Goal: Information Seeking & Learning: Learn about a topic

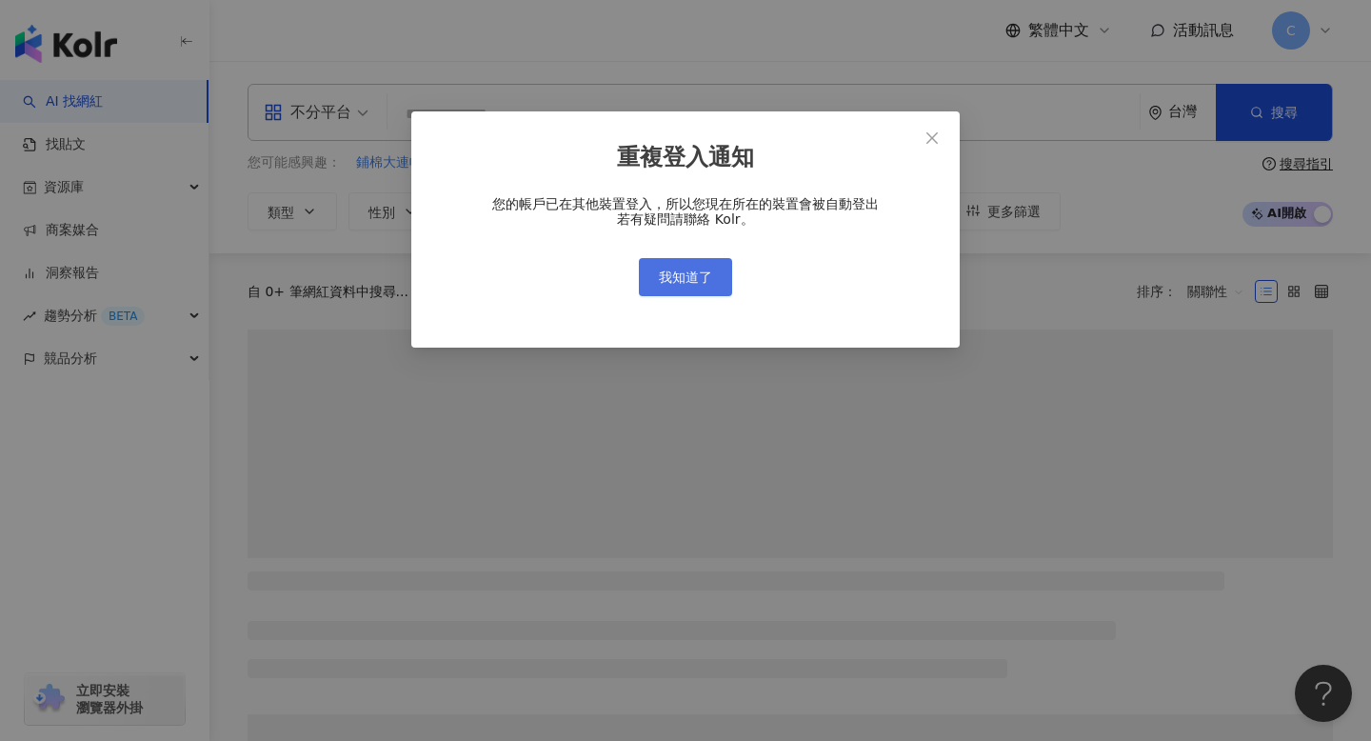
click at [697, 294] on button "我知道了" at bounding box center [685, 277] width 93 height 38
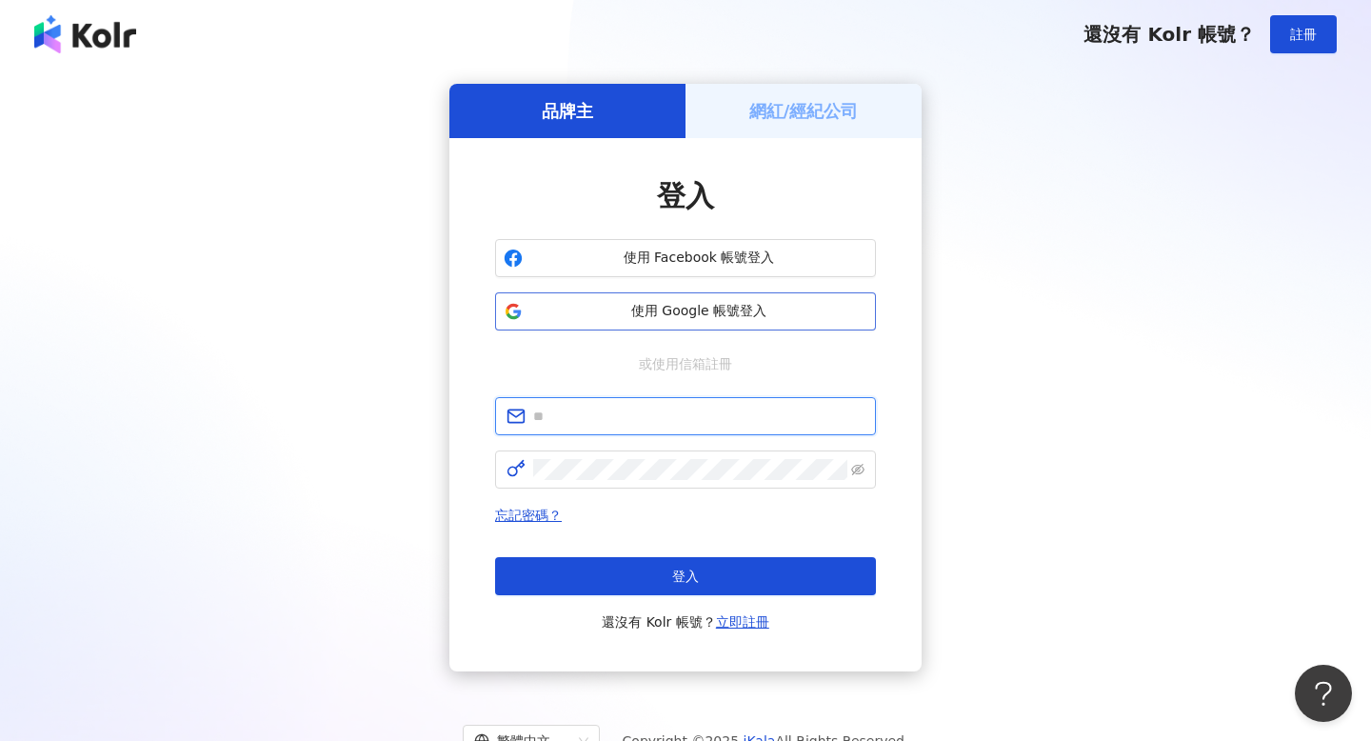
type input "**********"
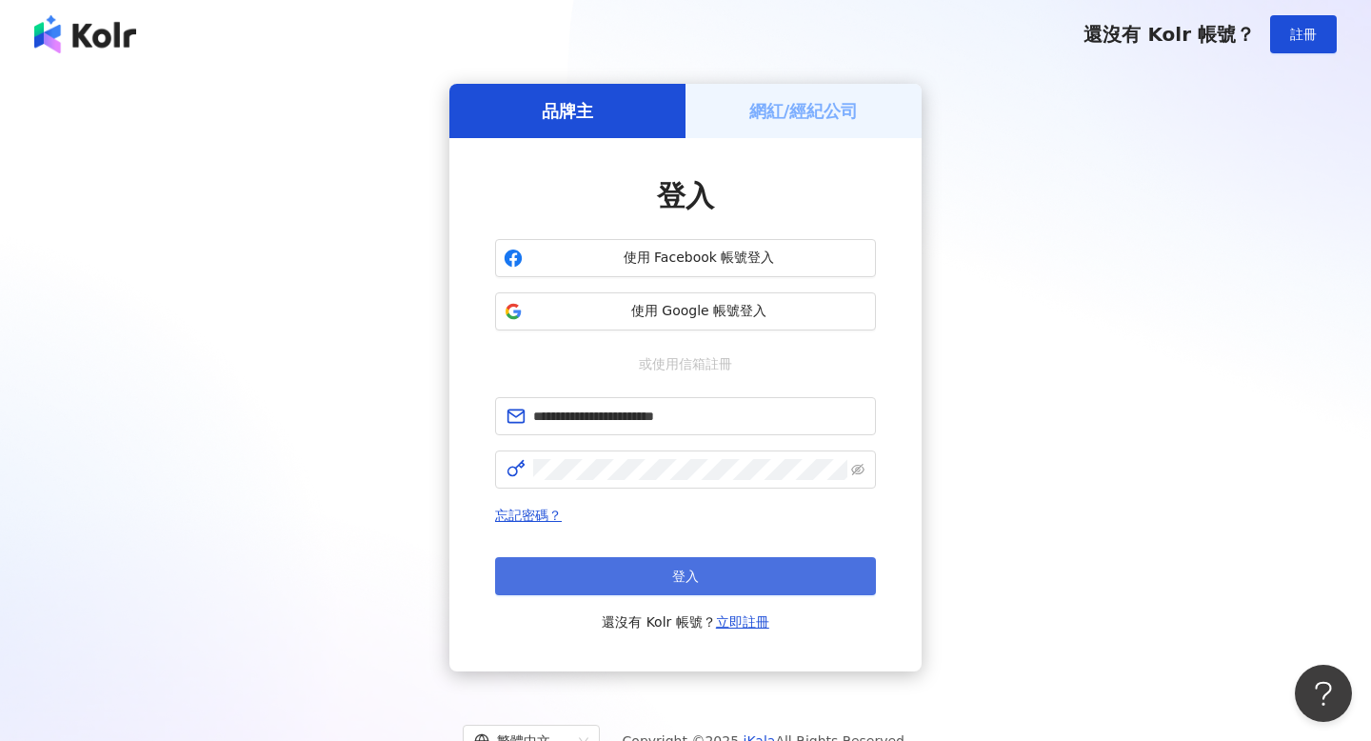
click at [804, 571] on button "登入" at bounding box center [685, 576] width 381 height 38
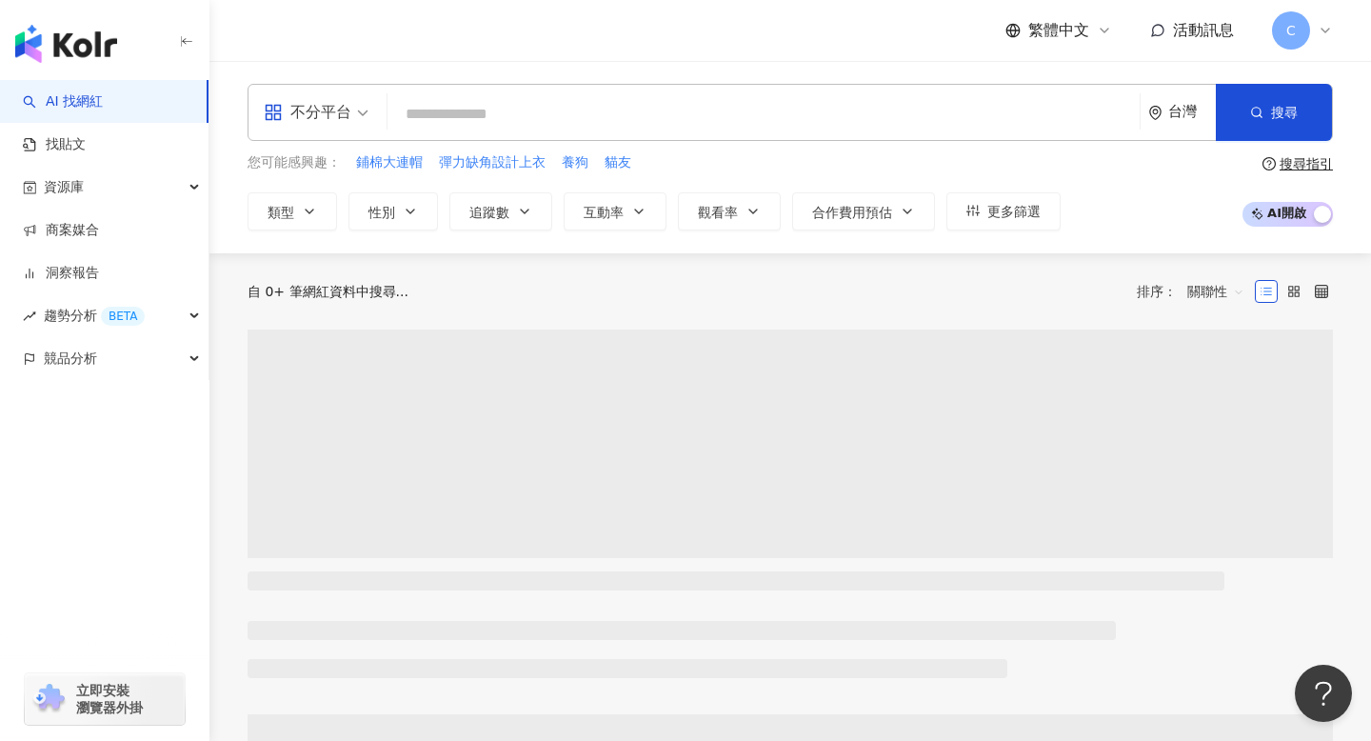
click at [532, 138] on div "不分平台 台灣 搜尋" at bounding box center [790, 112] width 1085 height 57
click at [532, 120] on input "search" at bounding box center [763, 114] width 737 height 36
paste input "**********"
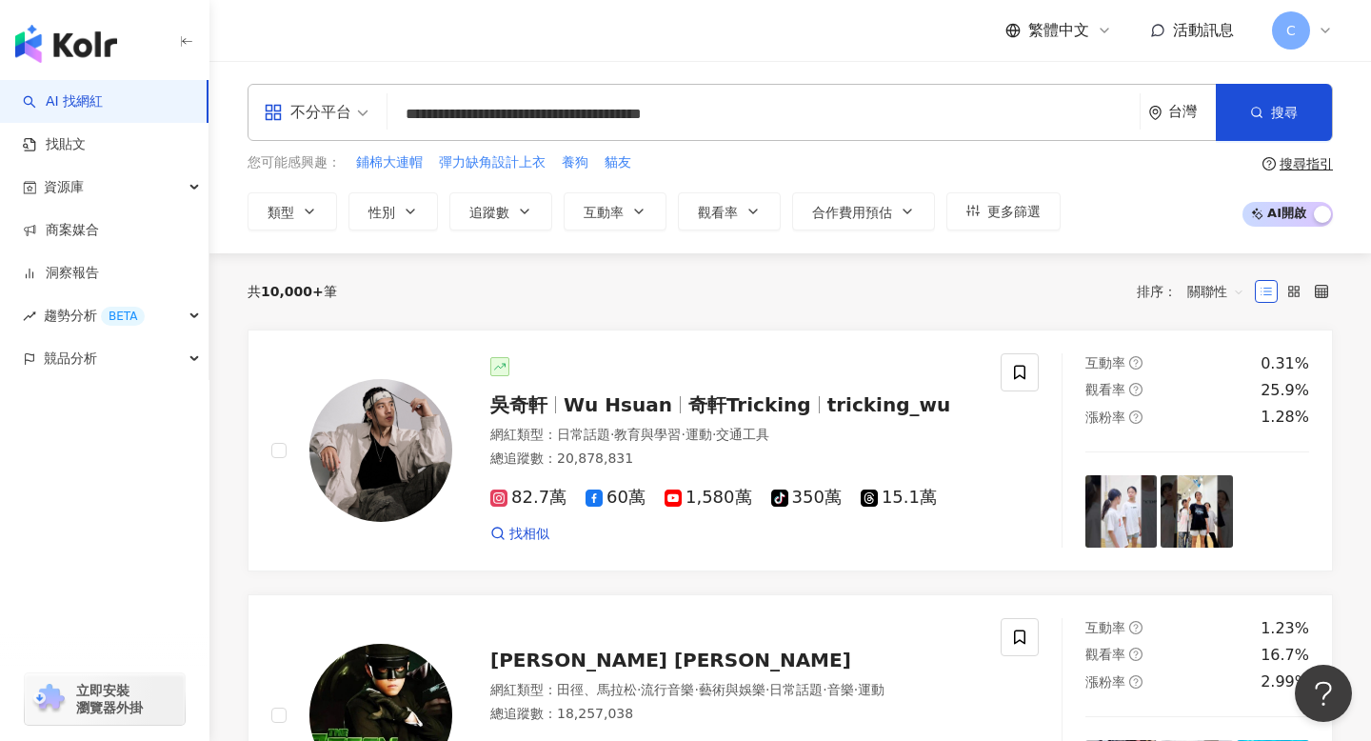
type input "**********"
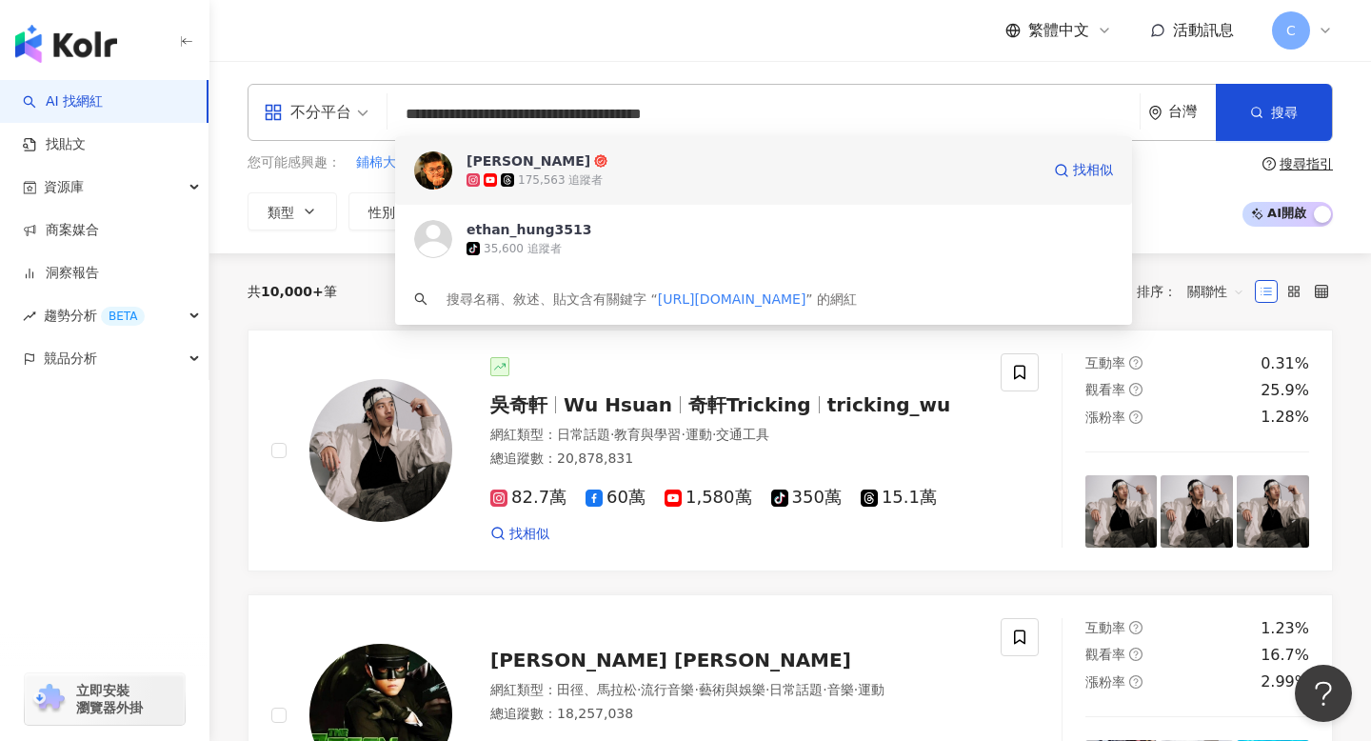
click at [563, 165] on span "洪維尼" at bounding box center [753, 160] width 573 height 19
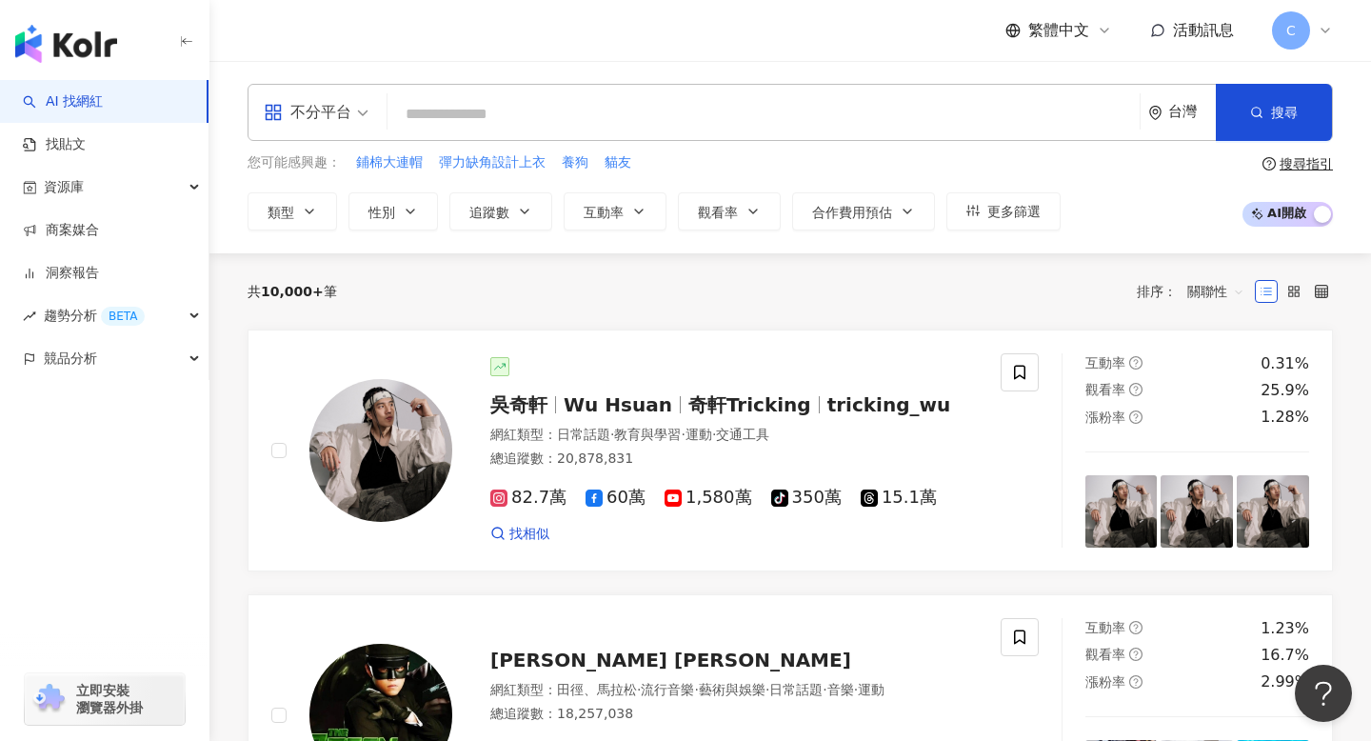
paste input "**********"
type input "**********"
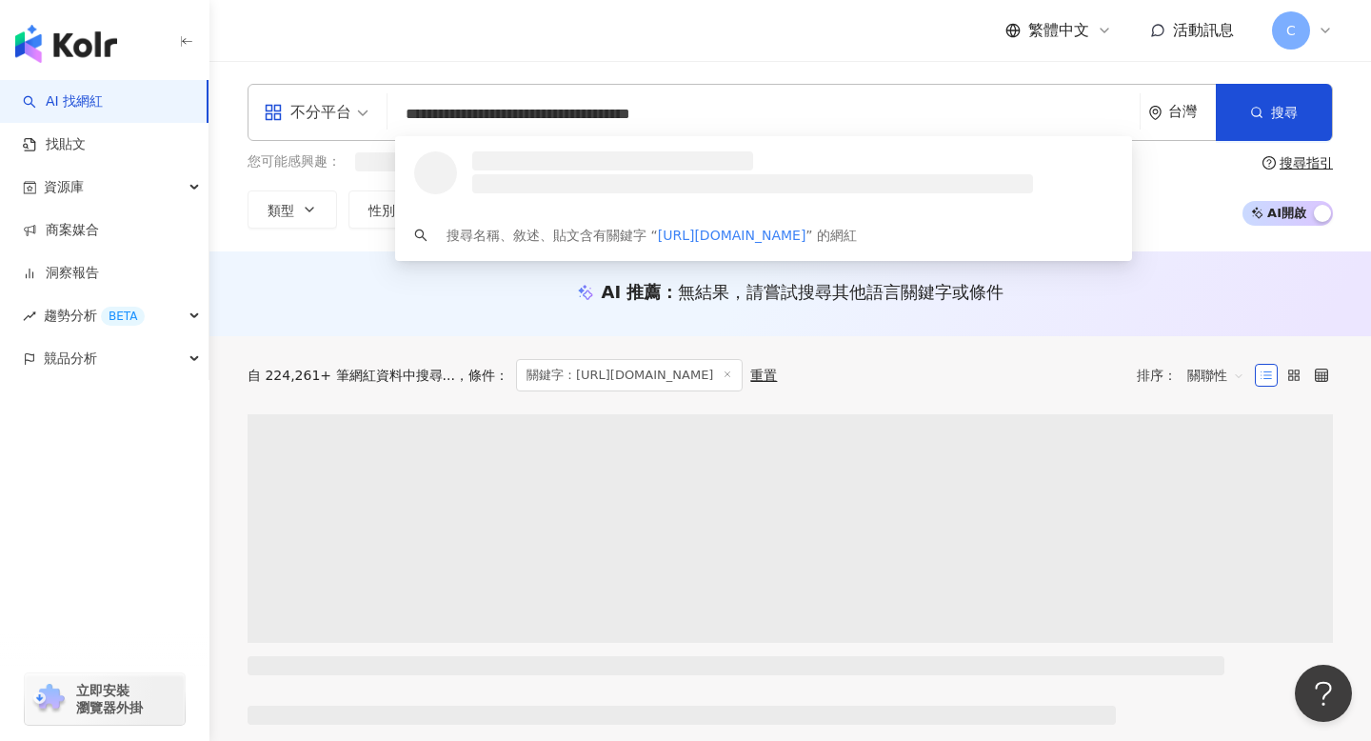
click at [753, 109] on input "**********" at bounding box center [763, 114] width 737 height 36
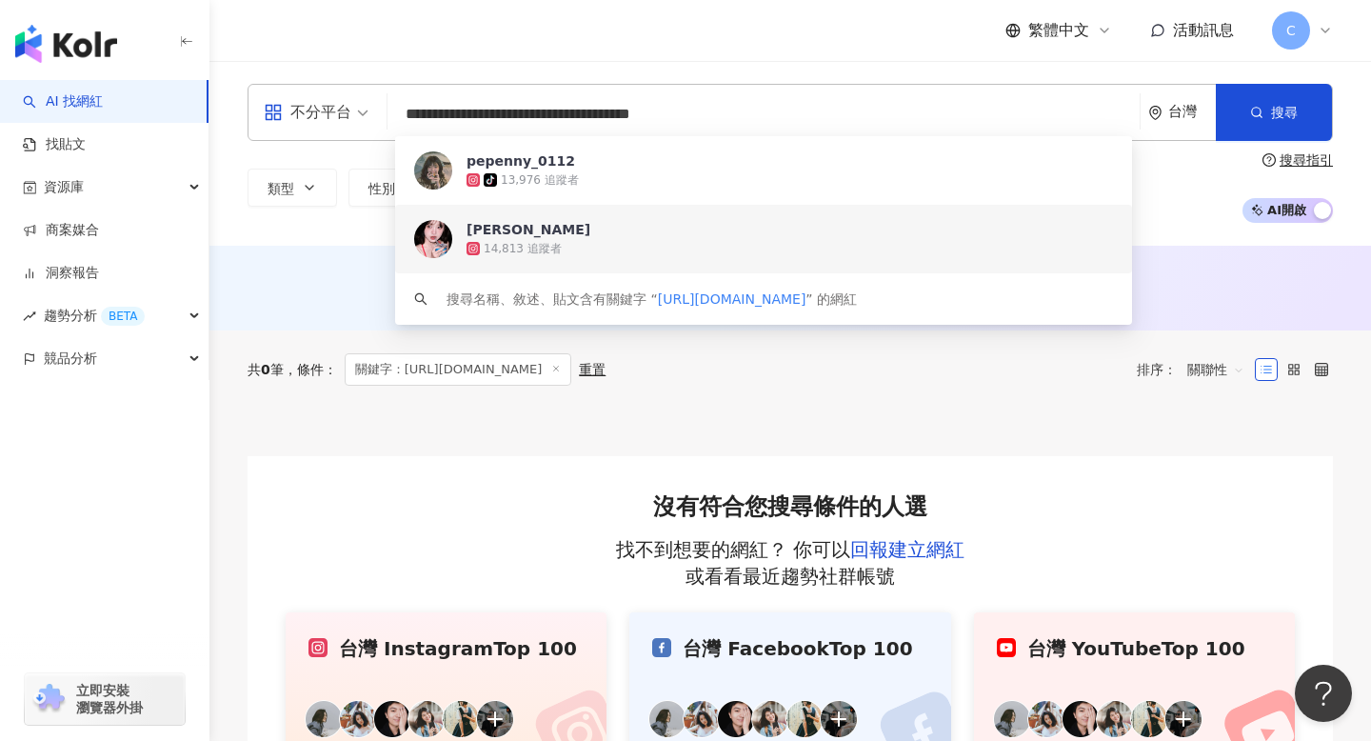
click at [702, 229] on span "林瑪麗西西" at bounding box center [753, 229] width 573 height 19
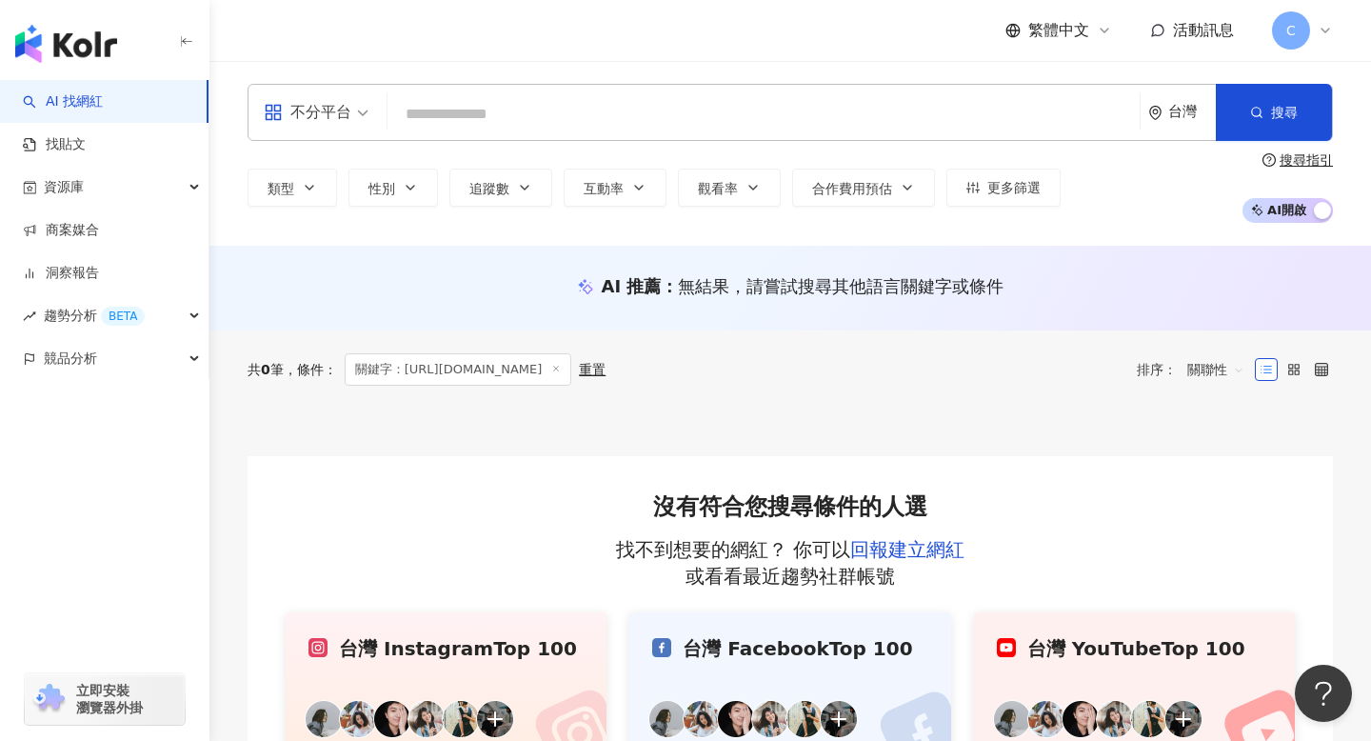
paste input "**********"
type input "**********"
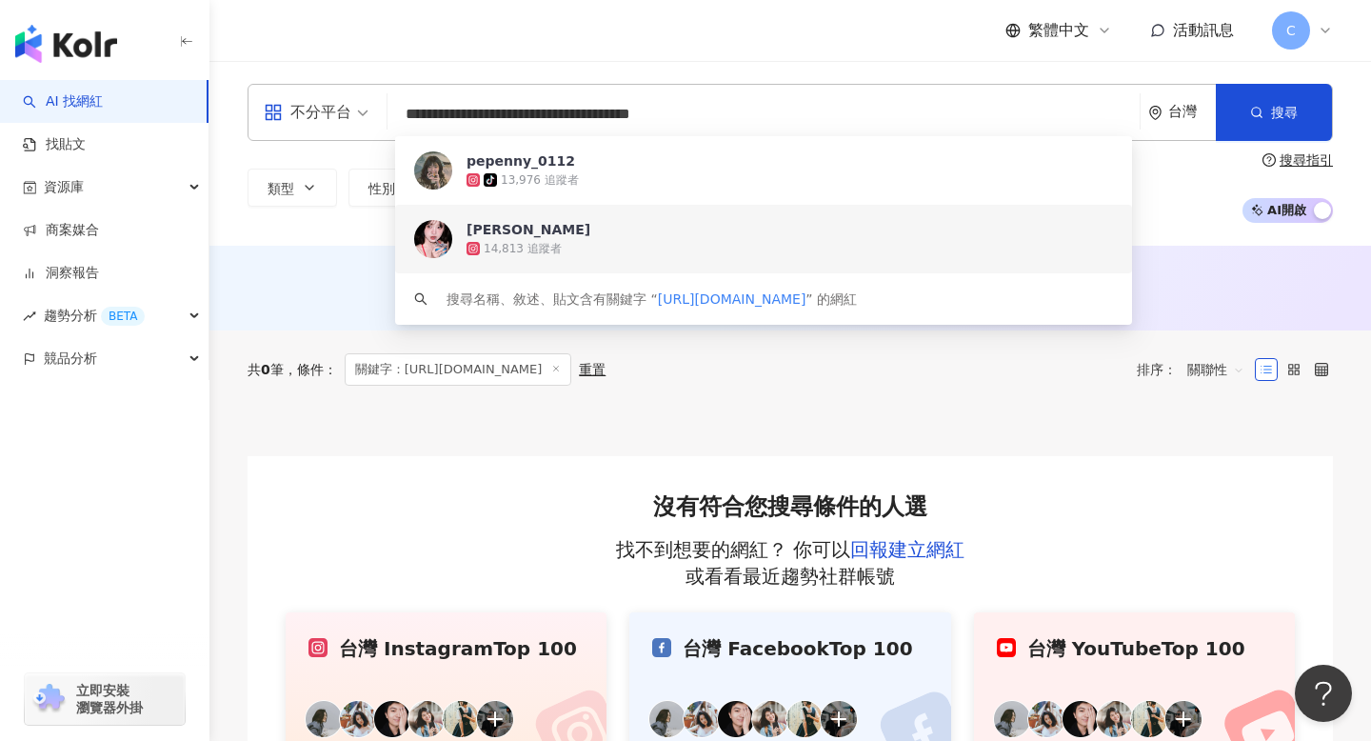
click at [585, 236] on span "林瑪麗西西" at bounding box center [753, 229] width 573 height 19
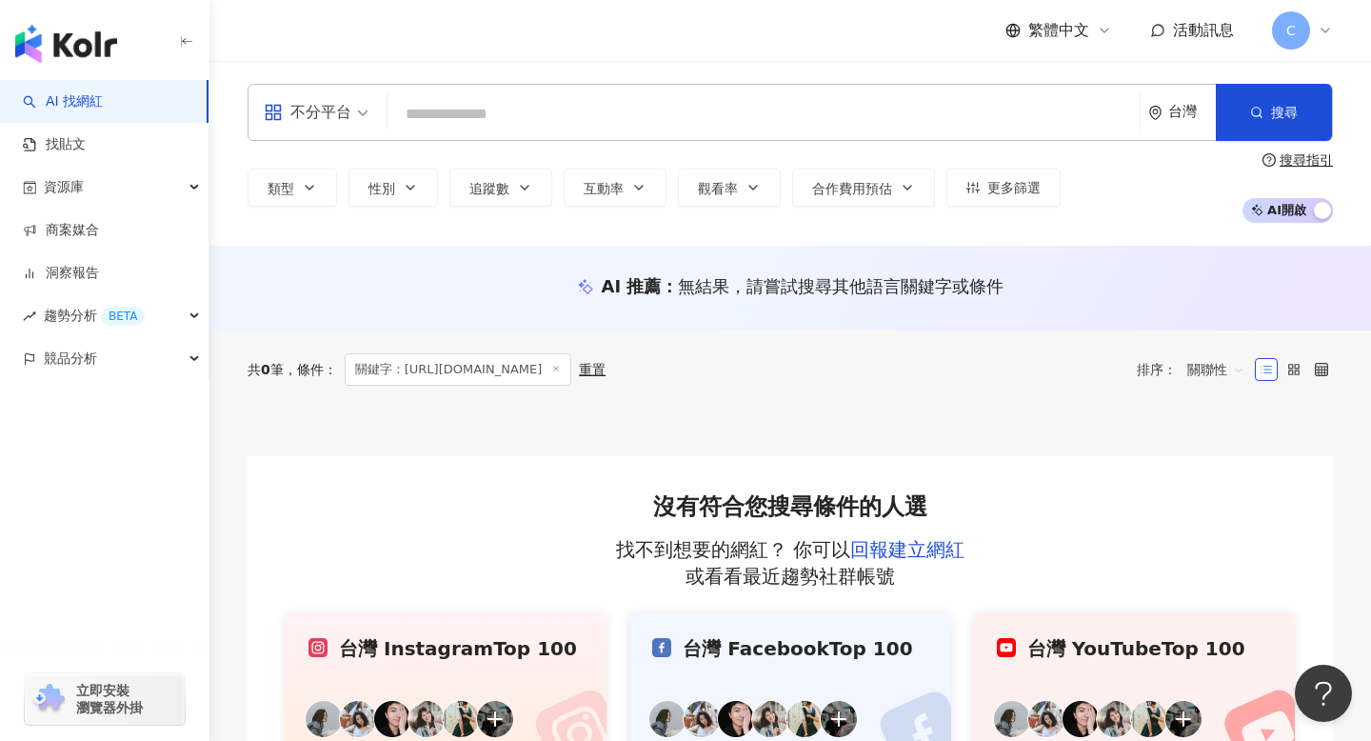
paste input "**********"
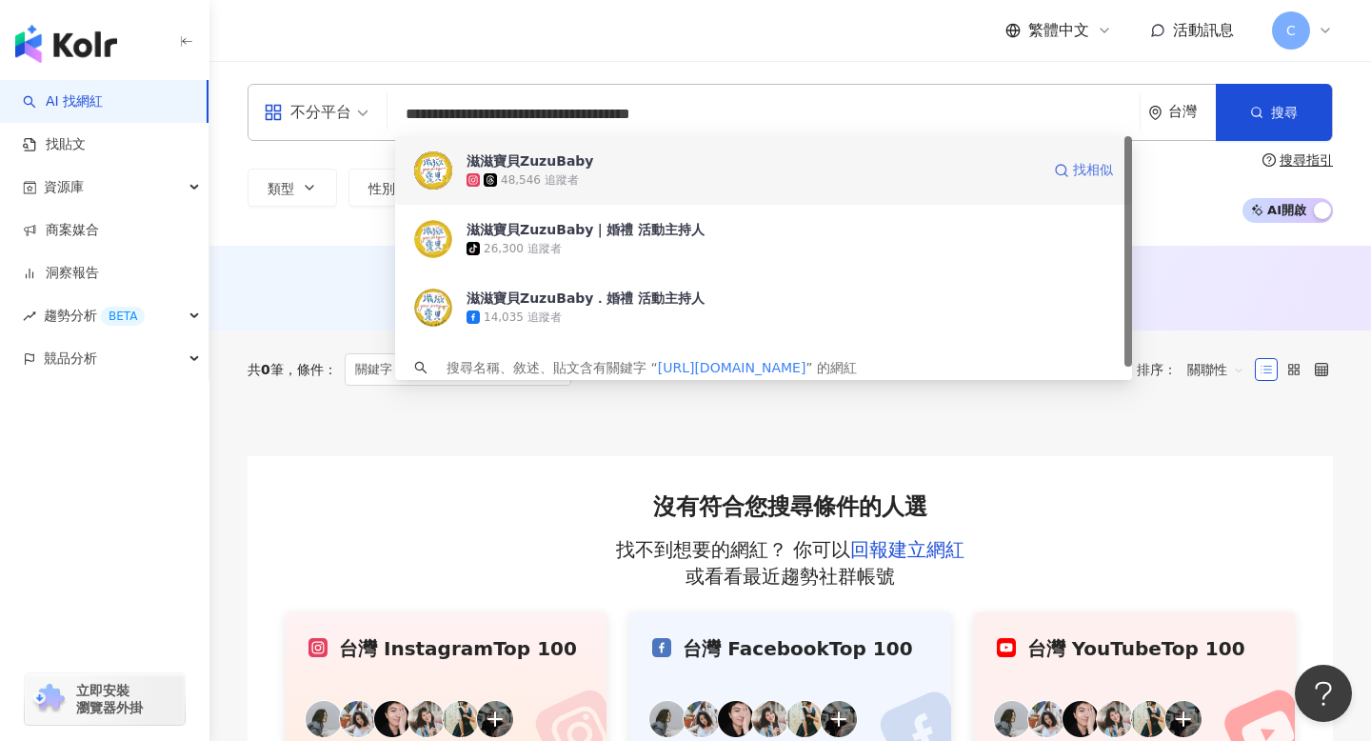
click at [1063, 165] on circle at bounding box center [1061, 170] width 10 height 10
type input "**********"
click at [578, 168] on div "滋滋寶貝ZuzuBaby" at bounding box center [531, 160] width 128 height 19
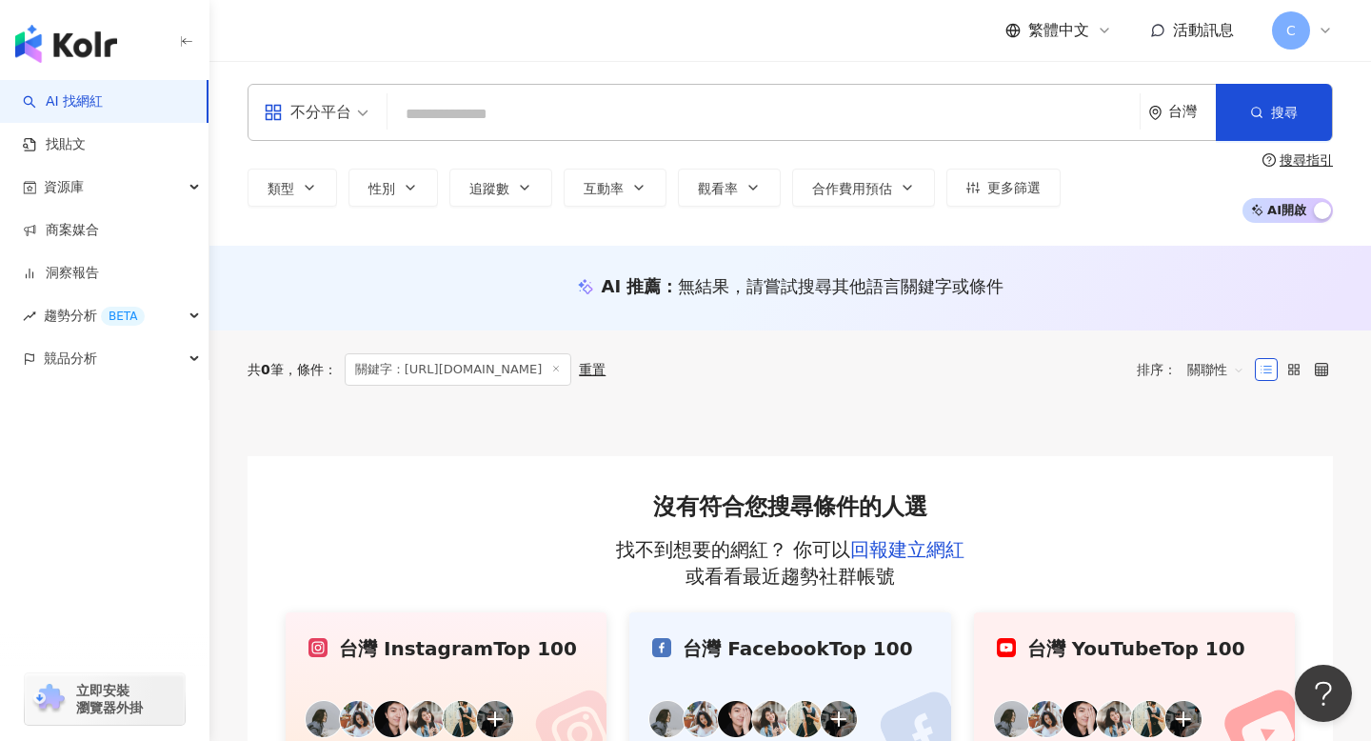
click at [524, 106] on input "search" at bounding box center [763, 114] width 737 height 36
paste input "**********"
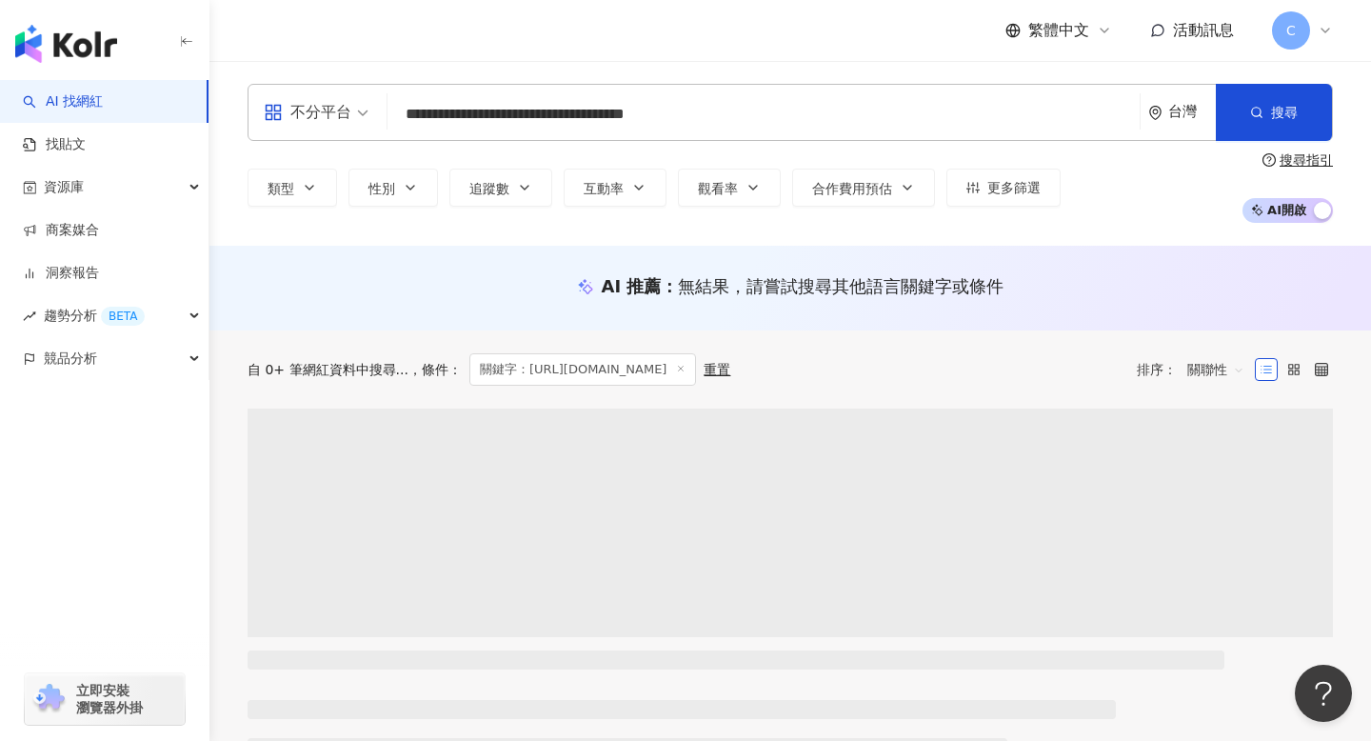
click at [711, 122] on input "**********" at bounding box center [763, 114] width 737 height 36
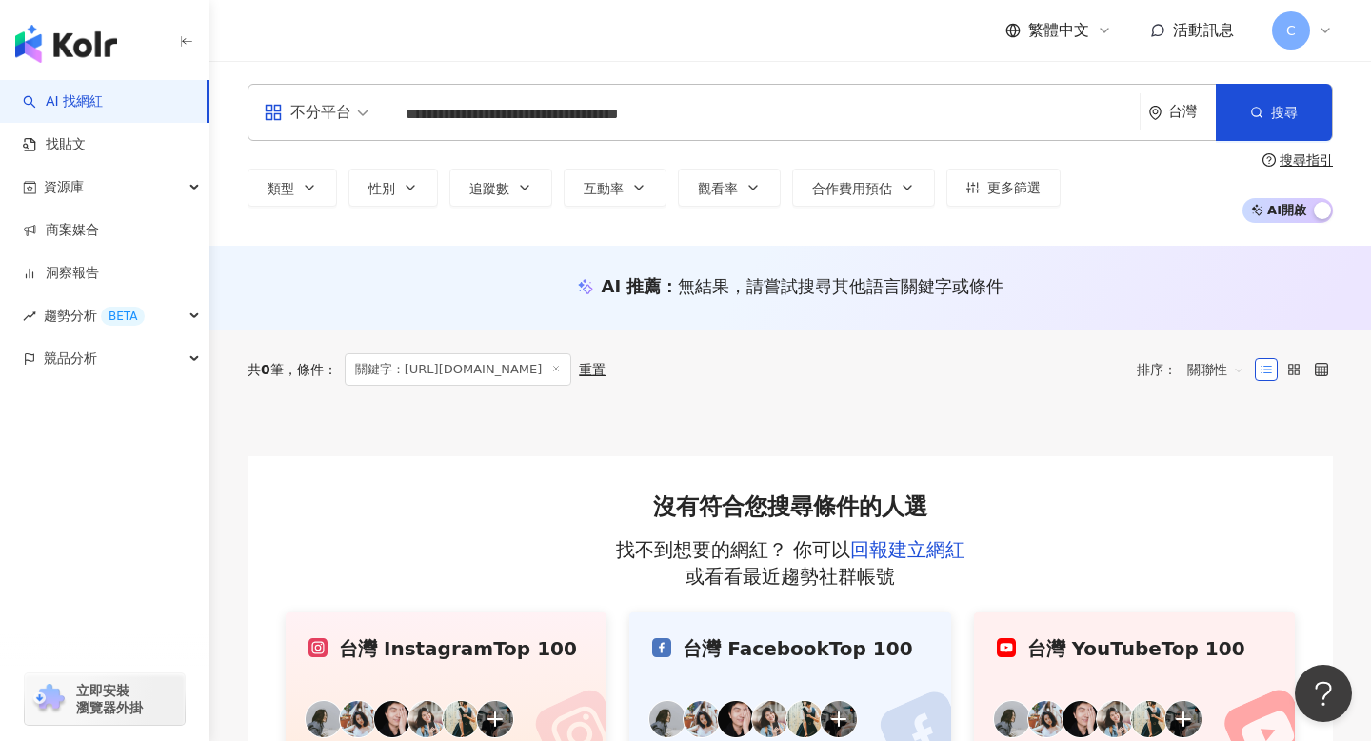
type input "**********"
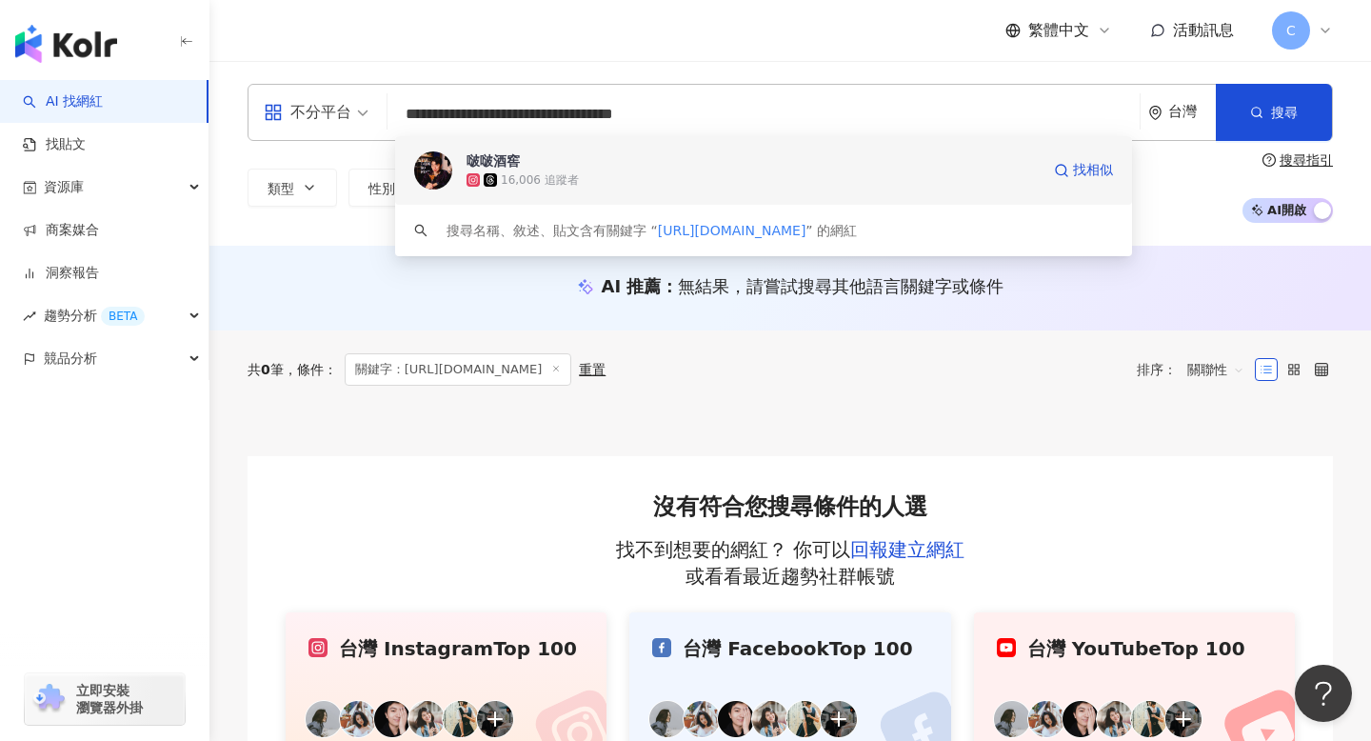
click at [667, 186] on div "16,006 追蹤者" at bounding box center [753, 179] width 573 height 19
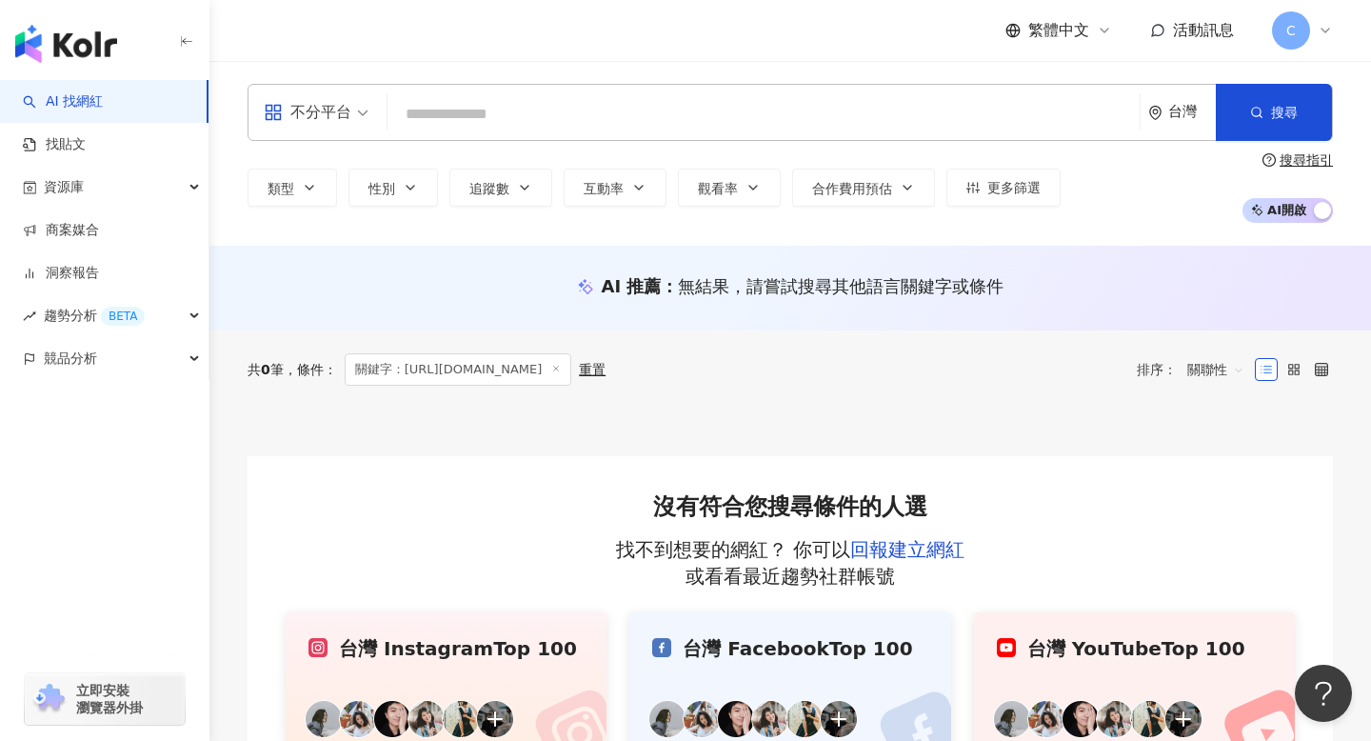
click at [560, 134] on div "不分平台 台灣 搜尋 d7ea4236-d177-4b70-9813-1b5e3cafb9b1 啵啵酒窖 16,006 追蹤者 搜尋名稱、敘述、貼文含有關鍵字…" at bounding box center [790, 112] width 1085 height 57
click at [546, 127] on input "search" at bounding box center [763, 114] width 737 height 36
paste input "**********"
type input "**********"
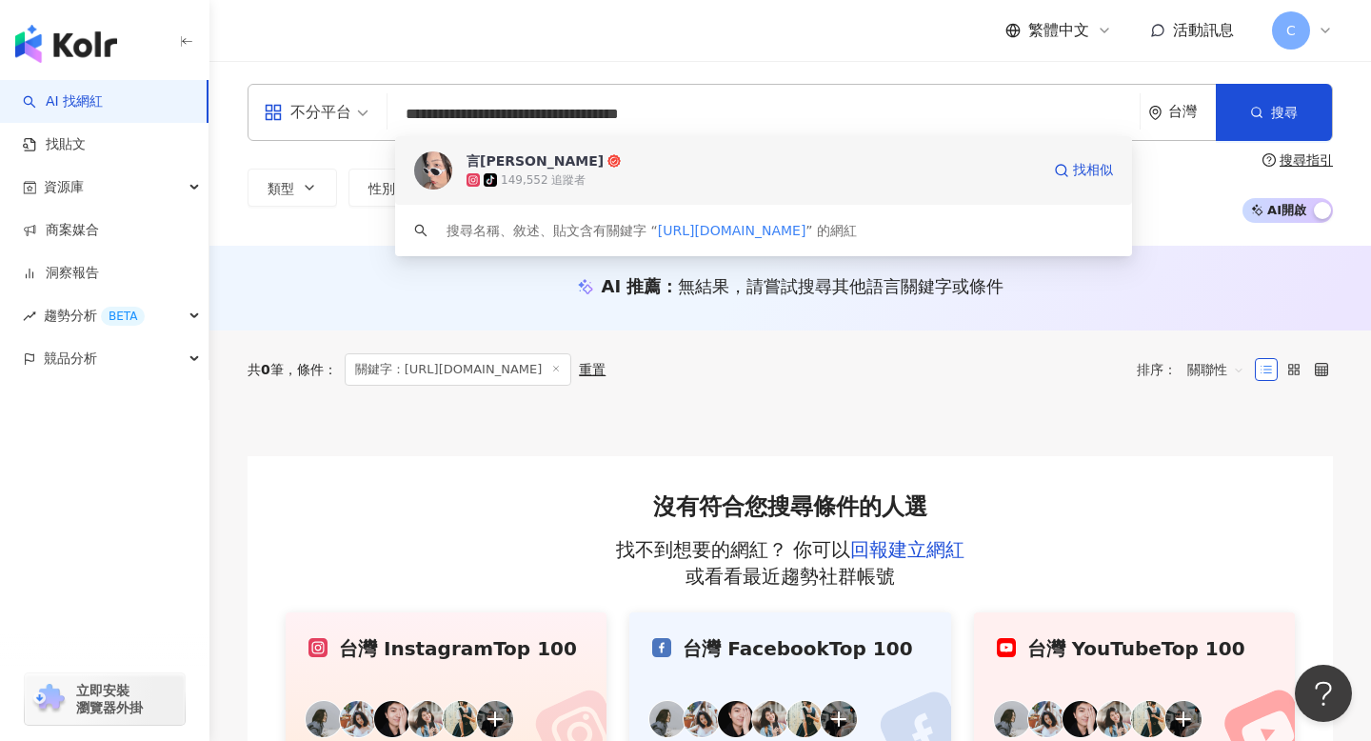
click at [570, 167] on span "言泳霈" at bounding box center [753, 160] width 573 height 19
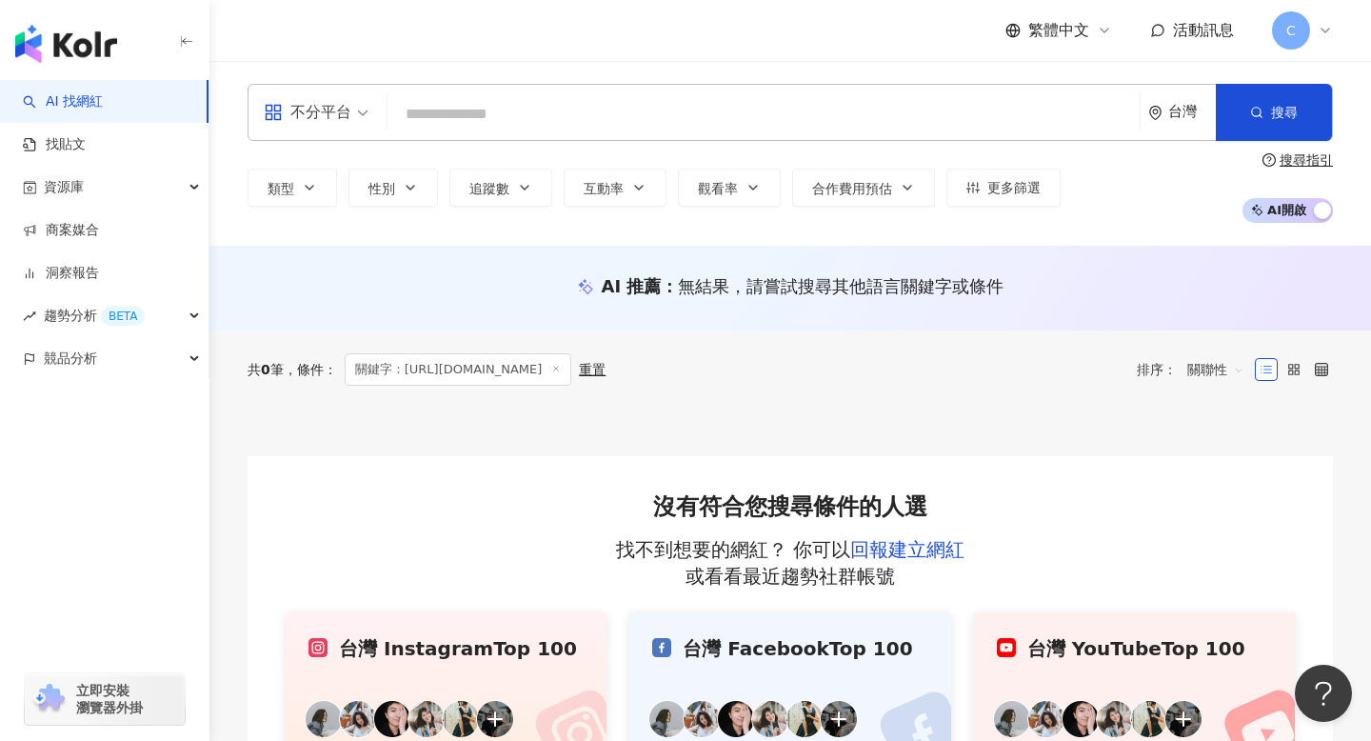
paste input "**********"
type input "**********"
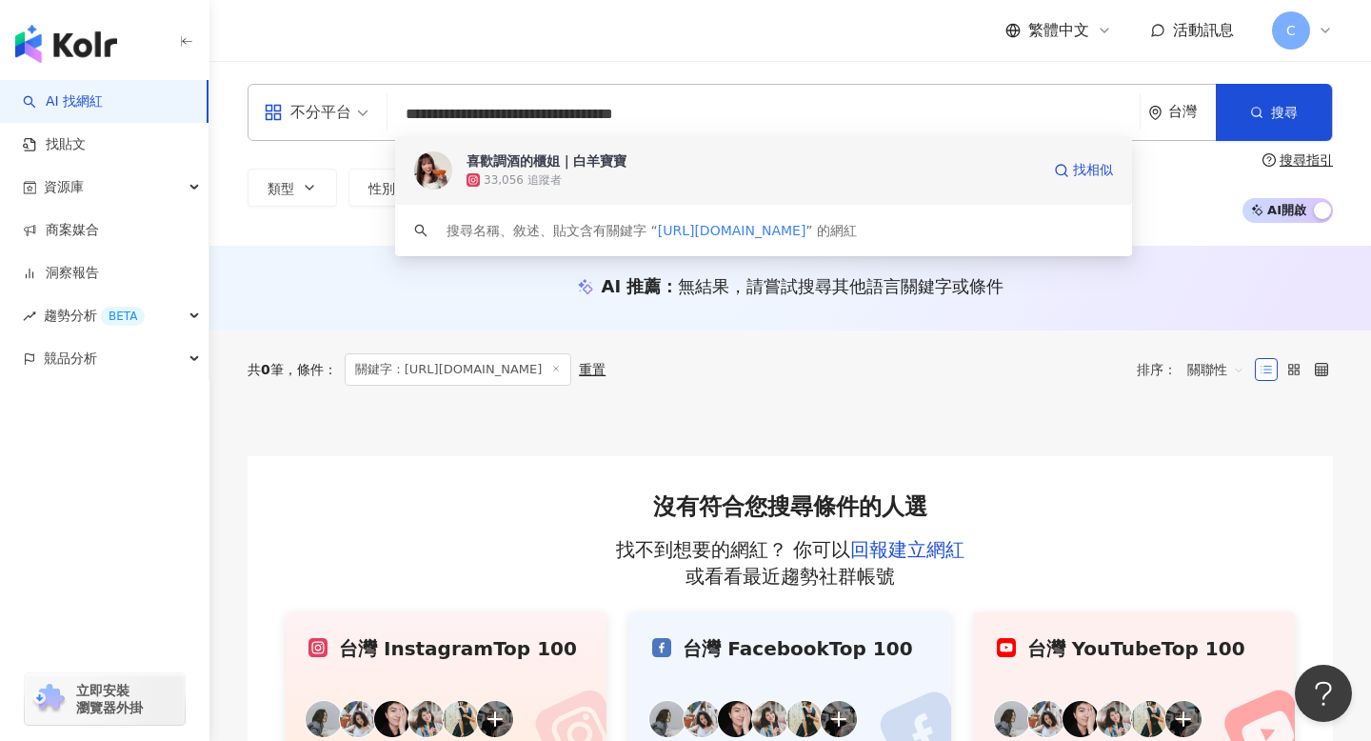
click at [586, 175] on div "33,056 追蹤者" at bounding box center [753, 179] width 573 height 19
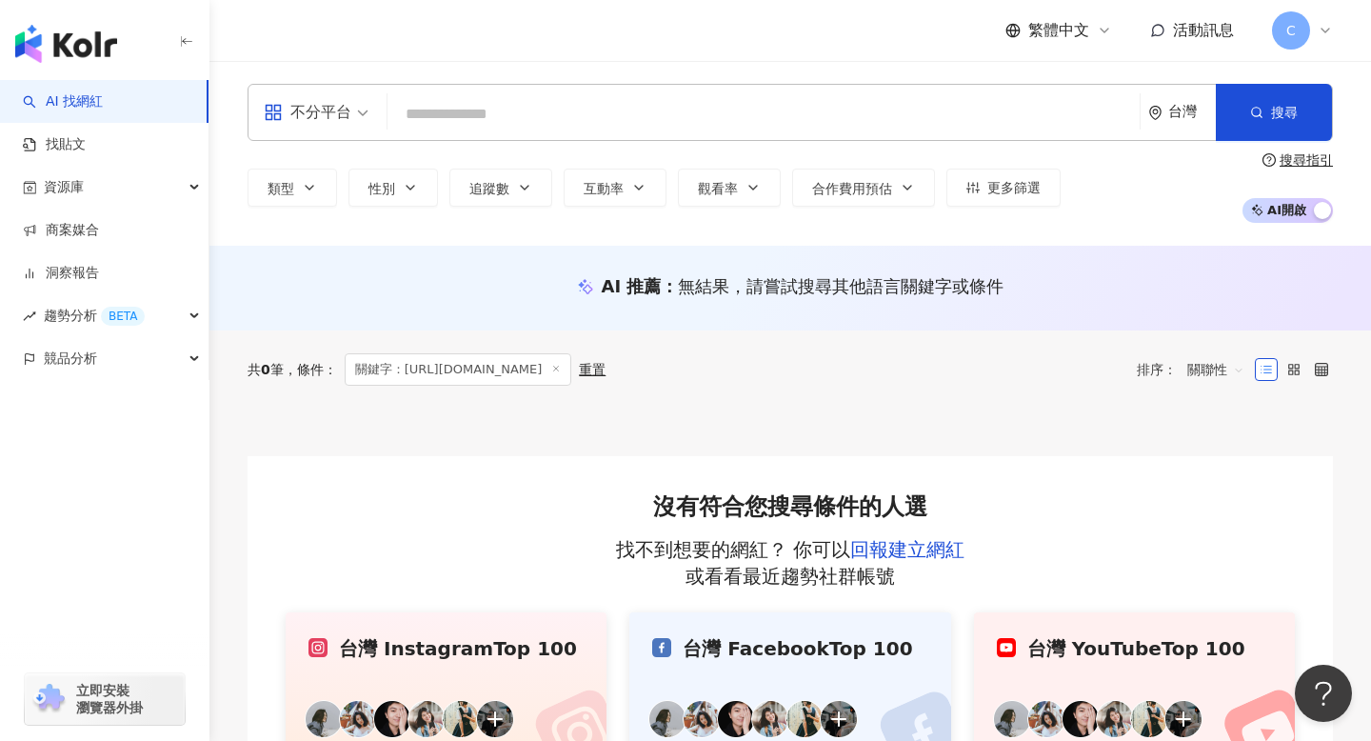
click at [653, 110] on input "search" at bounding box center [763, 114] width 737 height 36
paste input "**********"
type input "**********"
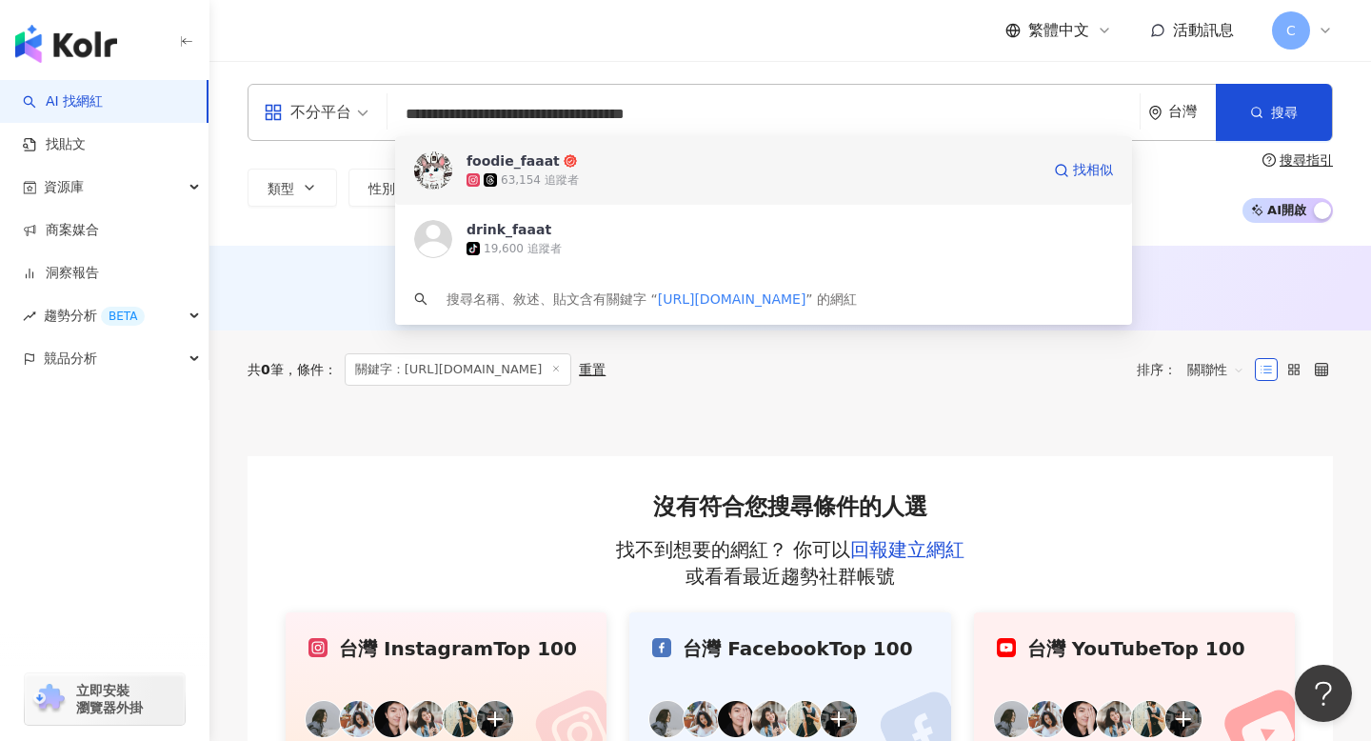
click at [653, 159] on span "foodie_faaat" at bounding box center [753, 160] width 573 height 19
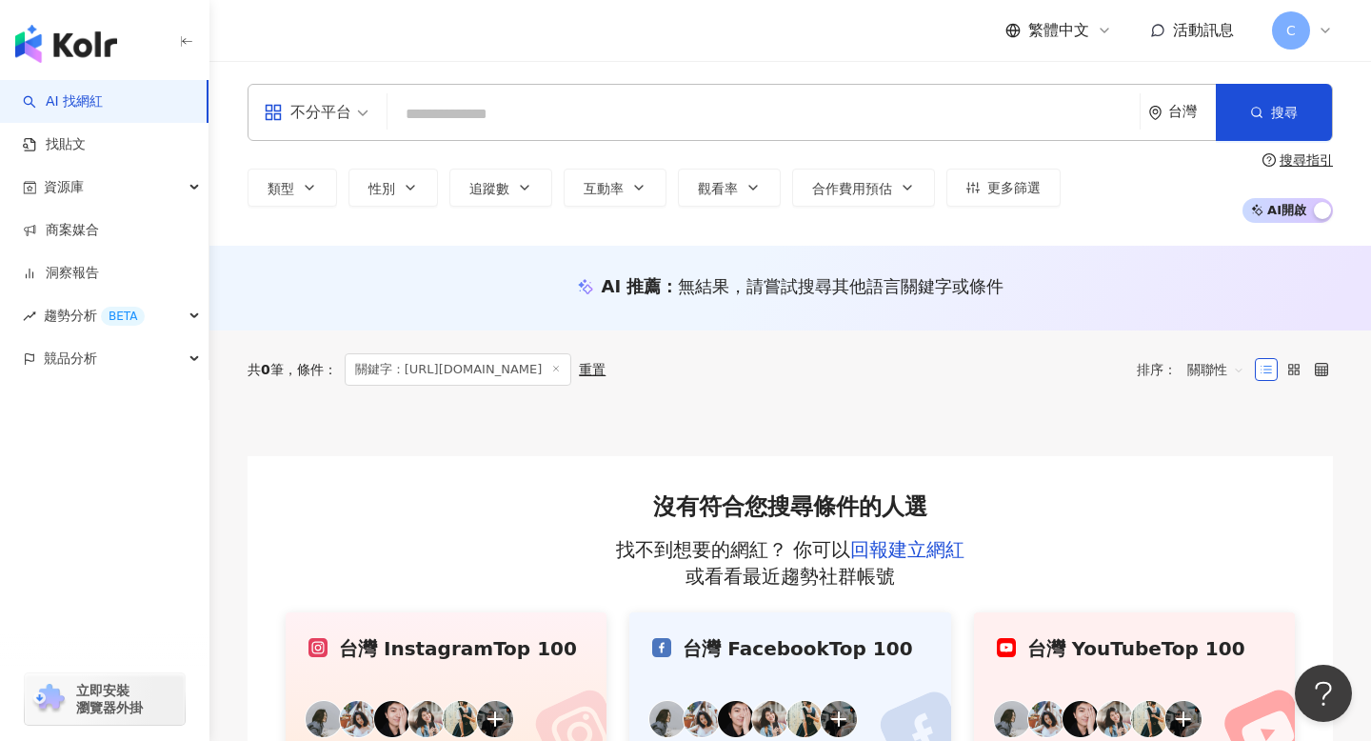
click at [645, 101] on input "search" at bounding box center [763, 114] width 737 height 36
paste input "**********"
type input "**********"
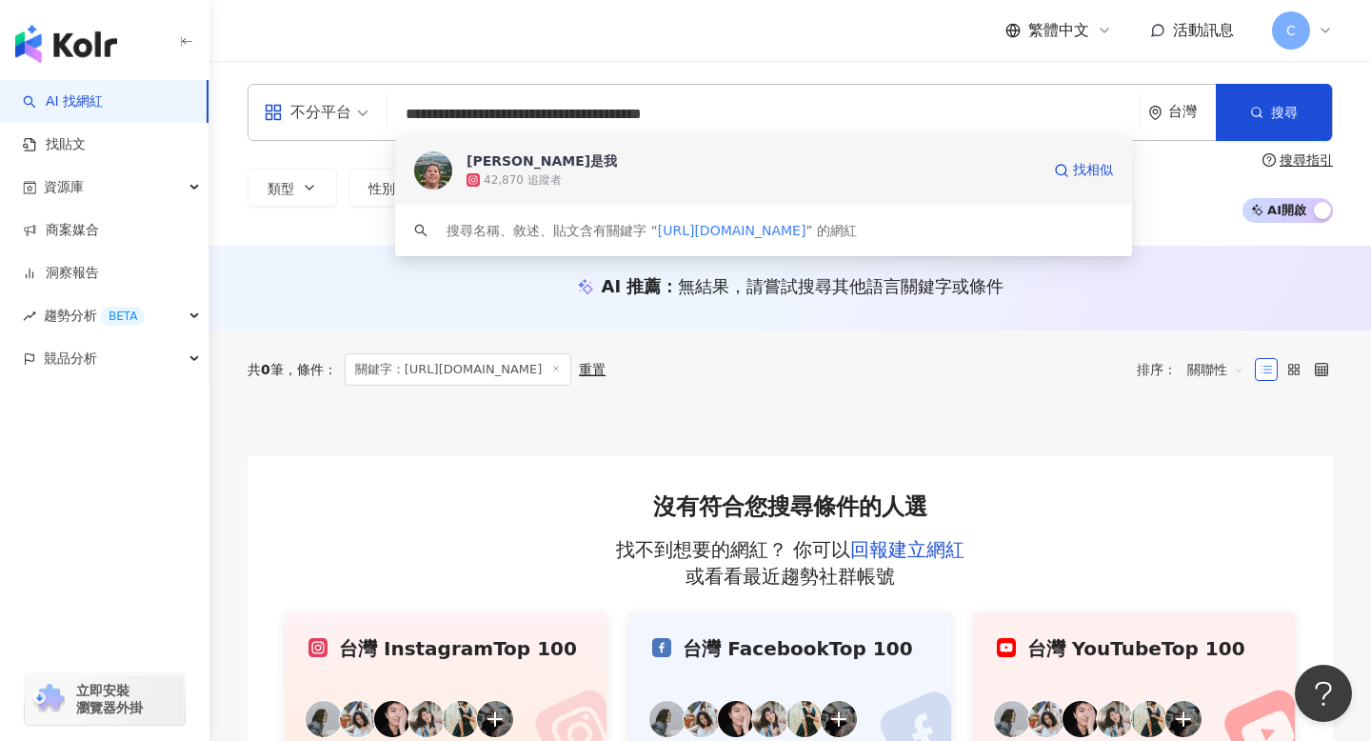
click at [613, 173] on div "42,870 追蹤者" at bounding box center [753, 179] width 573 height 19
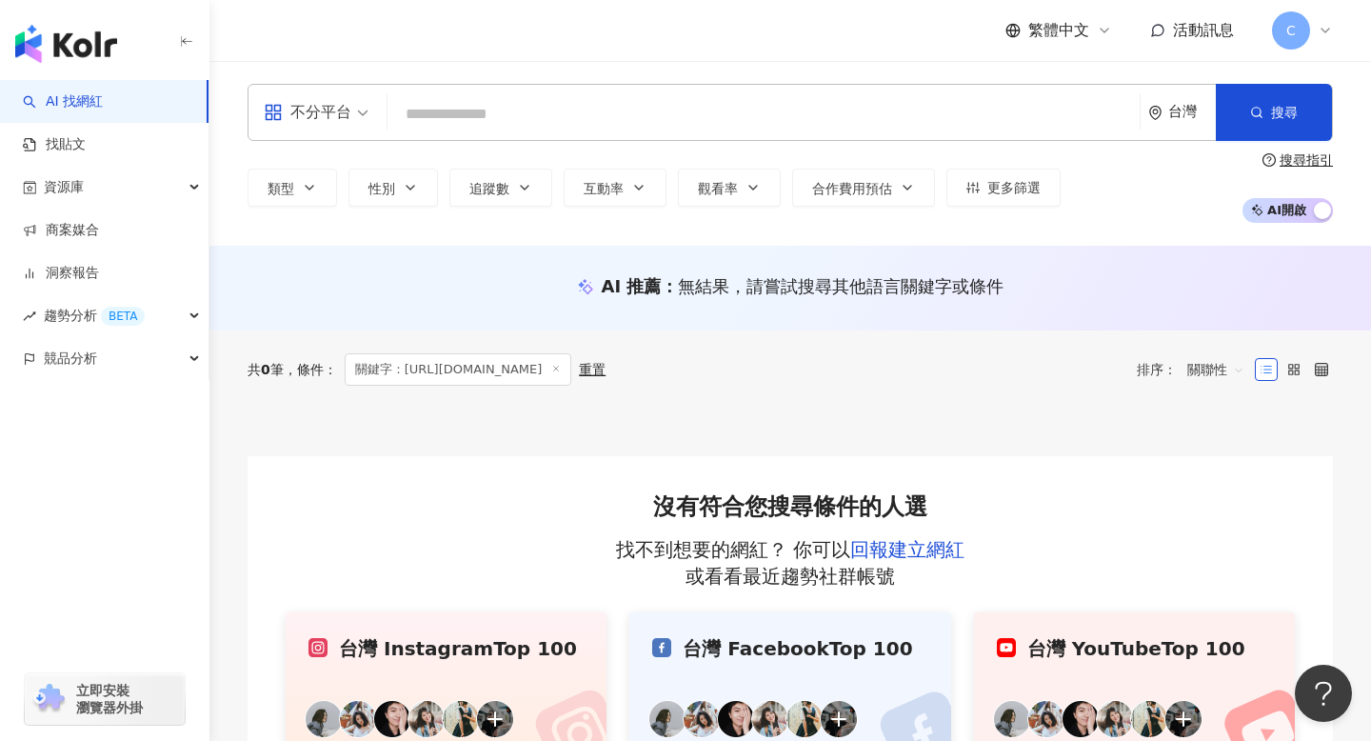
paste input "**********"
type input "**********"
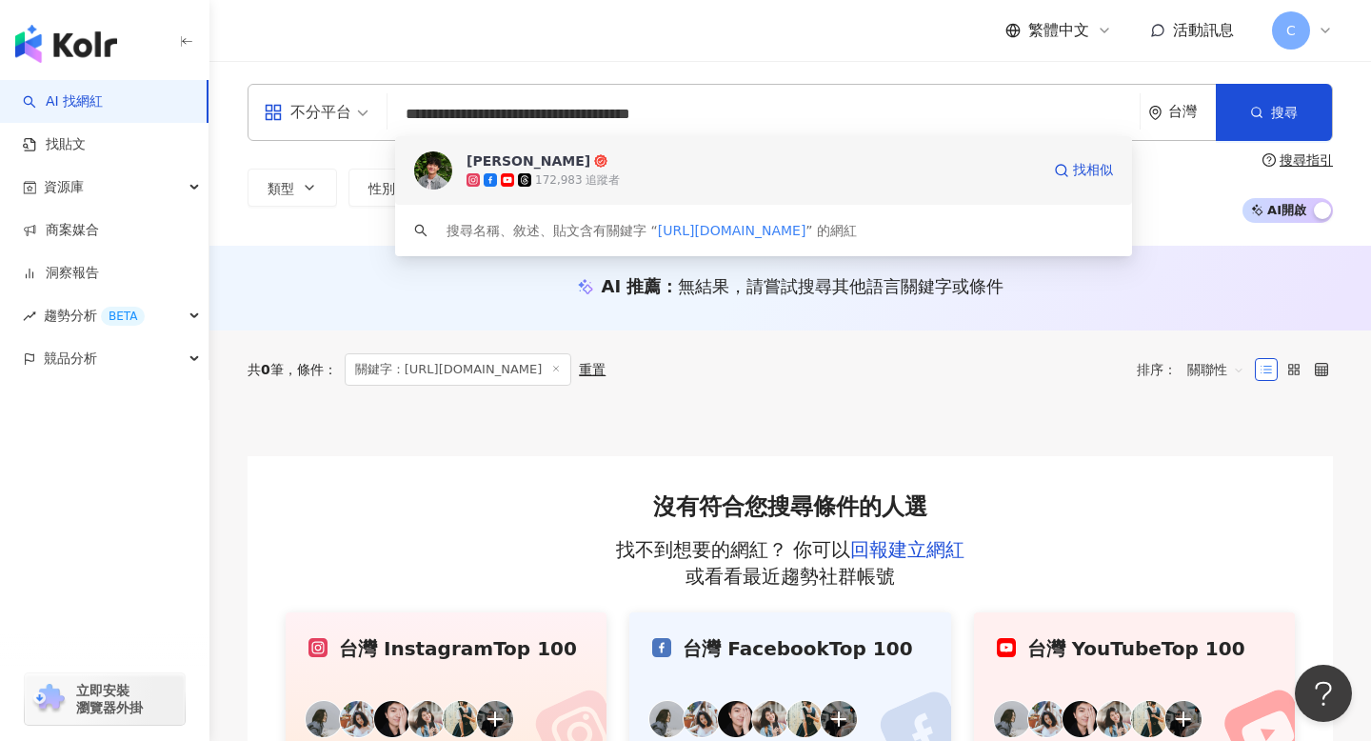
click at [689, 156] on span "何星冉" at bounding box center [753, 160] width 573 height 19
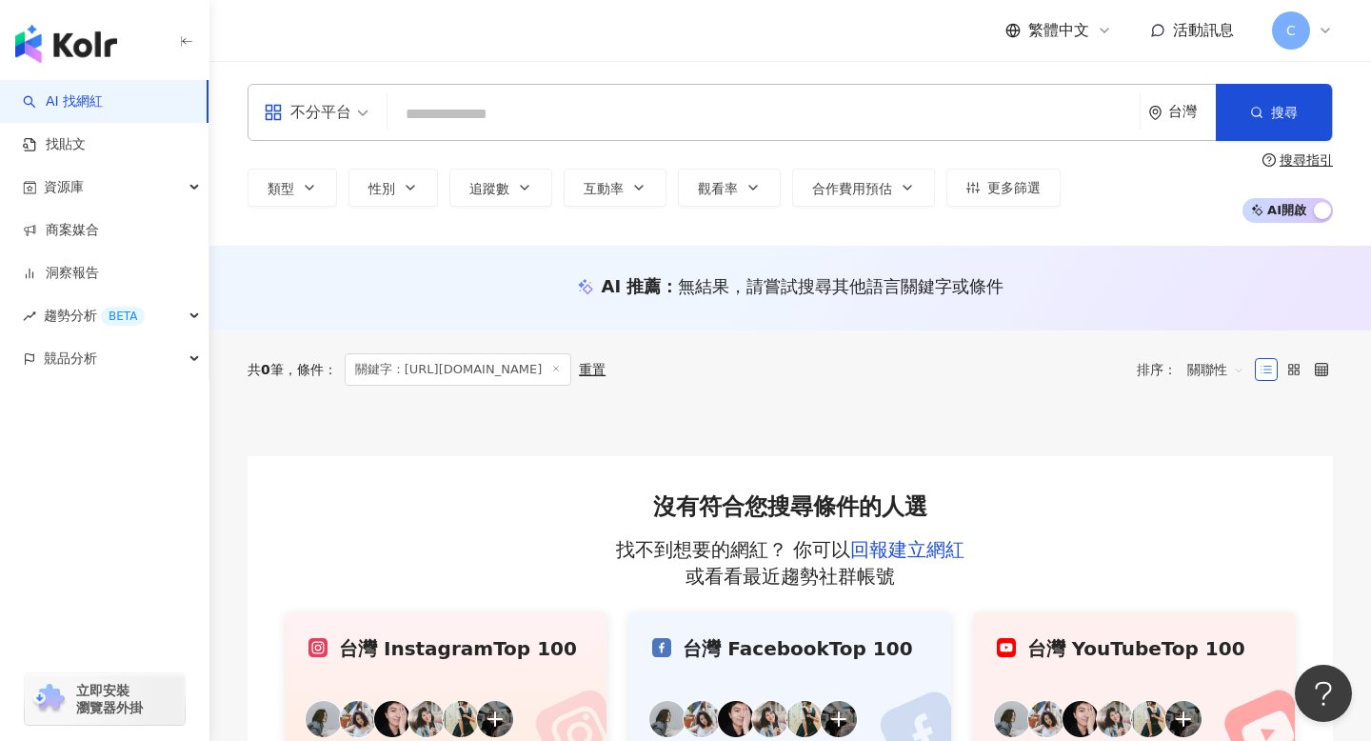
click at [598, 114] on input "search" at bounding box center [763, 114] width 737 height 36
paste input "**********"
type input "**********"
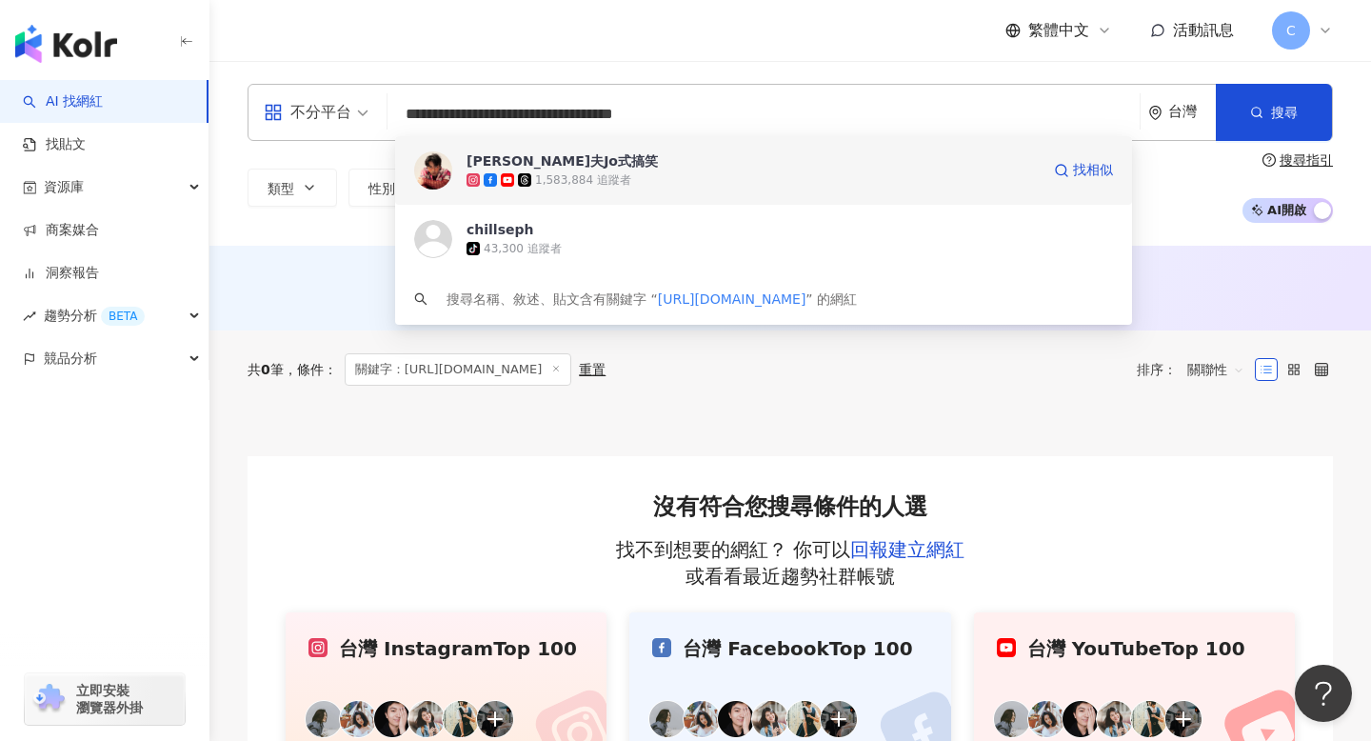
click at [651, 162] on span "喬瑟夫Jo式搞笑" at bounding box center [753, 160] width 573 height 19
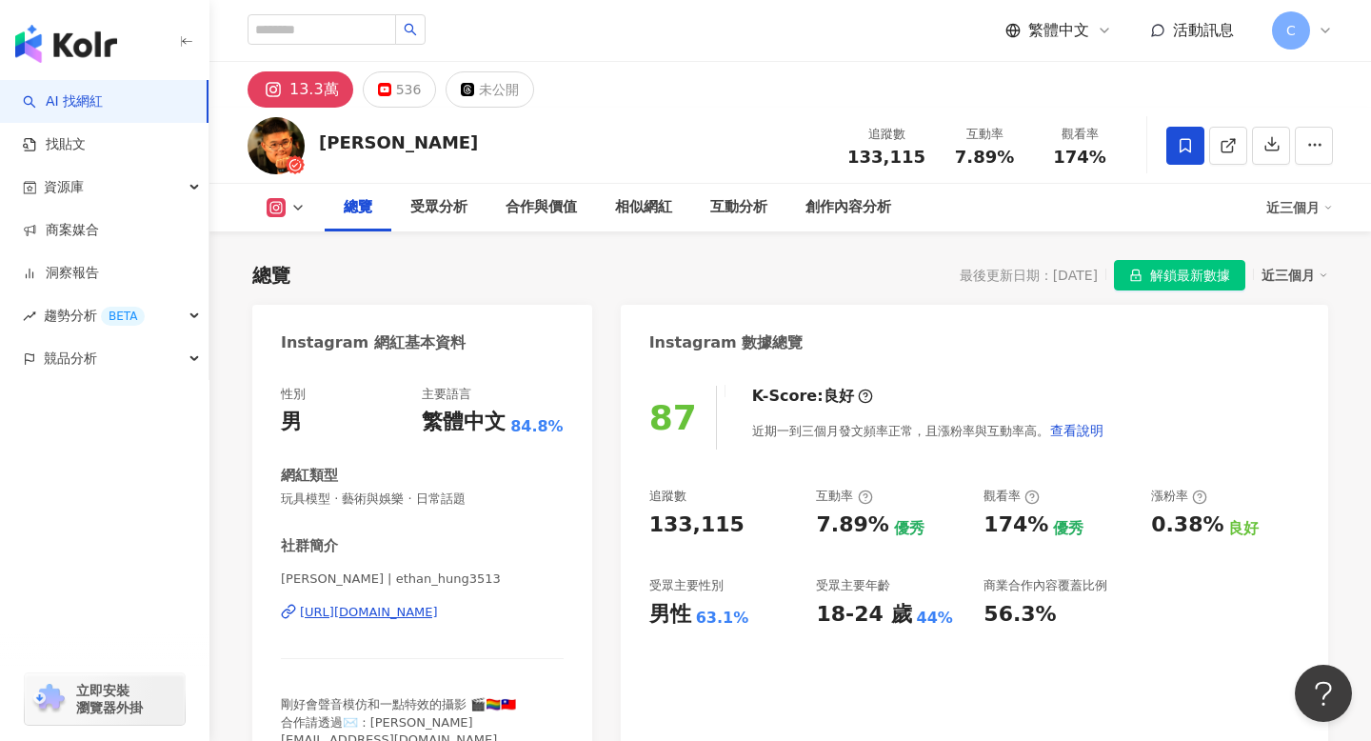
scroll to position [189, 0]
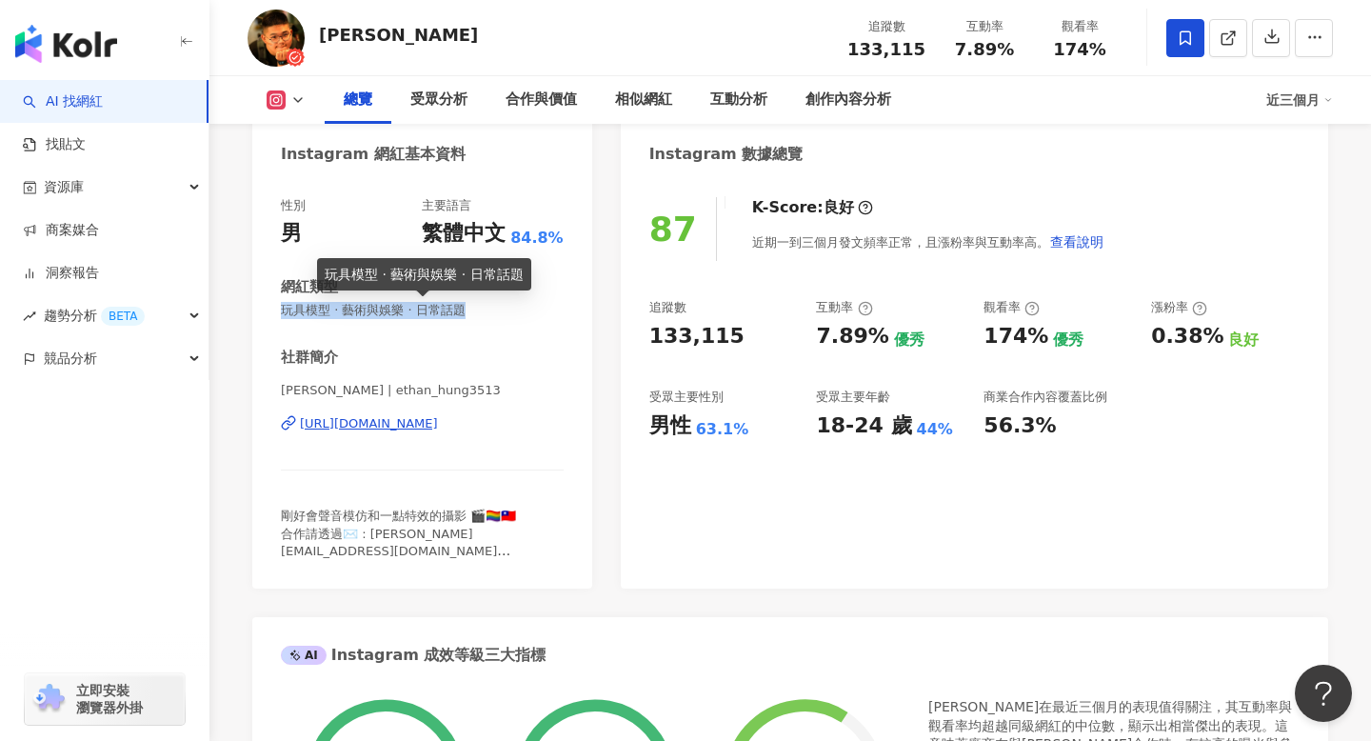
drag, startPoint x: 281, startPoint y: 314, endPoint x: 462, endPoint y: 312, distance: 180.9
click at [462, 312] on span "玩具模型 · 藝術與娛樂 · 日常話題" at bounding box center [422, 310] width 283 height 17
copy span "玩具模型 · 藝術與娛樂 · 日常話題"
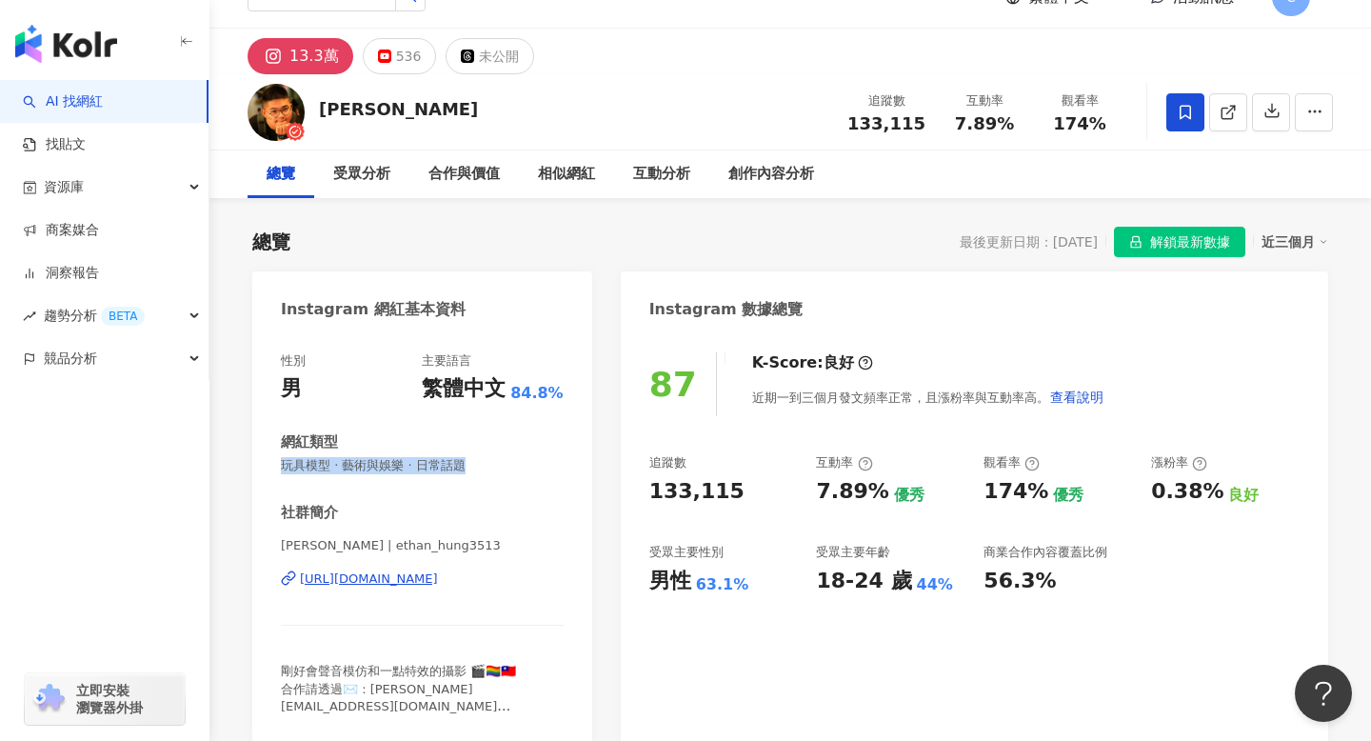
scroll to position [0, 0]
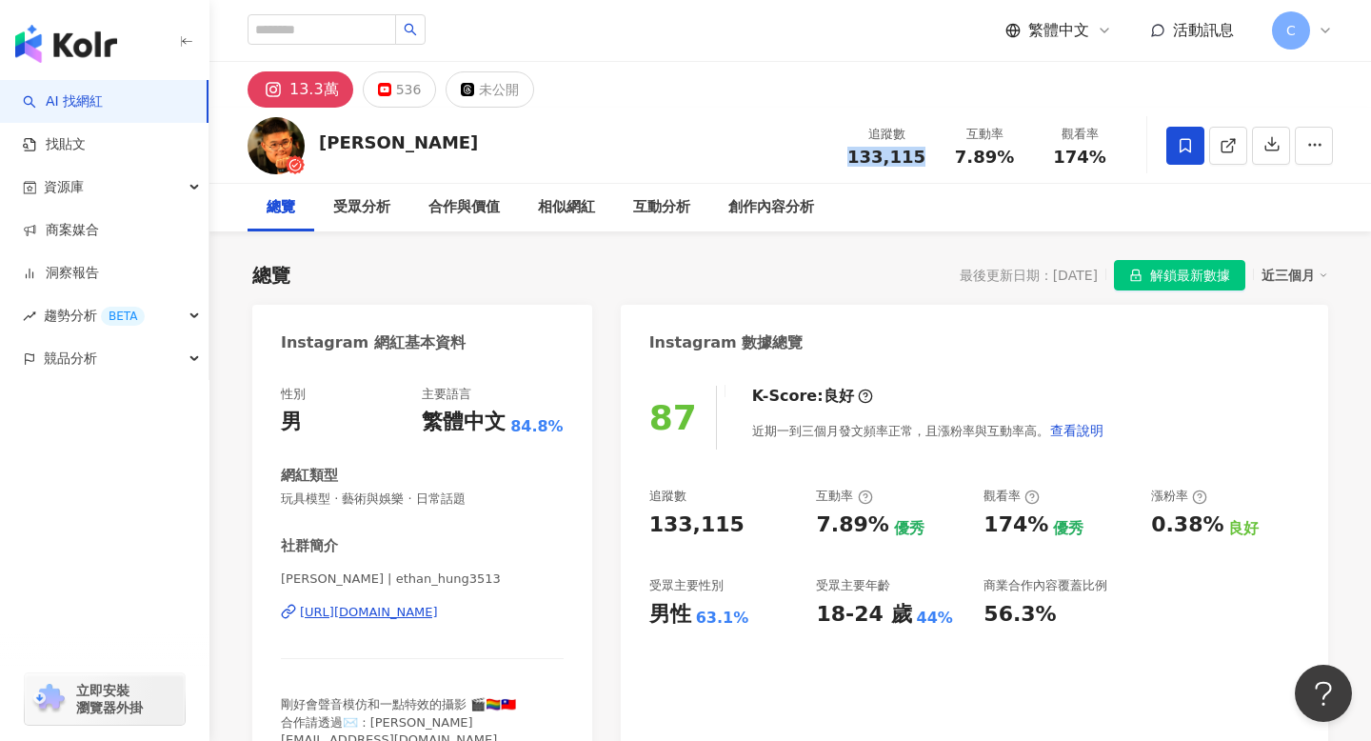
drag, startPoint x: 850, startPoint y: 149, endPoint x: 929, endPoint y: 149, distance: 79.0
click at [929, 149] on div "追蹤數 133,115" at bounding box center [886, 145] width 101 height 41
copy span "133,115"
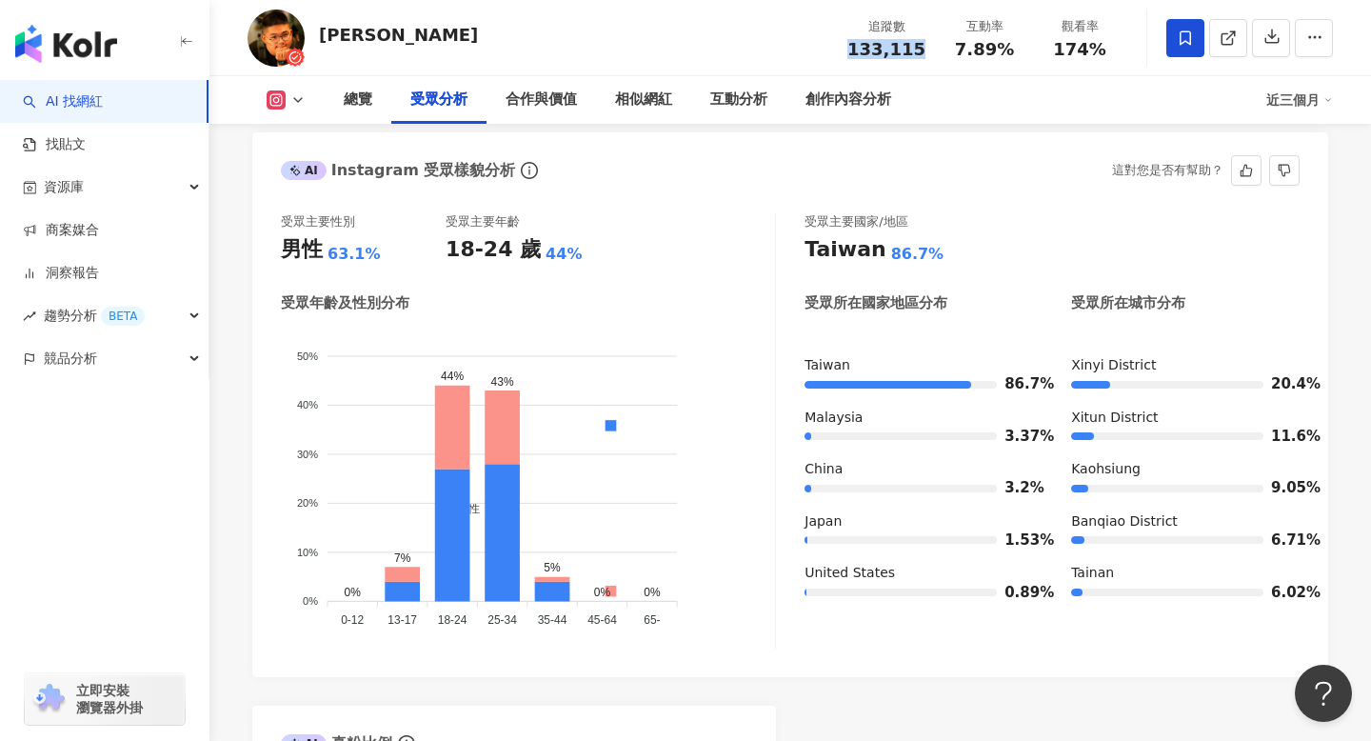
scroll to position [1657, 0]
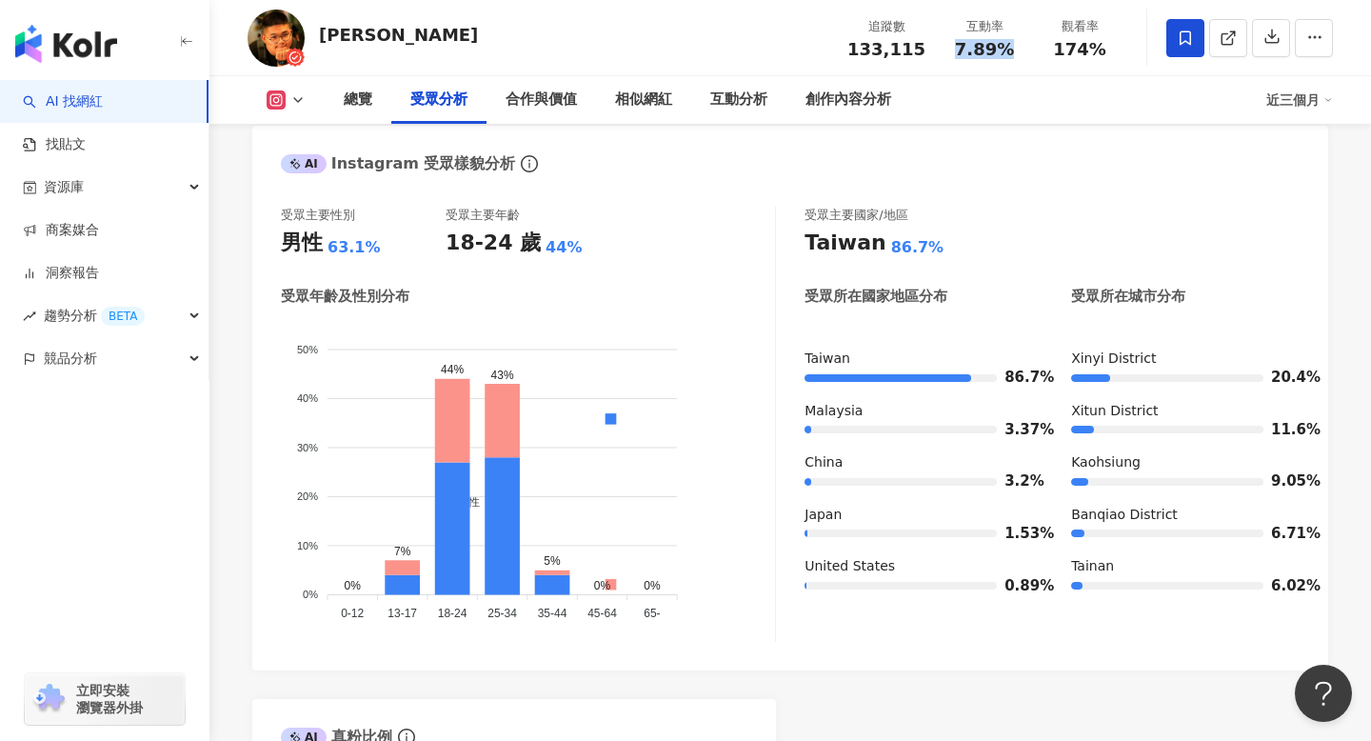
drag, startPoint x: 952, startPoint y: 56, endPoint x: 1013, endPoint y: 56, distance: 60.9
click at [1013, 56] on div "7.89%" at bounding box center [984, 49] width 72 height 19
copy span "7.89%"
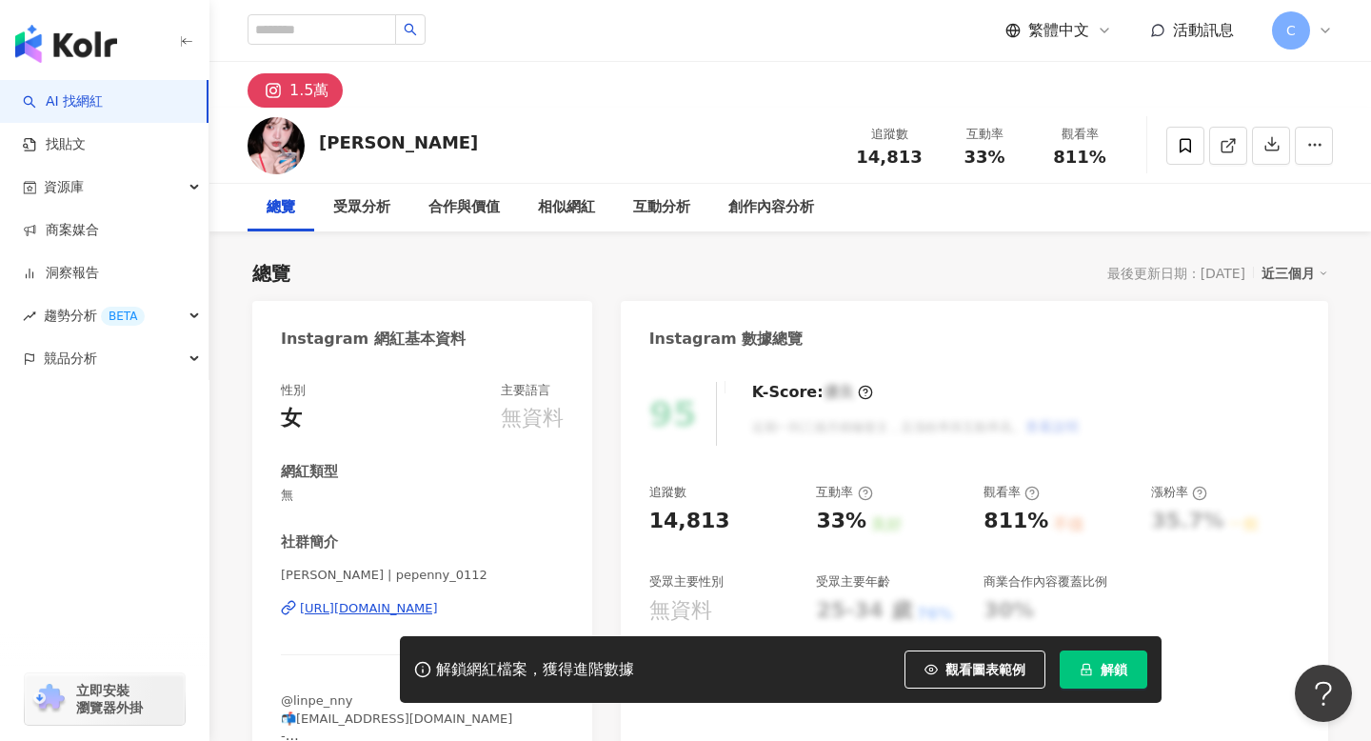
click at [1131, 681] on button "解鎖" at bounding box center [1104, 669] width 88 height 38
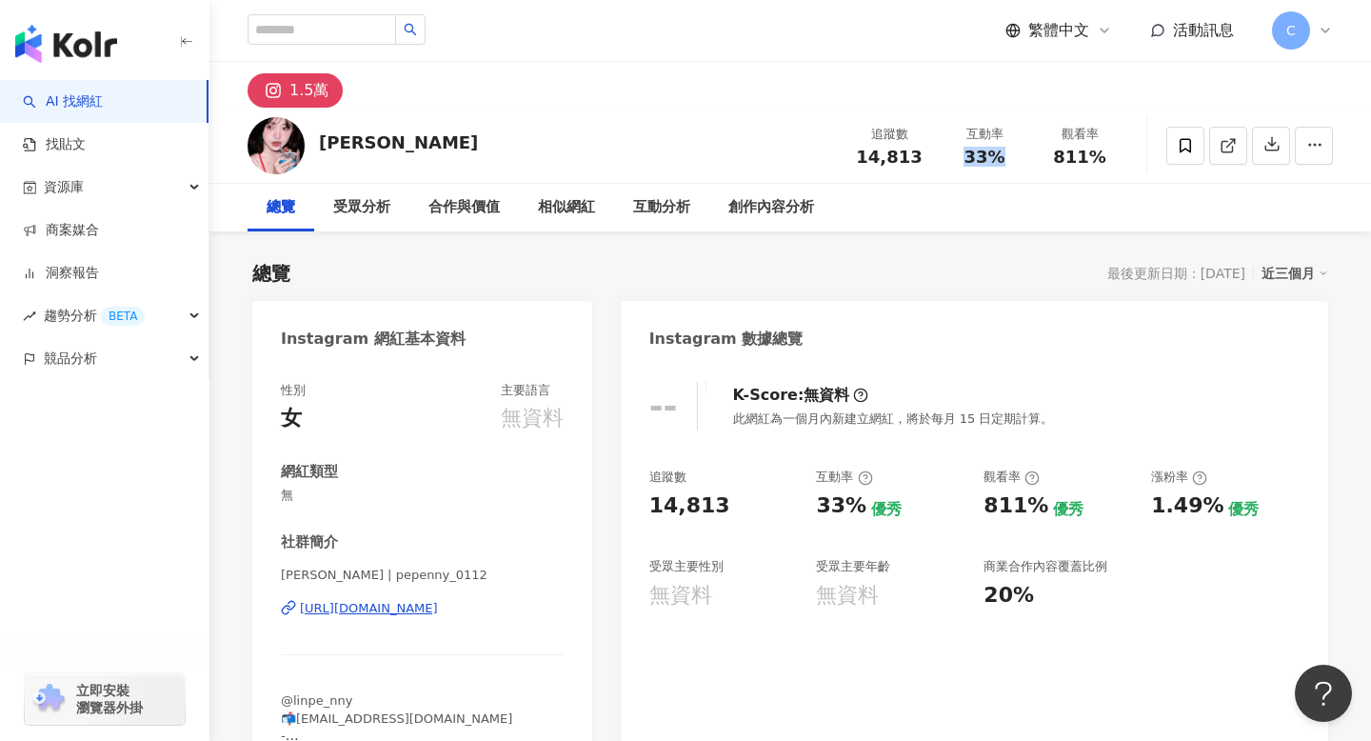
click at [1002, 158] on div "33%" at bounding box center [984, 157] width 72 height 19
drag, startPoint x: 849, startPoint y: 166, endPoint x: 930, endPoint y: 154, distance: 81.7
click at [930, 154] on div "追蹤數 14,813 互動率 33% 觀看率 811%" at bounding box center [985, 145] width 286 height 56
copy span "14,813"
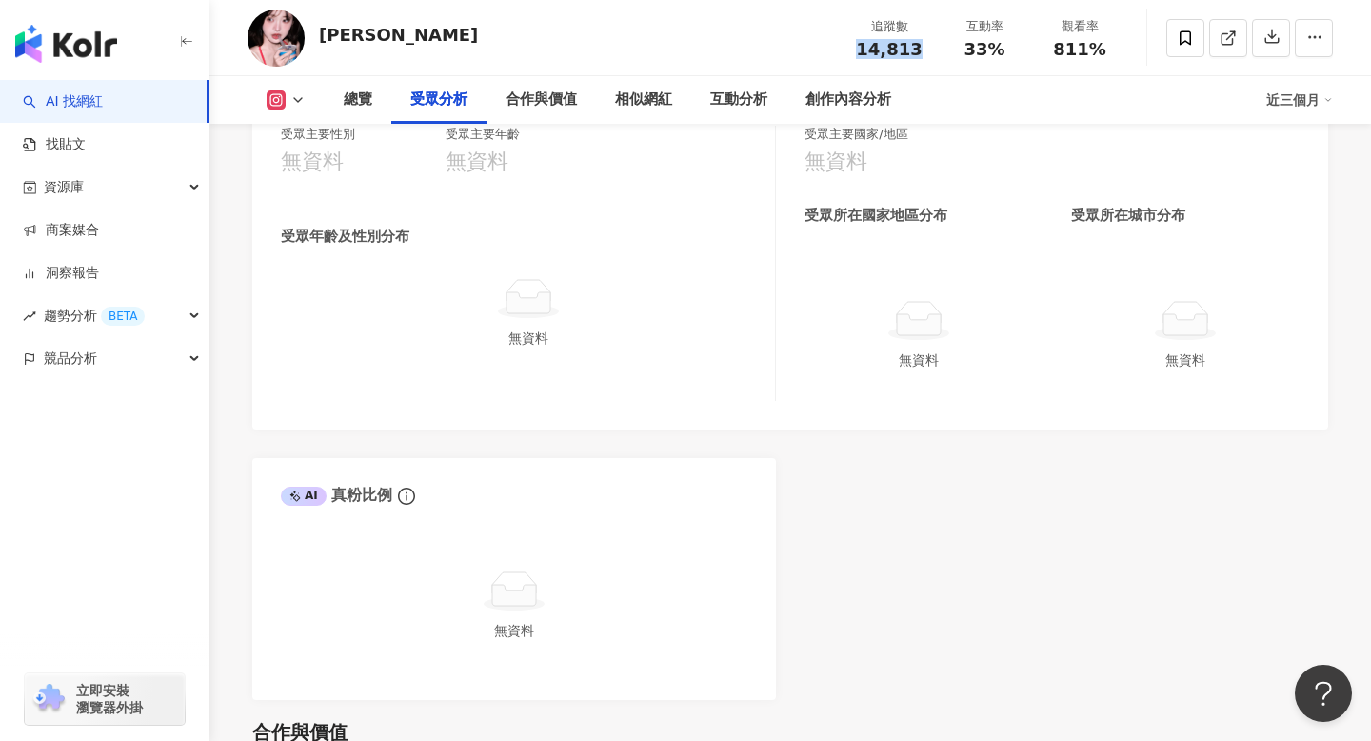
scroll to position [1767, 0]
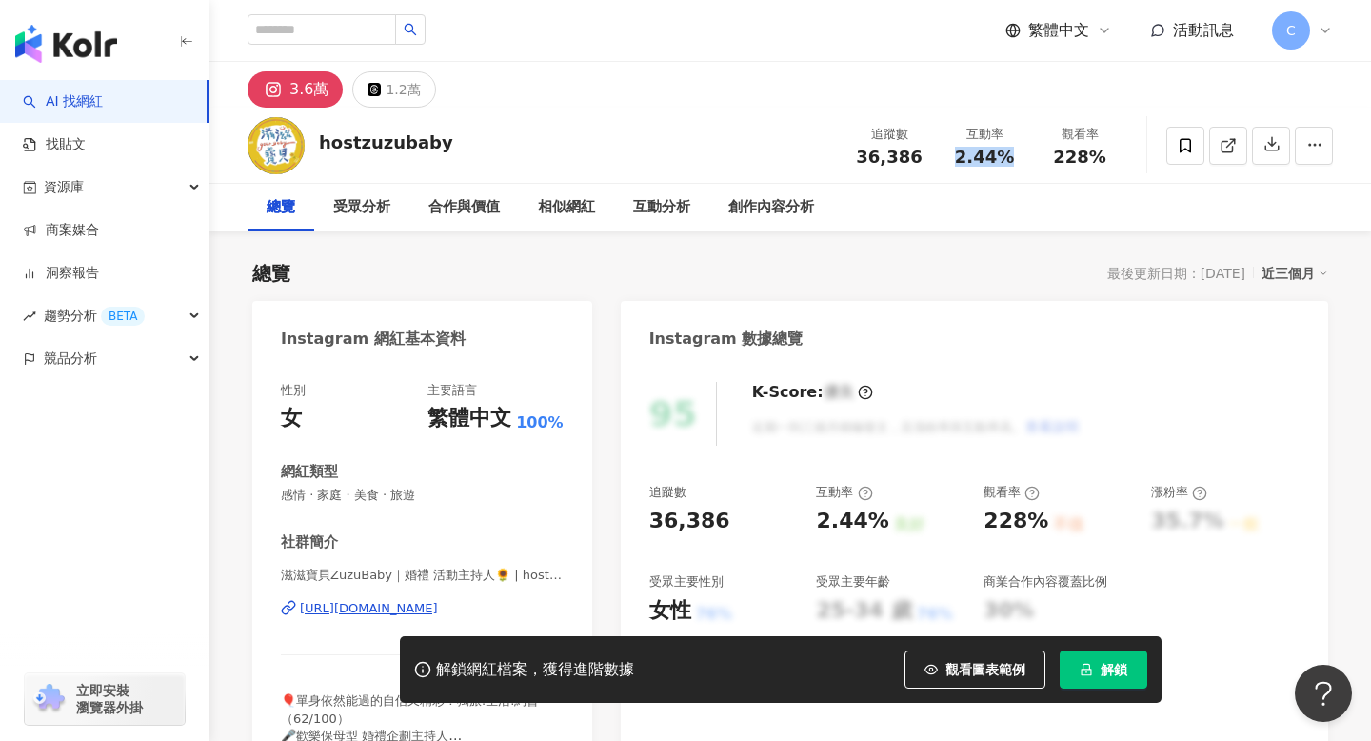
drag, startPoint x: 944, startPoint y: 155, endPoint x: 1018, endPoint y: 157, distance: 74.3
click at [1018, 157] on div "互動率 2.44%" at bounding box center [984, 145] width 95 height 41
copy span "2.44%"
click at [1096, 648] on div "解鎖網紅檔案，獲得進階數據 觀看圖表範例 解鎖" at bounding box center [781, 669] width 762 height 67
click at [1107, 668] on span "解鎖" at bounding box center [1114, 669] width 27 height 15
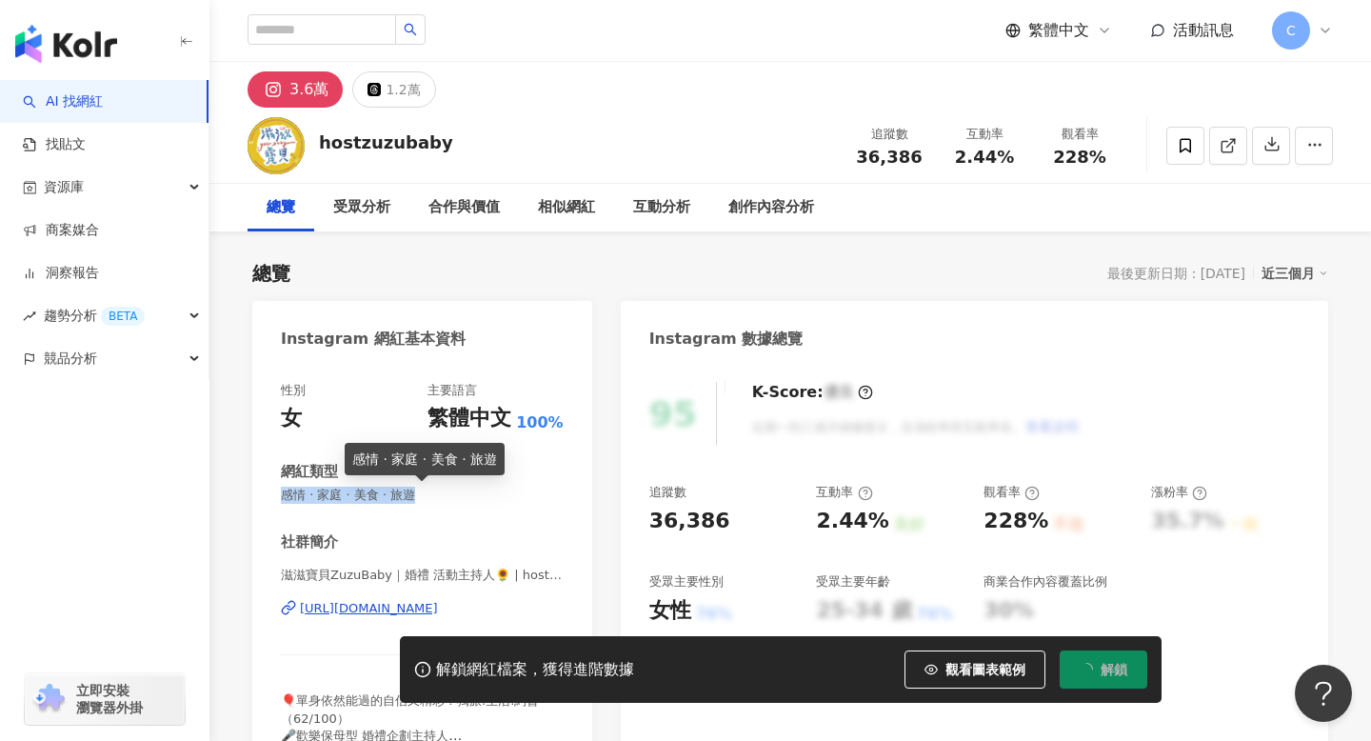
drag, startPoint x: 406, startPoint y: 493, endPoint x: 280, endPoint y: 496, distance: 125.7
click at [281, 496] on span "感情 · 家庭 · 美食 · 旅遊" at bounding box center [422, 495] width 283 height 17
copy span "感情 · 家庭 · 美食 · 旅遊"
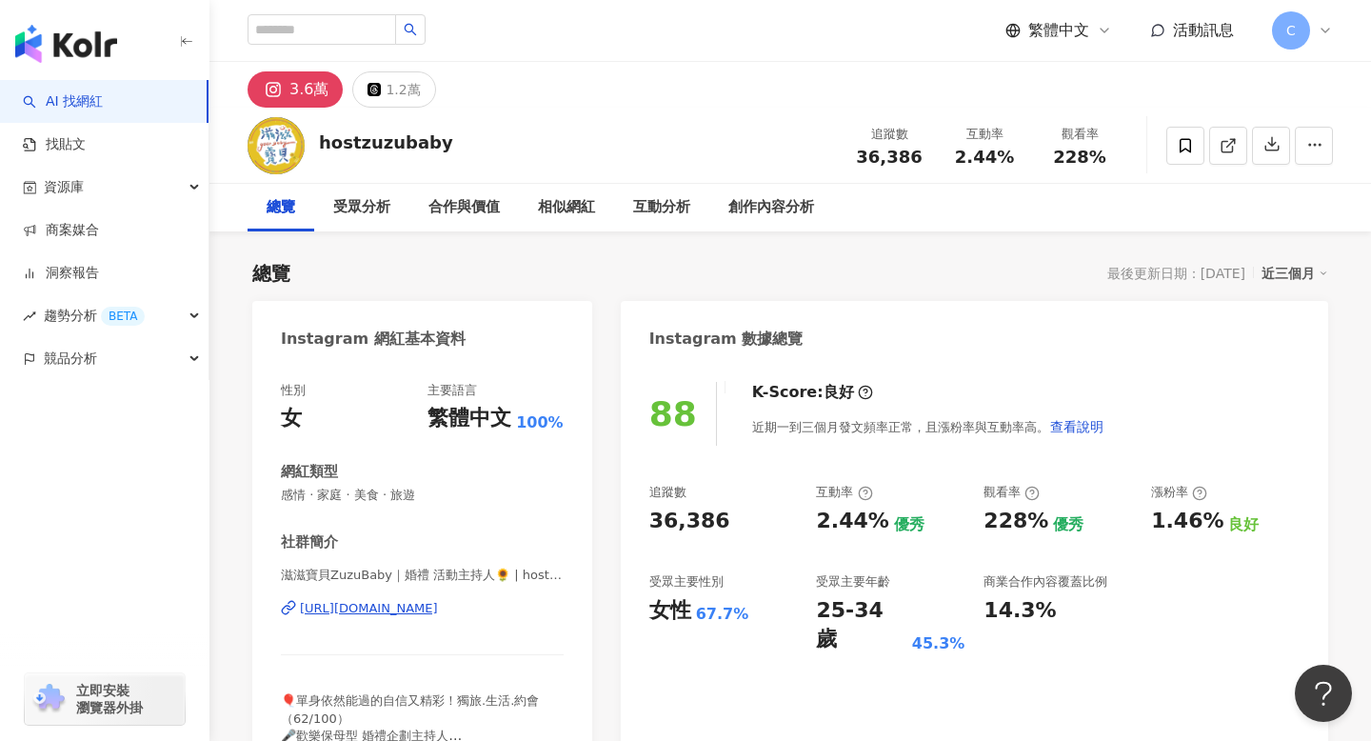
drag, startPoint x: 920, startPoint y: 156, endPoint x: 856, endPoint y: 153, distance: 63.9
click at [856, 153] on div "36,386" at bounding box center [889, 157] width 72 height 19
copy span "36,386"
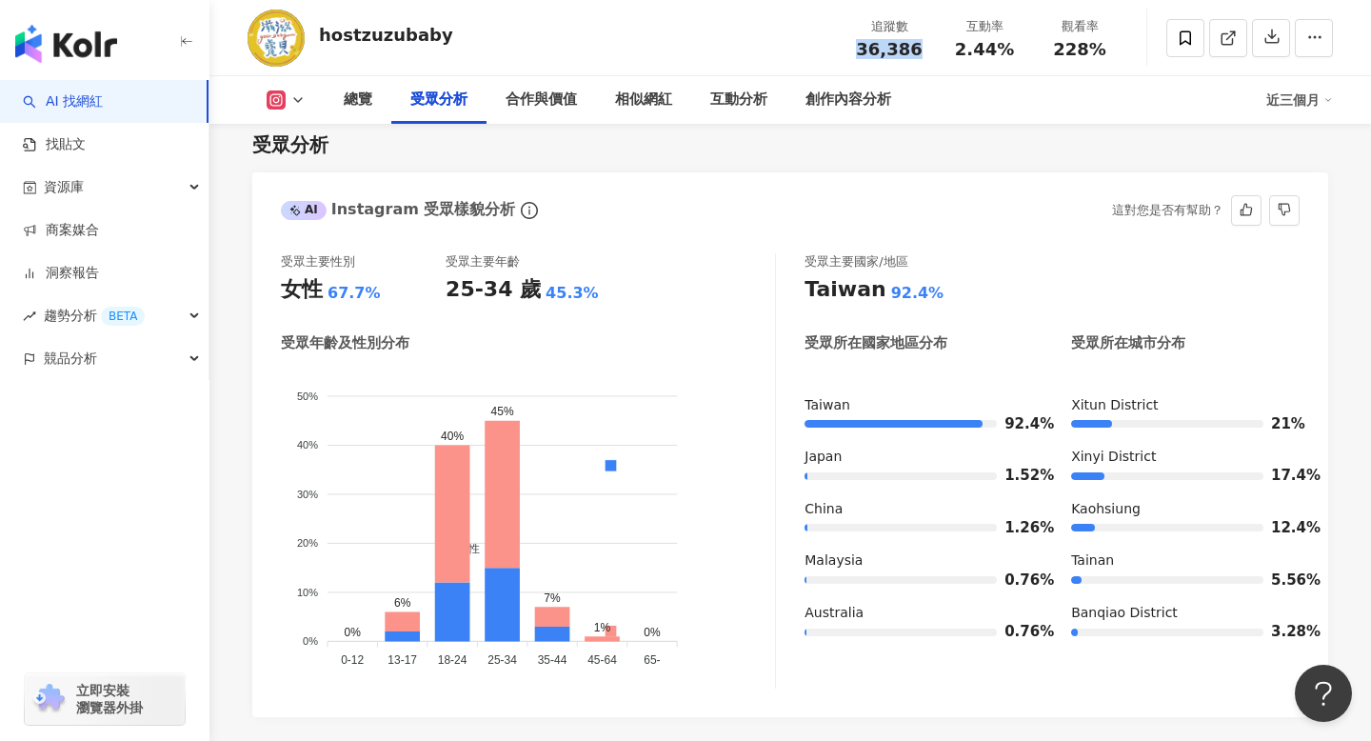
scroll to position [1640, 0]
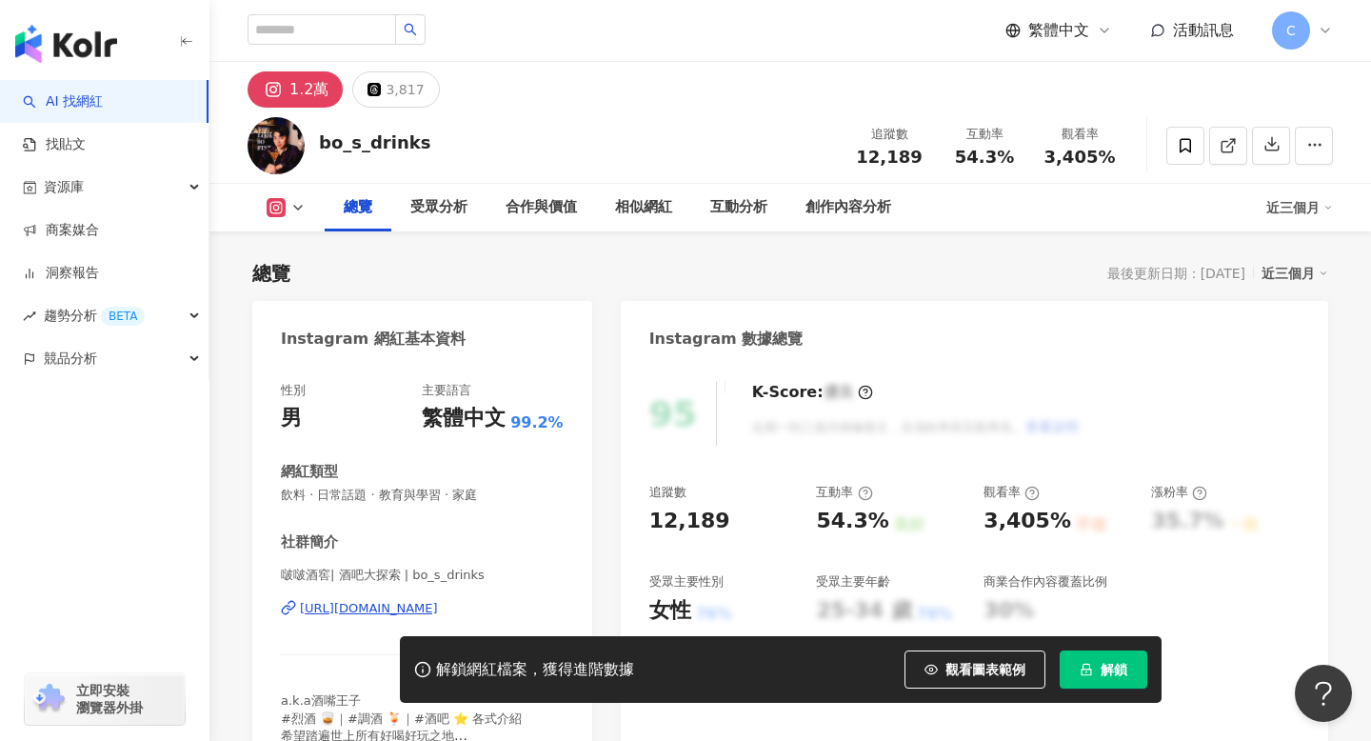
click at [1103, 684] on button "解鎖" at bounding box center [1104, 669] width 88 height 38
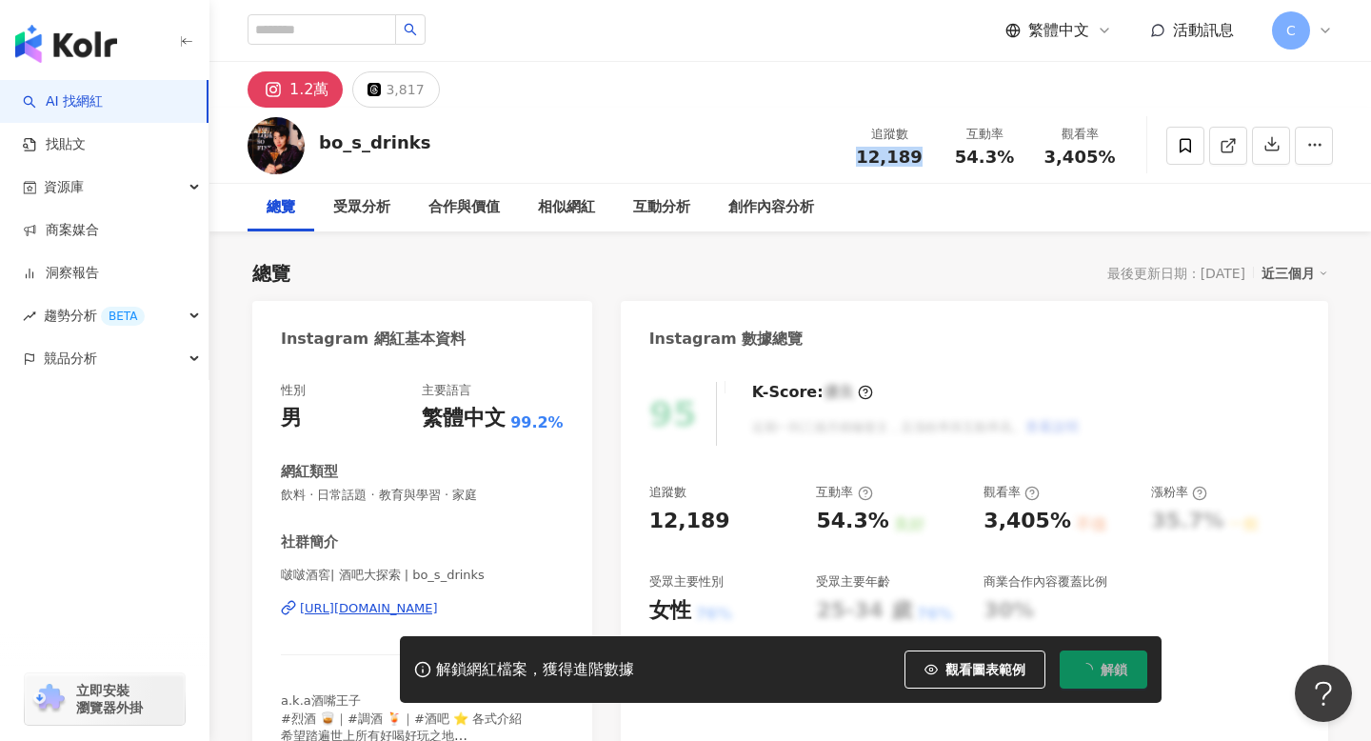
drag, startPoint x: 856, startPoint y: 163, endPoint x: 919, endPoint y: 159, distance: 63.0
click at [920, 161] on div "12,189" at bounding box center [889, 157] width 72 height 19
copy span "12,189"
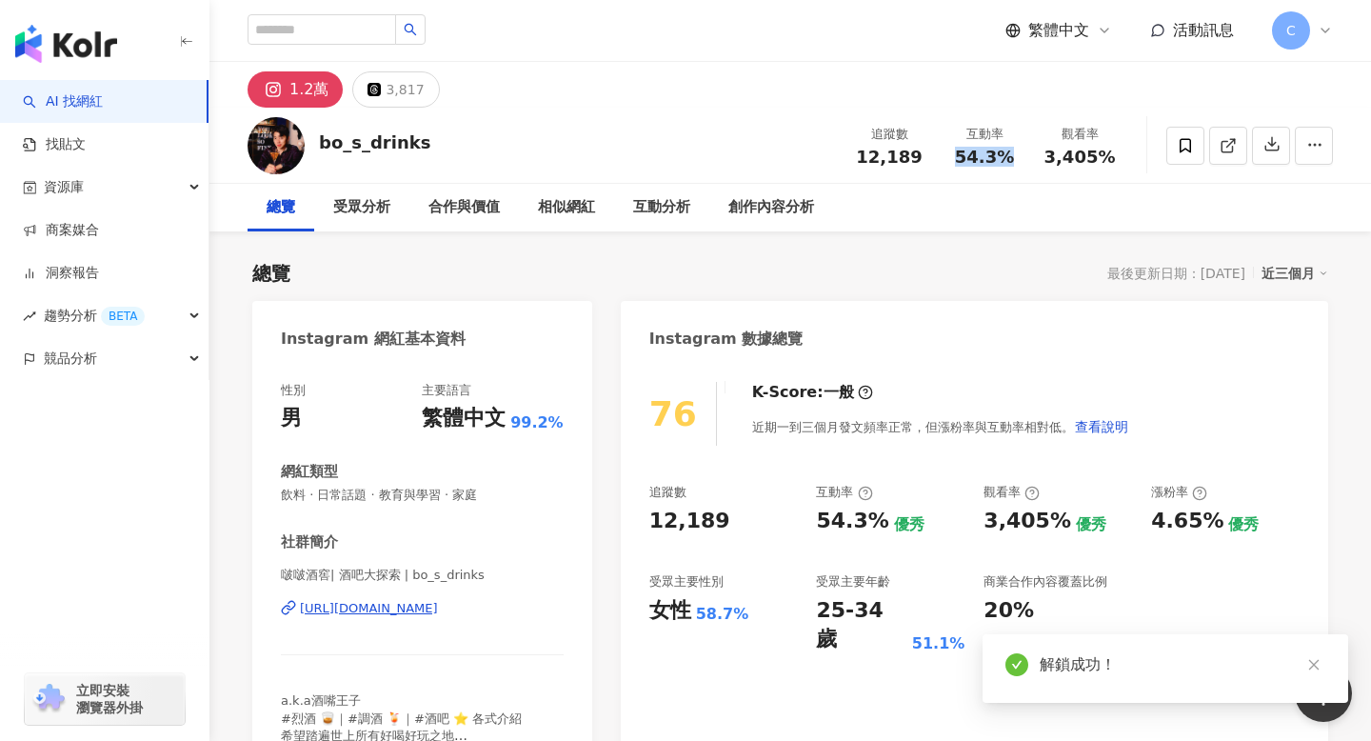
drag, startPoint x: 963, startPoint y: 160, endPoint x: 1015, endPoint y: 162, distance: 52.4
click at [1015, 162] on div "54.3%" at bounding box center [984, 157] width 72 height 19
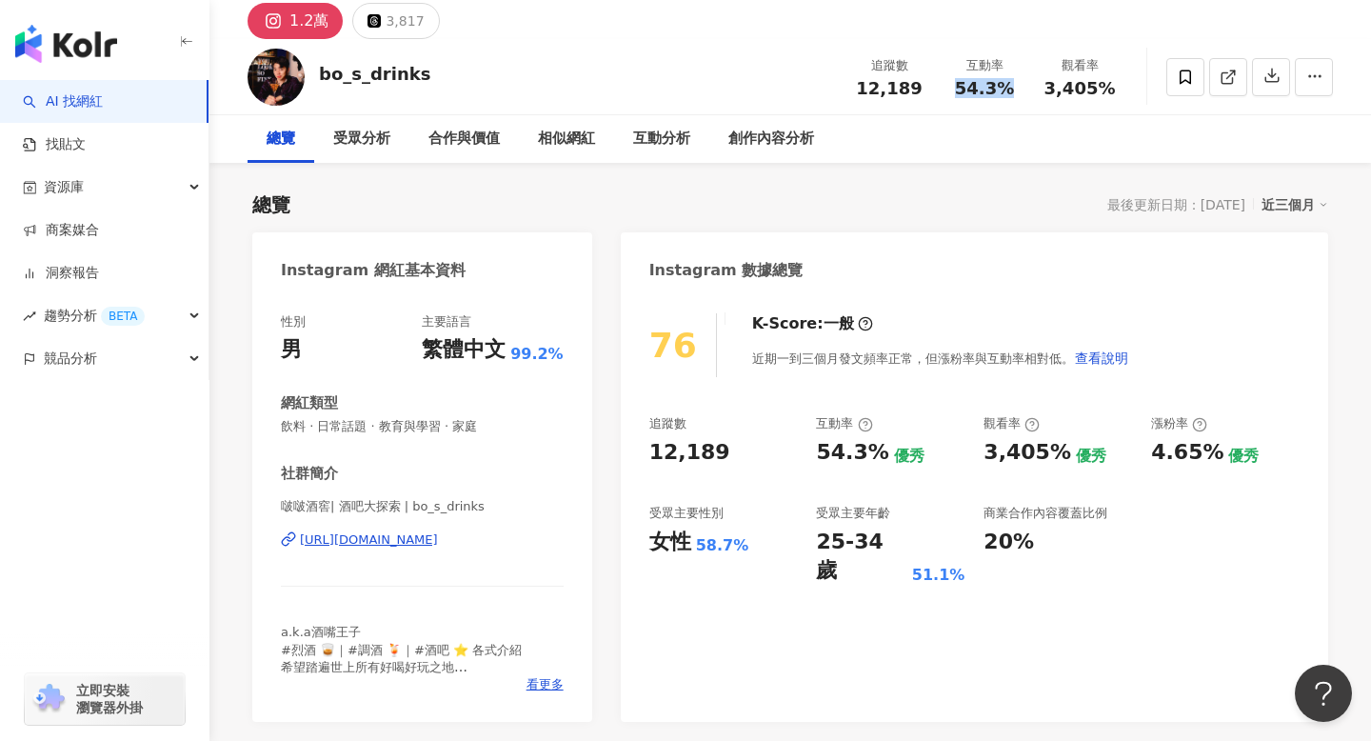
scroll to position [101, 0]
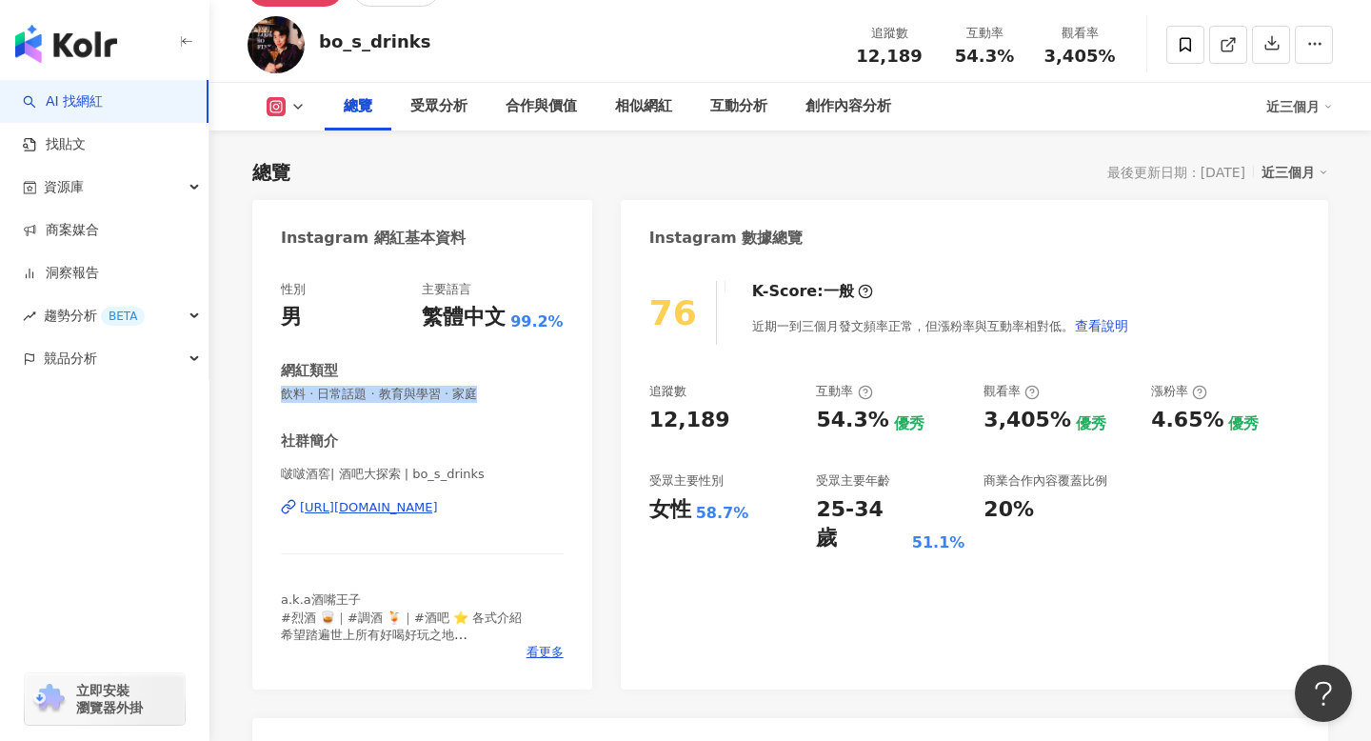
drag, startPoint x: 284, startPoint y: 400, endPoint x: 478, endPoint y: 407, distance: 194.4
click at [478, 407] on div "性別 男 主要語言 繁體中文 99.2% 網紅類型 飲料 · 日常話題 · 教育與學習 · 家庭 社群簡介 啵啵酒窖| 酒吧大探索 | bo_s_drinks…" at bounding box center [422, 471] width 283 height 380
copy span "飲料 · 日常話題 · 教育與學習 · 家庭"
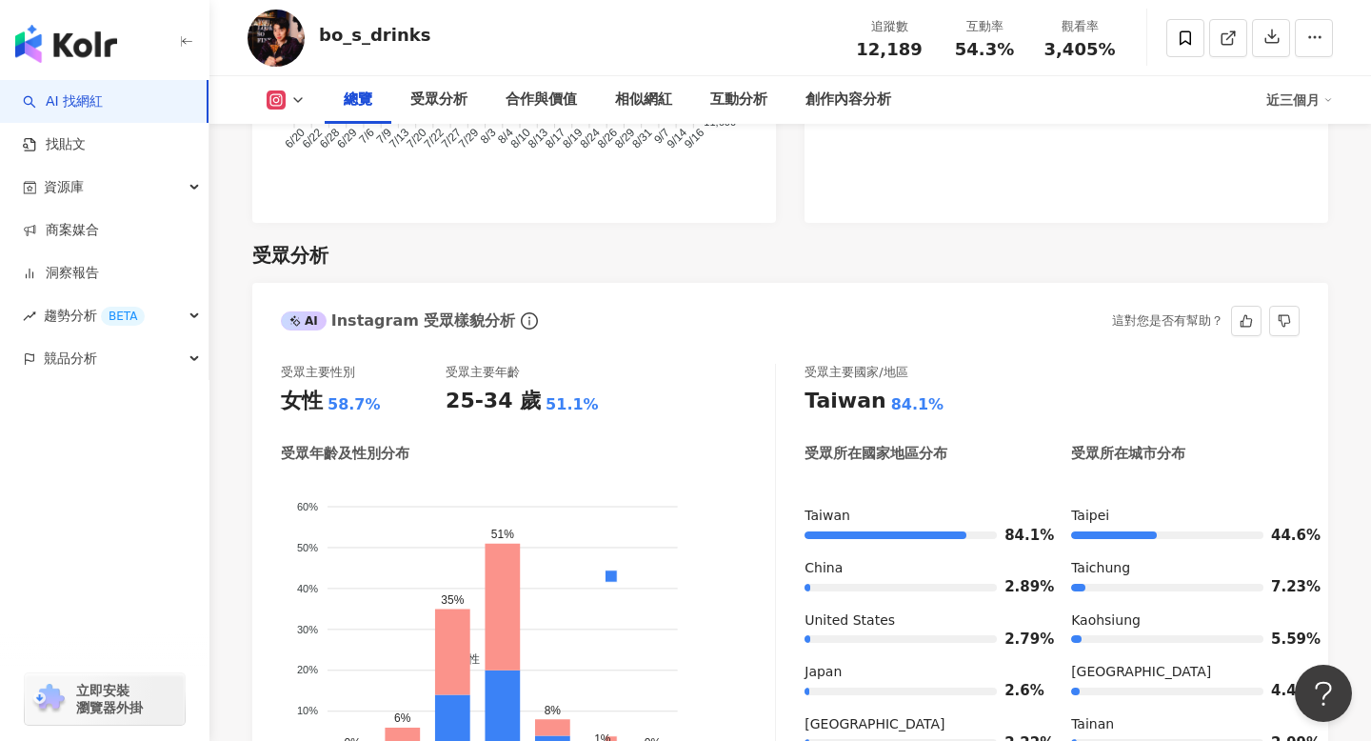
scroll to position [1678, 0]
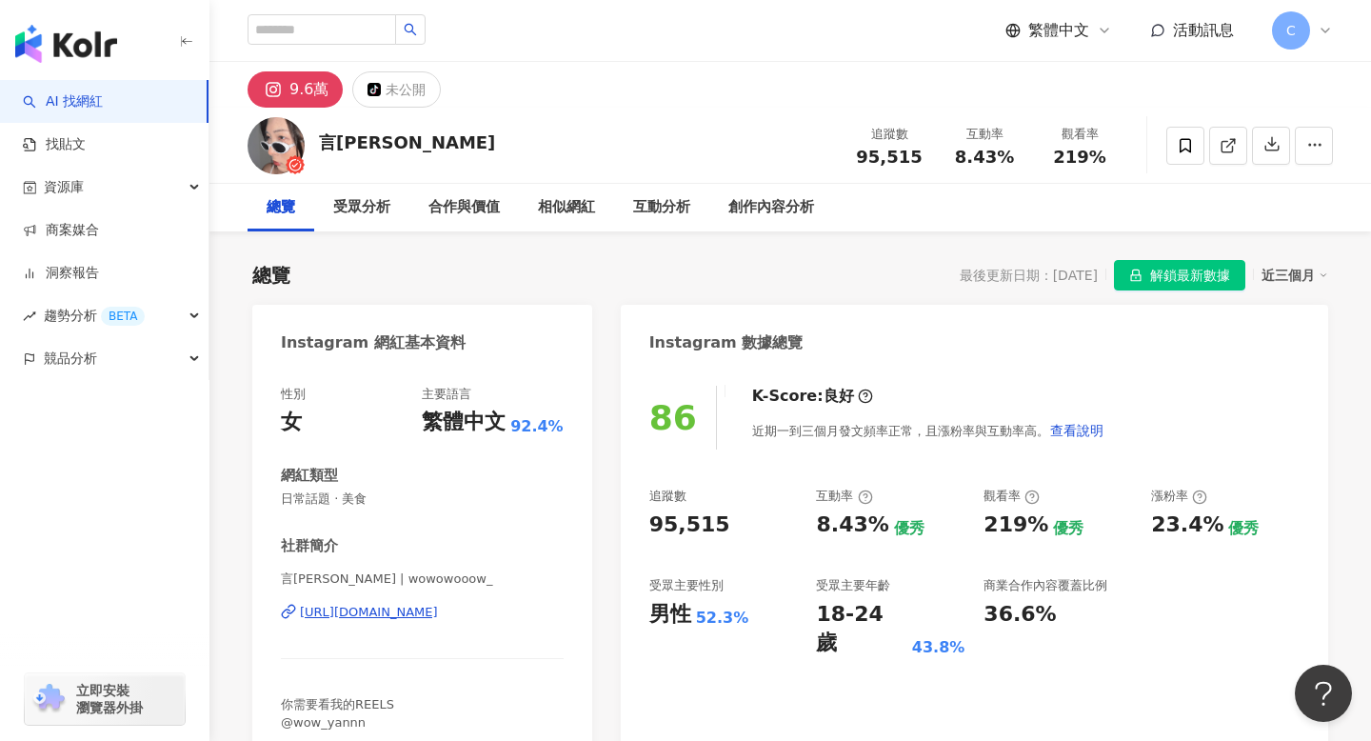
drag, startPoint x: 955, startPoint y: 156, endPoint x: 1011, endPoint y: 155, distance: 56.2
click at [1011, 156] on div "8.43%" at bounding box center [984, 157] width 72 height 19
copy span "8.43%"
drag, startPoint x: 844, startPoint y: 157, endPoint x: 923, endPoint y: 162, distance: 79.2
click at [923, 162] on div "追蹤數 95,515" at bounding box center [889, 145] width 95 height 41
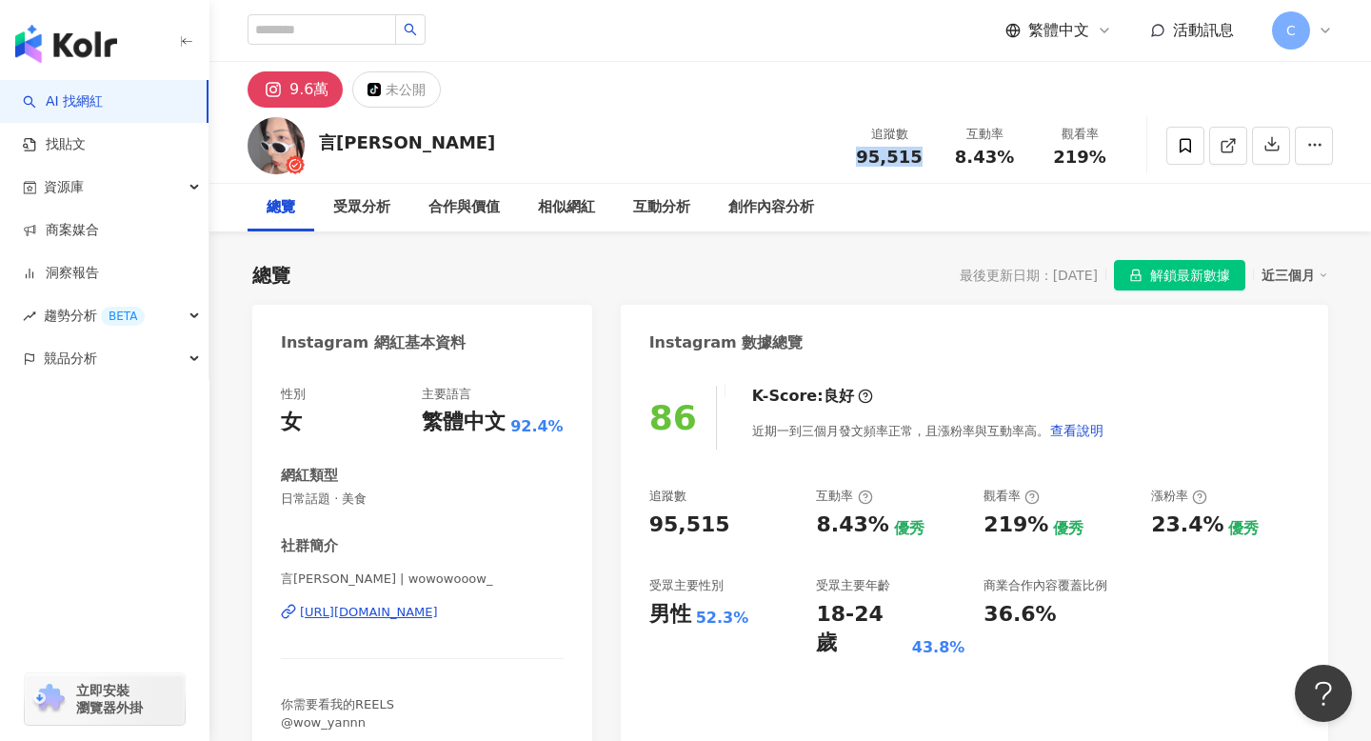
copy span "95,515"
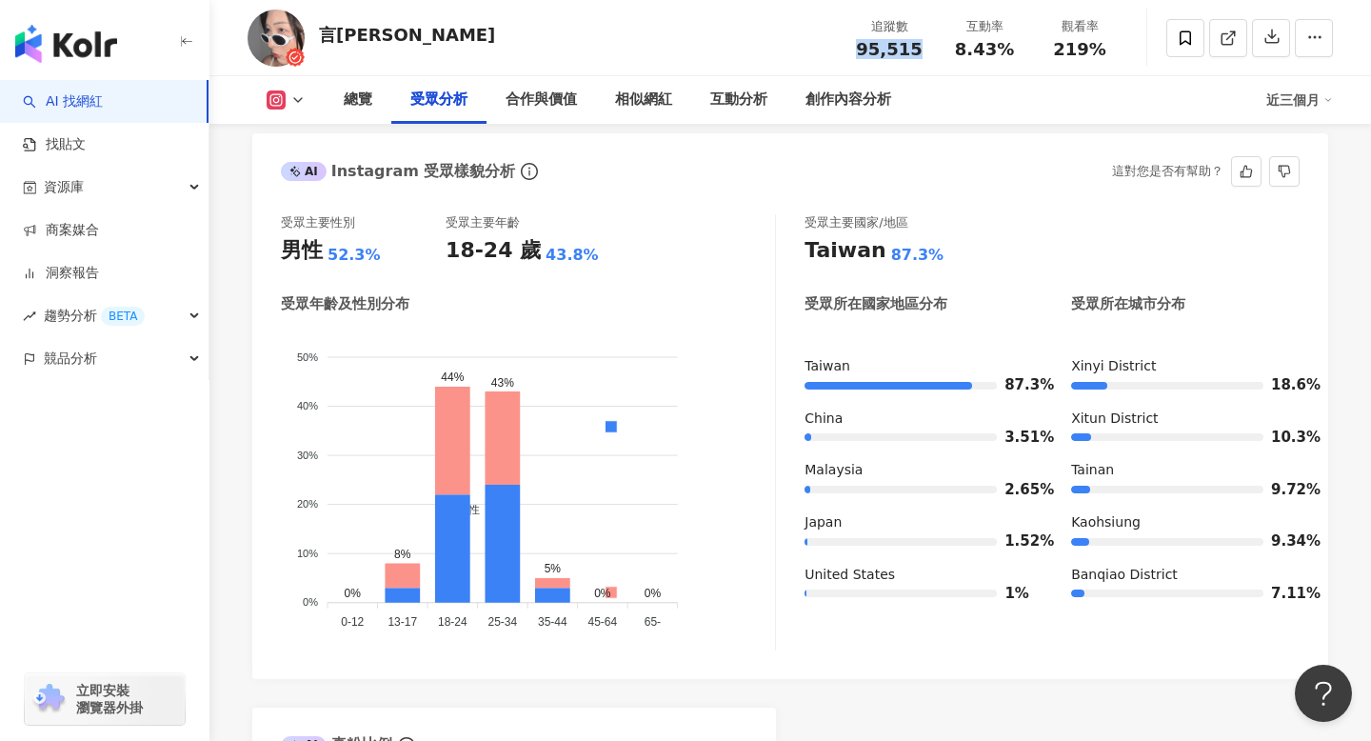
scroll to position [1671, 0]
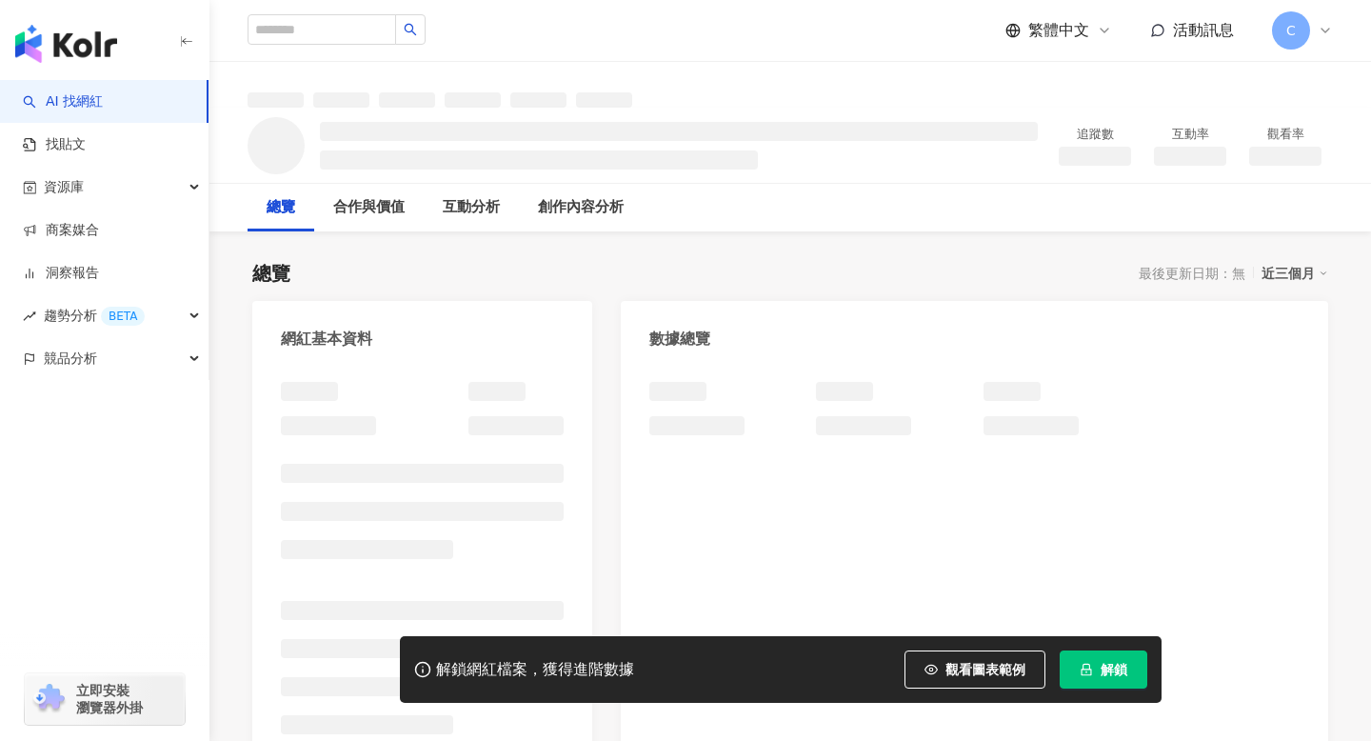
click at [1088, 665] on icon "lock" at bounding box center [1086, 669] width 13 height 13
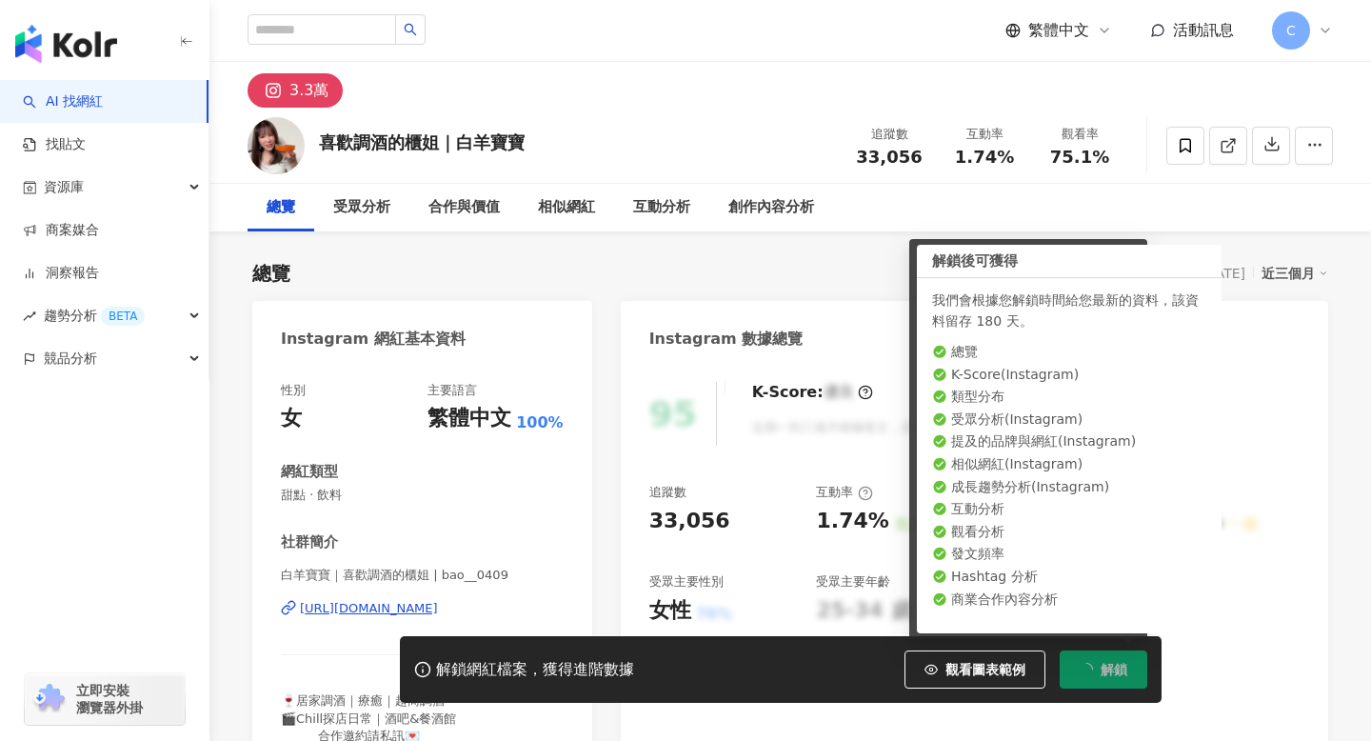
drag, startPoint x: 997, startPoint y: 153, endPoint x: 965, endPoint y: 152, distance: 32.4
click at [965, 152] on span "1.74%" at bounding box center [984, 157] width 59 height 19
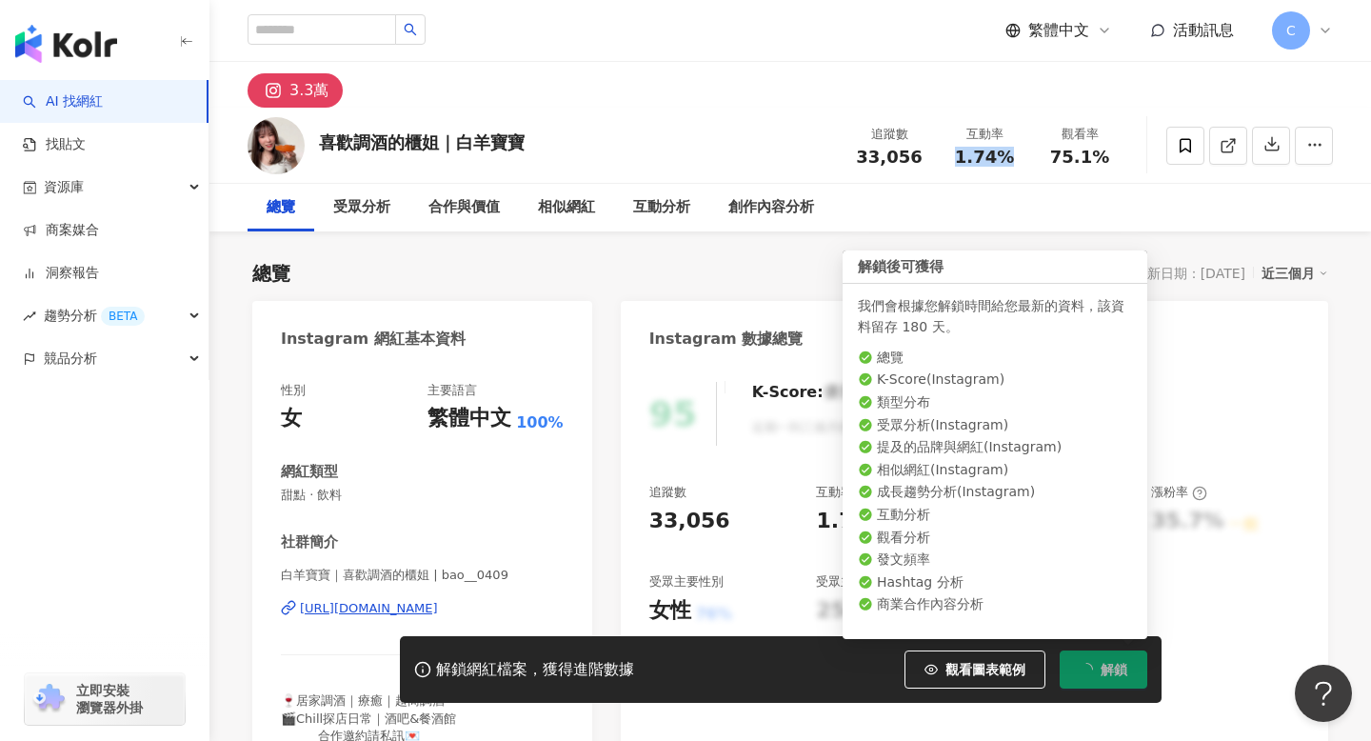
drag, startPoint x: 960, startPoint y: 157, endPoint x: 1026, endPoint y: 157, distance: 66.7
click at [1026, 157] on div "互動率 1.74%" at bounding box center [984, 145] width 95 height 41
copy span "1.74%"
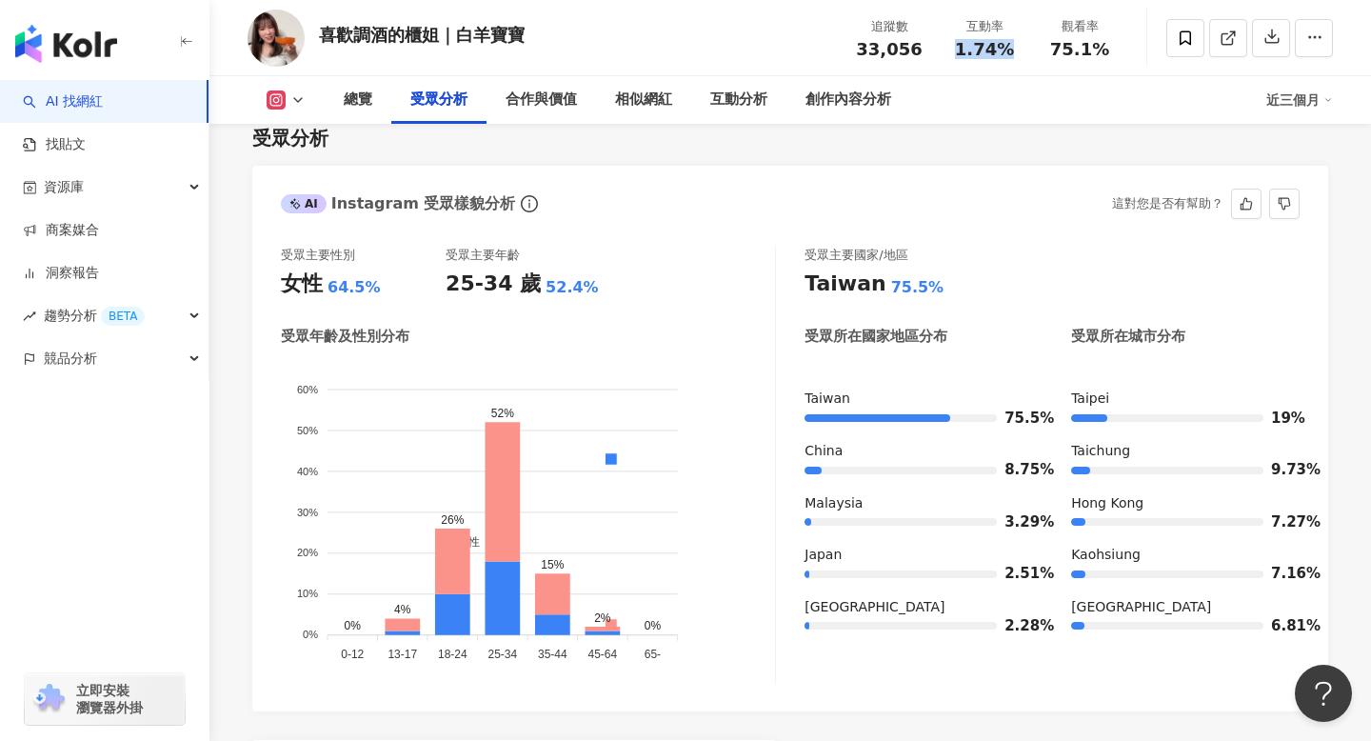
scroll to position [1653, 0]
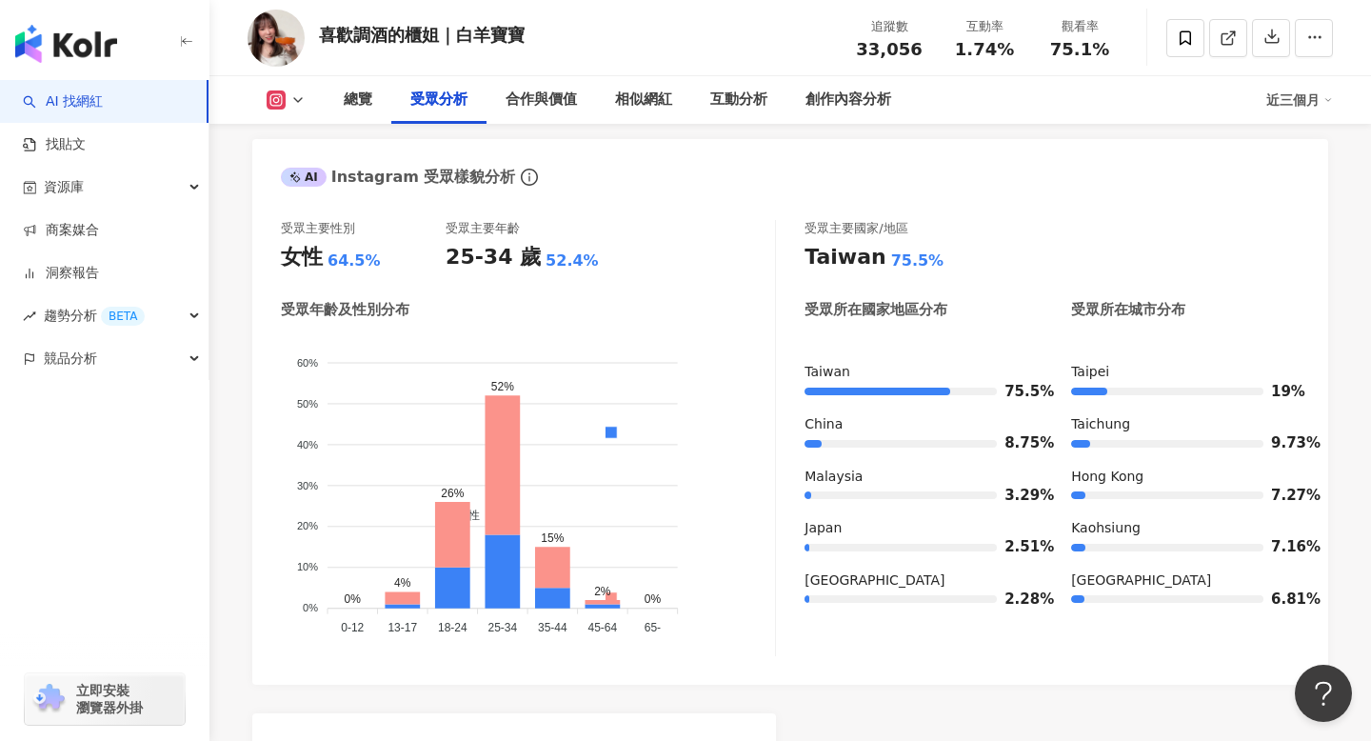
drag, startPoint x: 859, startPoint y: 58, endPoint x: 925, endPoint y: 50, distance: 67.2
click at [926, 50] on div "追蹤數 33,056 互動率 1.74% 觀看率 75.1%" at bounding box center [985, 38] width 286 height 56
drag, startPoint x: 925, startPoint y: 50, endPoint x: 861, endPoint y: 51, distance: 64.8
click at [861, 51] on div "追蹤數 33,056" at bounding box center [889, 37] width 95 height 41
copy span "33,056"
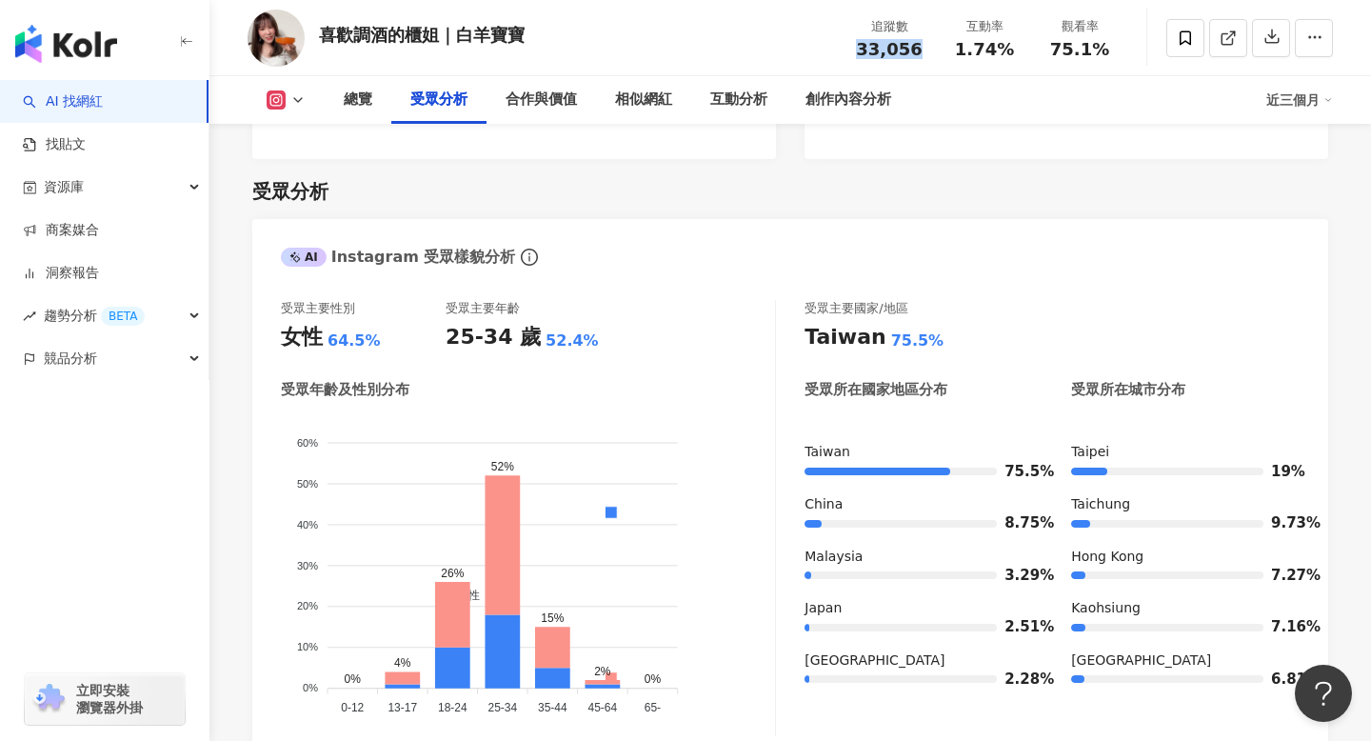
scroll to position [1420, 0]
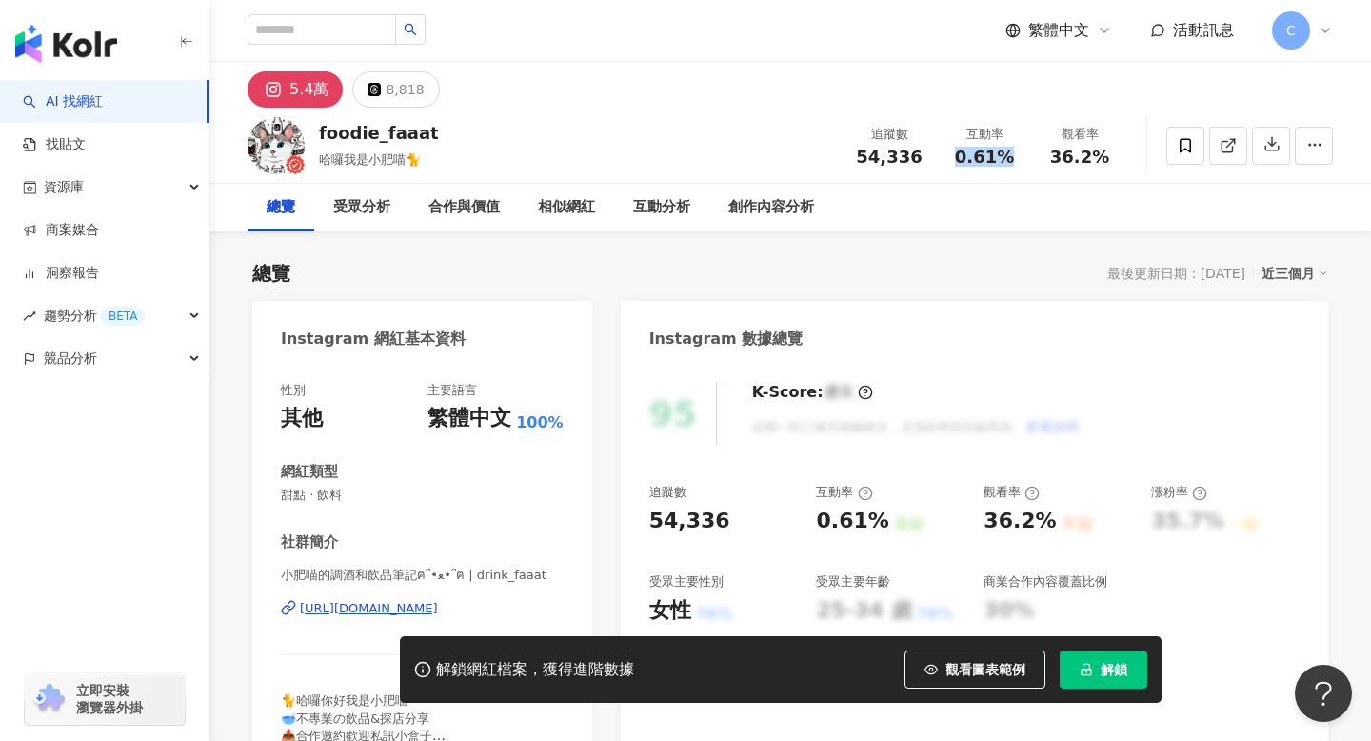
drag, startPoint x: 1000, startPoint y: 162, endPoint x: 1023, endPoint y: 158, distance: 23.2
click at [1023, 158] on div "互動率 0.61%" at bounding box center [984, 145] width 95 height 41
drag, startPoint x: 864, startPoint y: 160, endPoint x: 929, endPoint y: 158, distance: 65.7
click at [930, 158] on div "追蹤數 54,336" at bounding box center [889, 145] width 95 height 41
copy span "54,336"
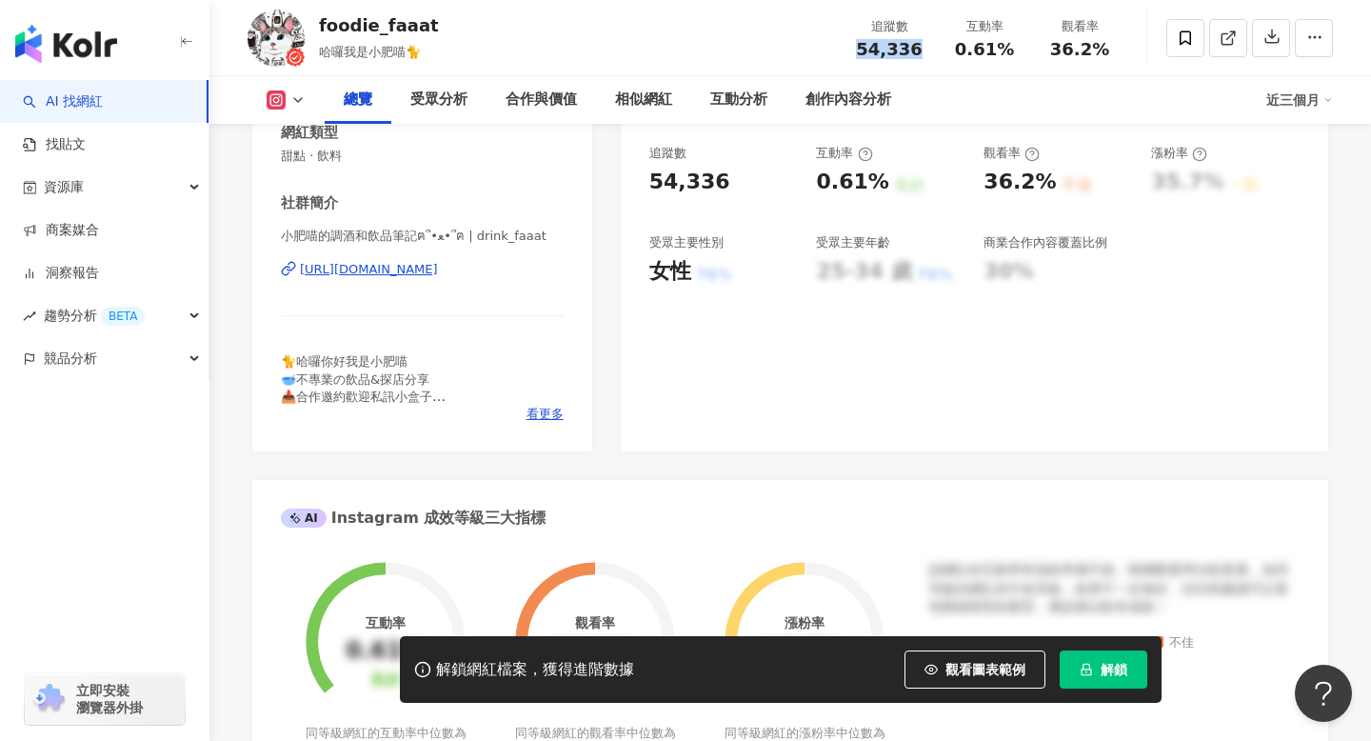
scroll to position [328, 0]
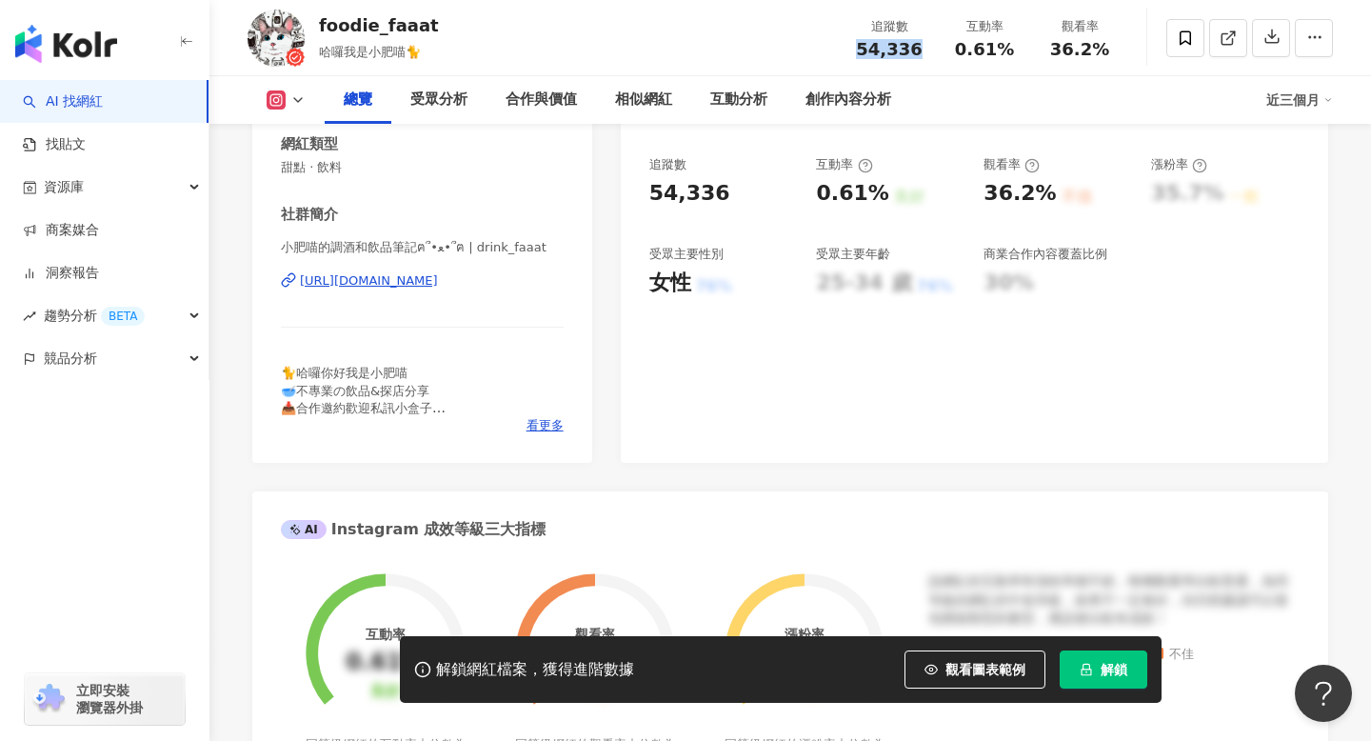
click at [1082, 687] on button "解鎖" at bounding box center [1104, 669] width 88 height 38
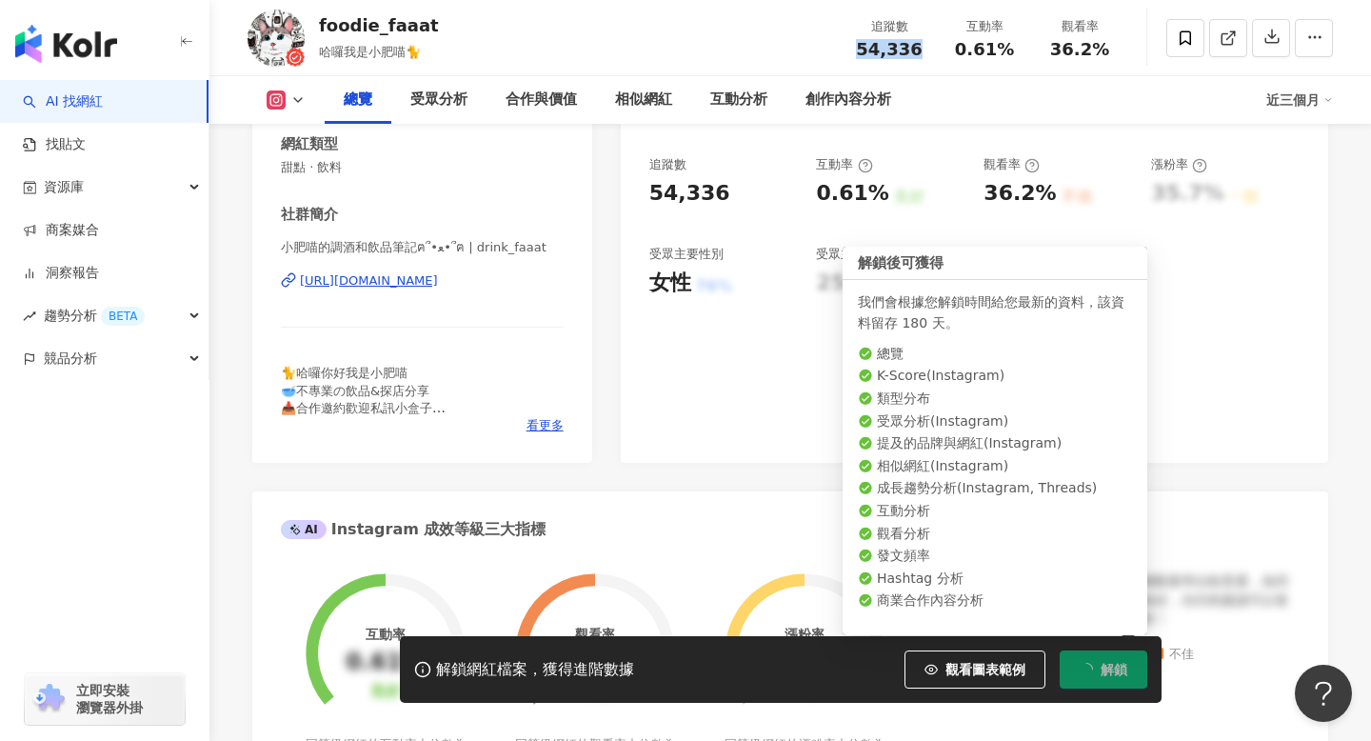
scroll to position [246, 0]
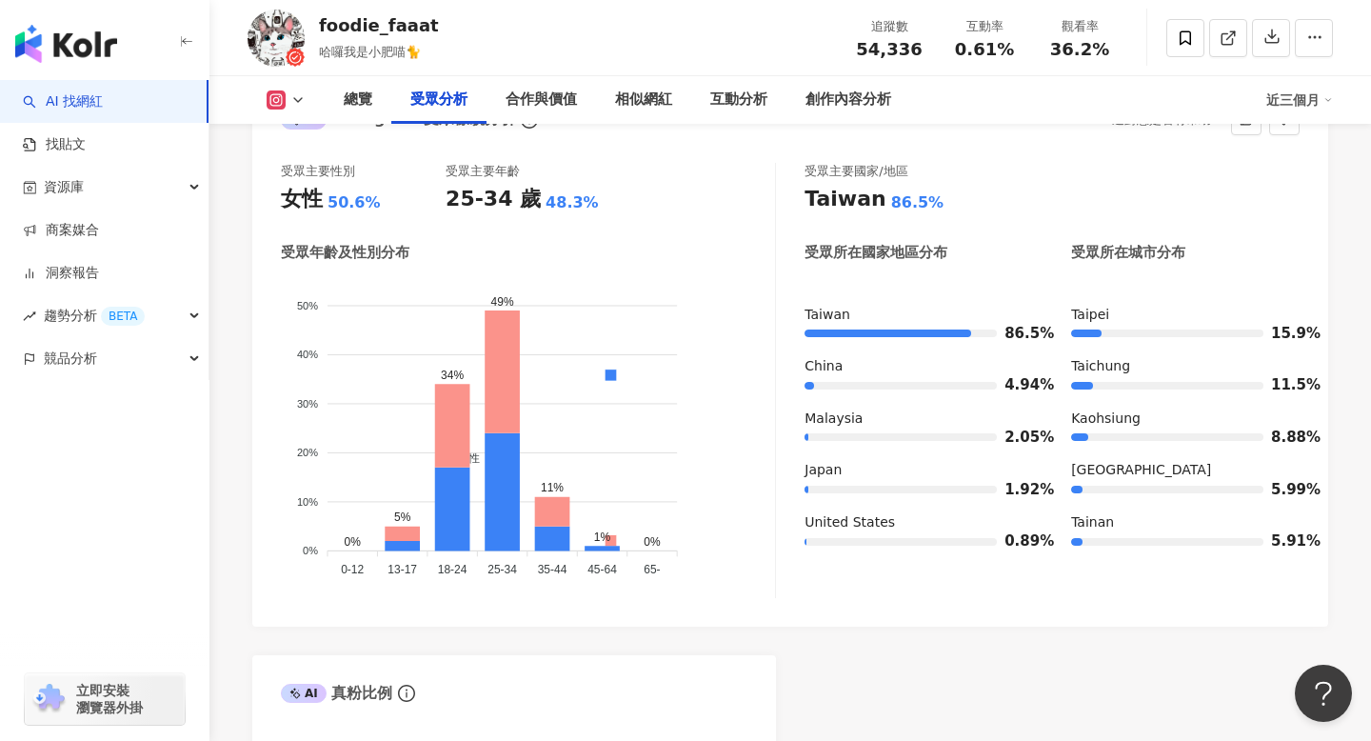
scroll to position [1733, 0]
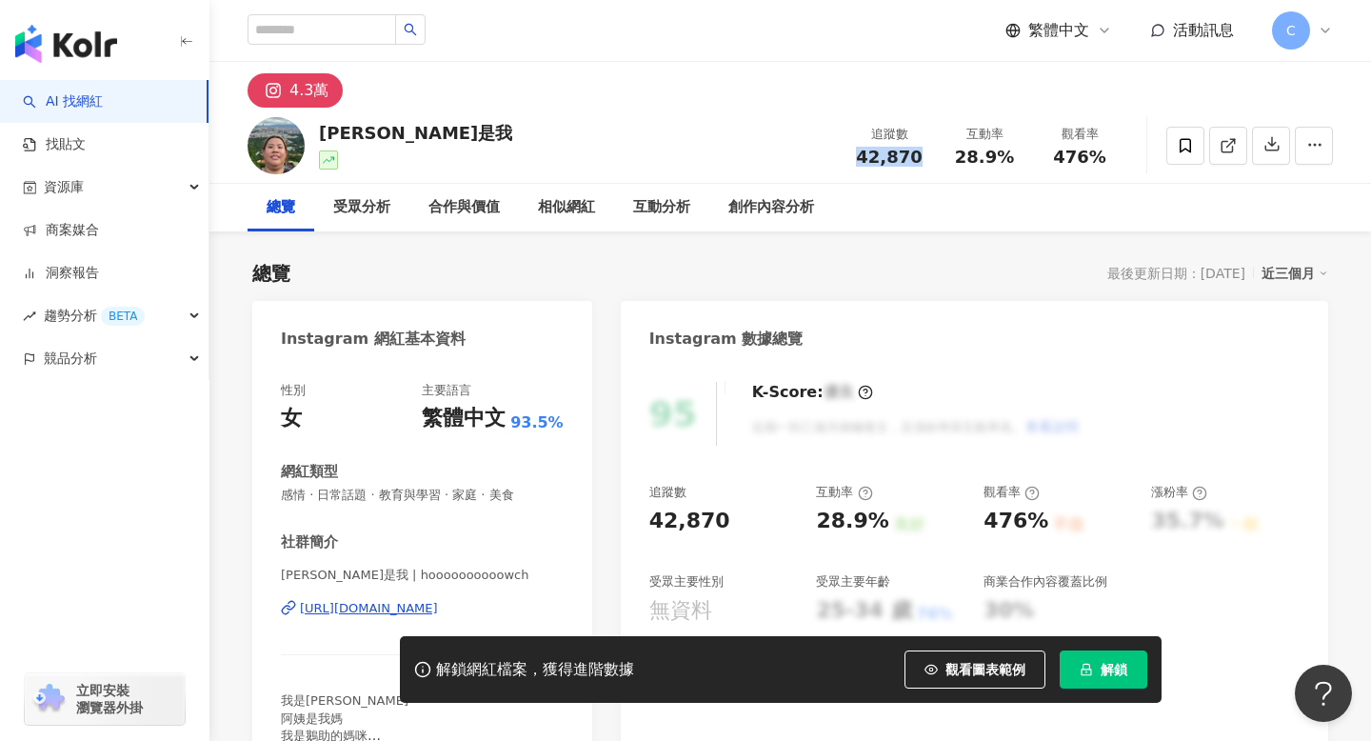
drag, startPoint x: 865, startPoint y: 164, endPoint x: 913, endPoint y: 169, distance: 48.8
click at [913, 169] on div "追蹤數 42,870 互動率 28.9% 觀看率 476%" at bounding box center [985, 145] width 286 height 56
copy span "42,870"
drag, startPoint x: 955, startPoint y: 163, endPoint x: 1011, endPoint y: 164, distance: 56.2
click at [1011, 164] on div "28.9%" at bounding box center [984, 157] width 72 height 19
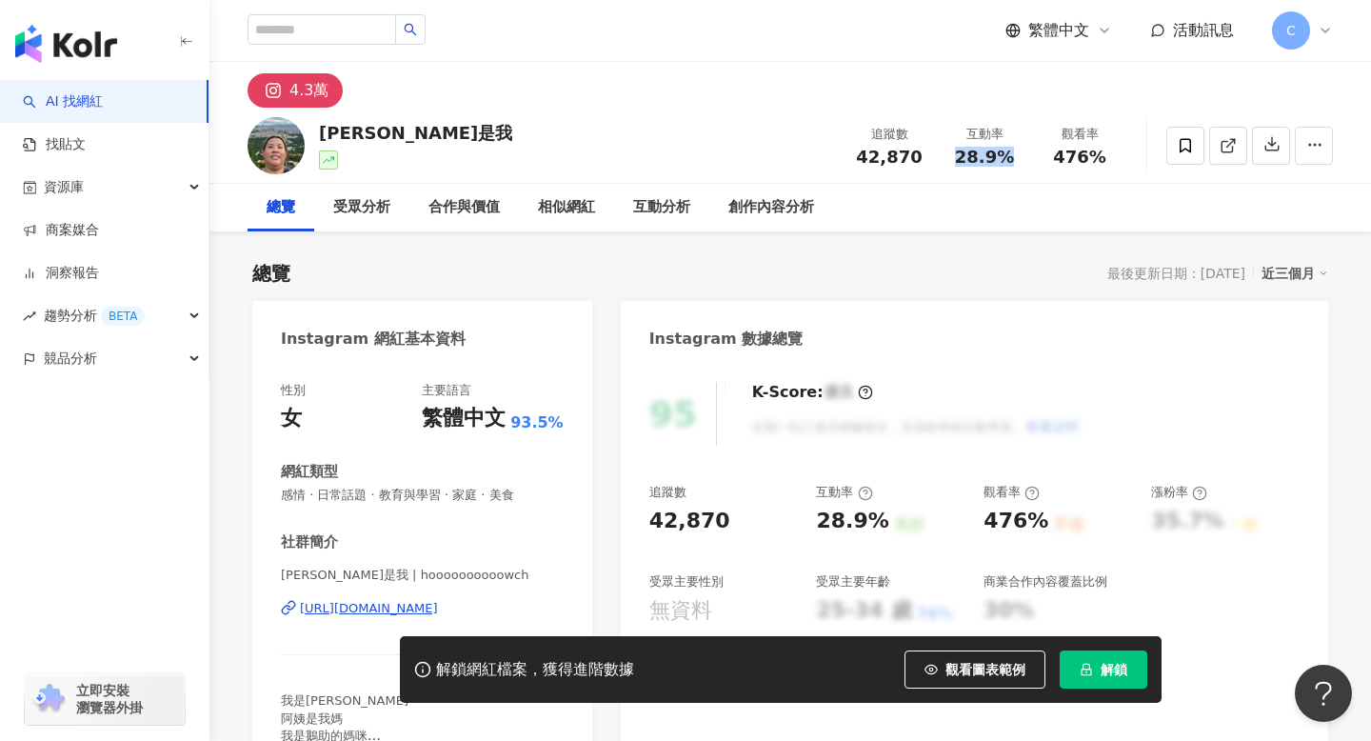
copy span "28.9%"
click at [1115, 674] on span "解鎖" at bounding box center [1114, 669] width 27 height 15
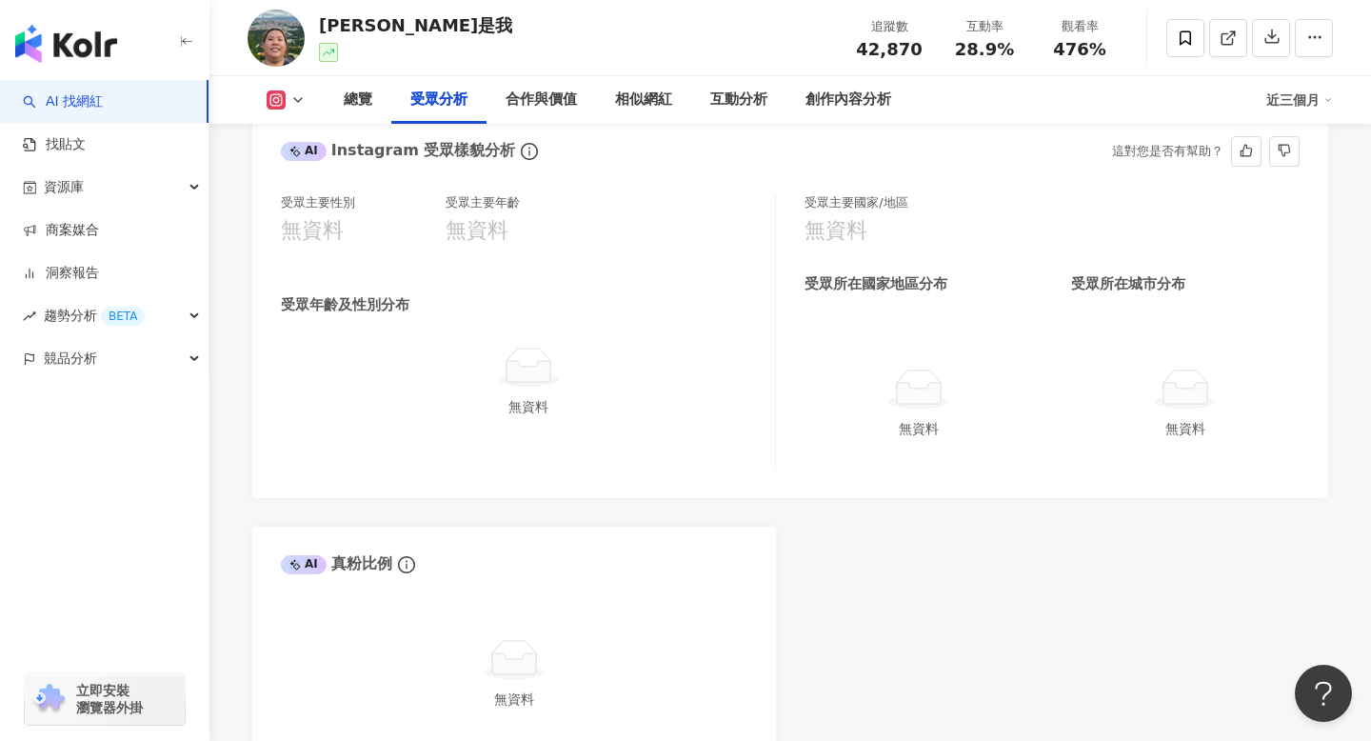
scroll to position [1711, 0]
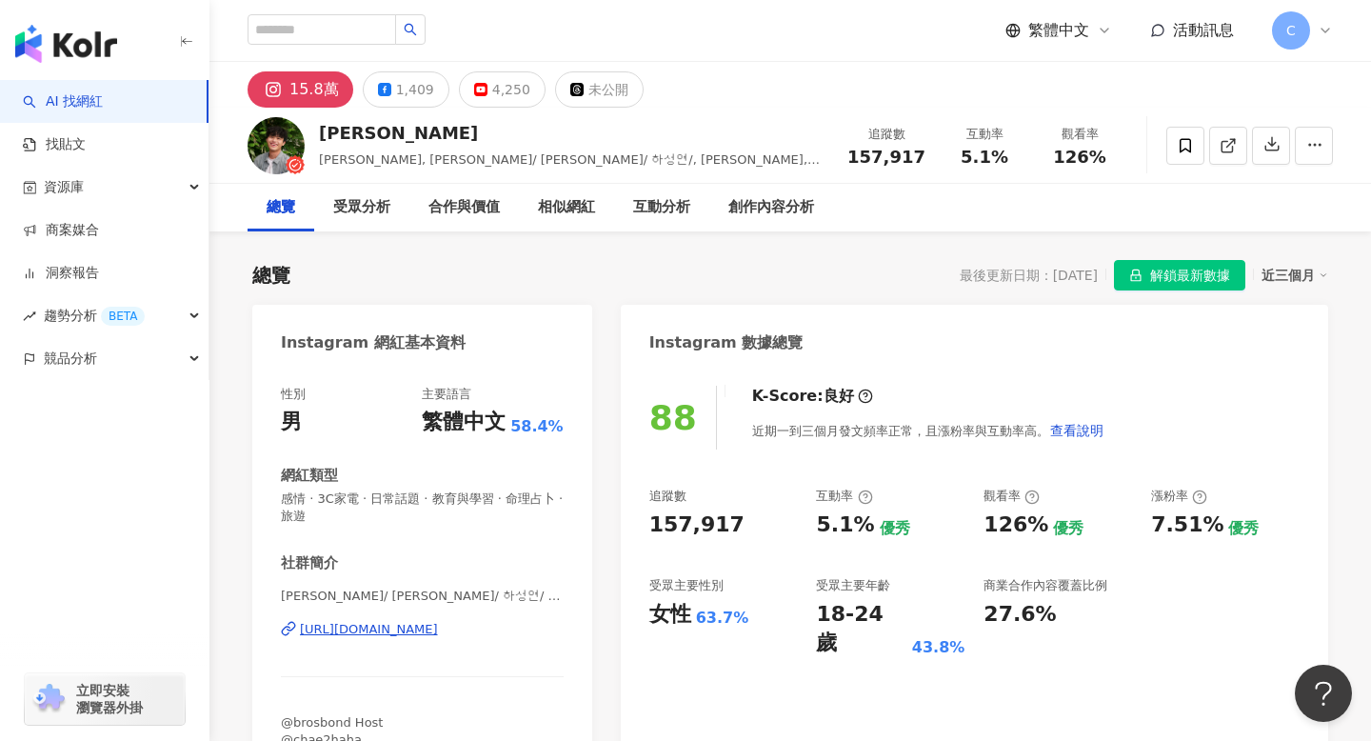
drag, startPoint x: 959, startPoint y: 169, endPoint x: 1021, endPoint y: 161, distance: 62.4
click at [1022, 162] on div "追蹤數 157,917 互動率 5.1% 觀看率 126%" at bounding box center [981, 145] width 291 height 56
drag, startPoint x: 1019, startPoint y: 161, endPoint x: 956, endPoint y: 155, distance: 63.1
click at [956, 155] on div "5.1%" at bounding box center [984, 157] width 72 height 19
copy span "5.1%"
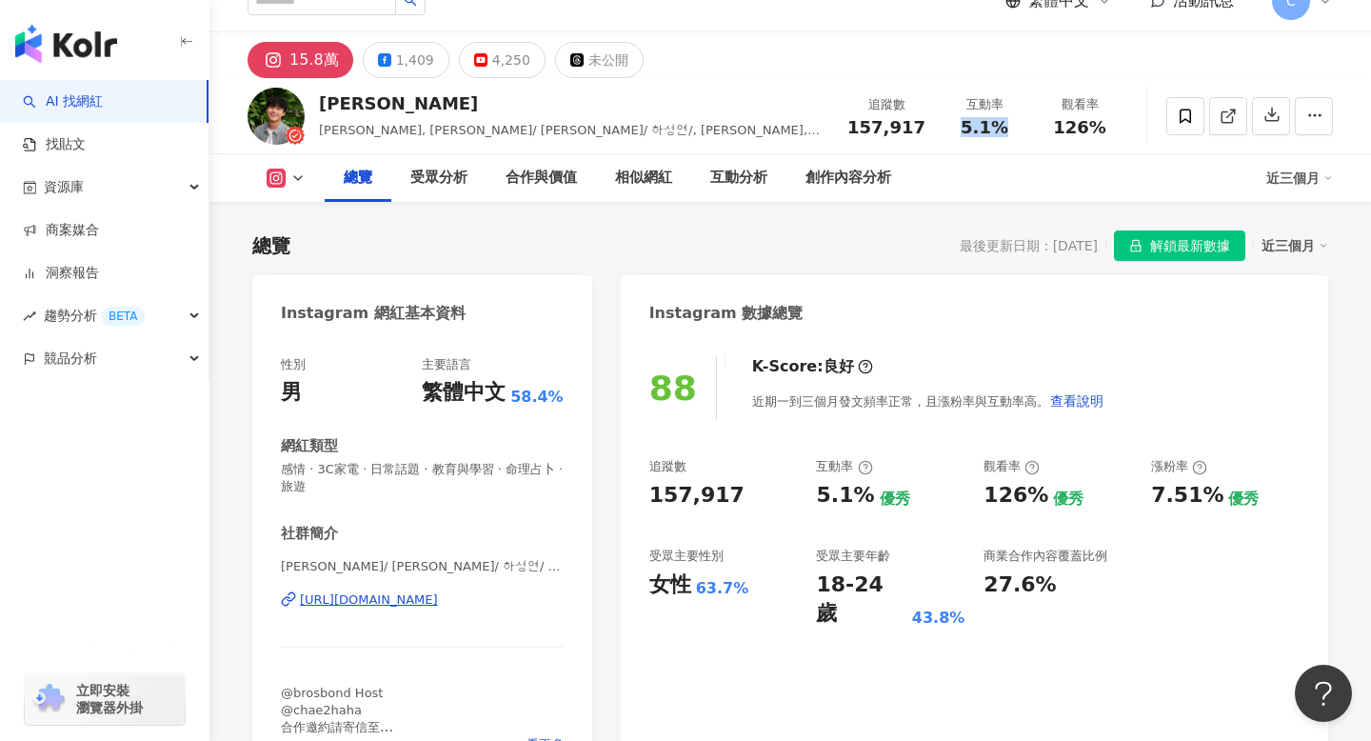
scroll to position [209, 0]
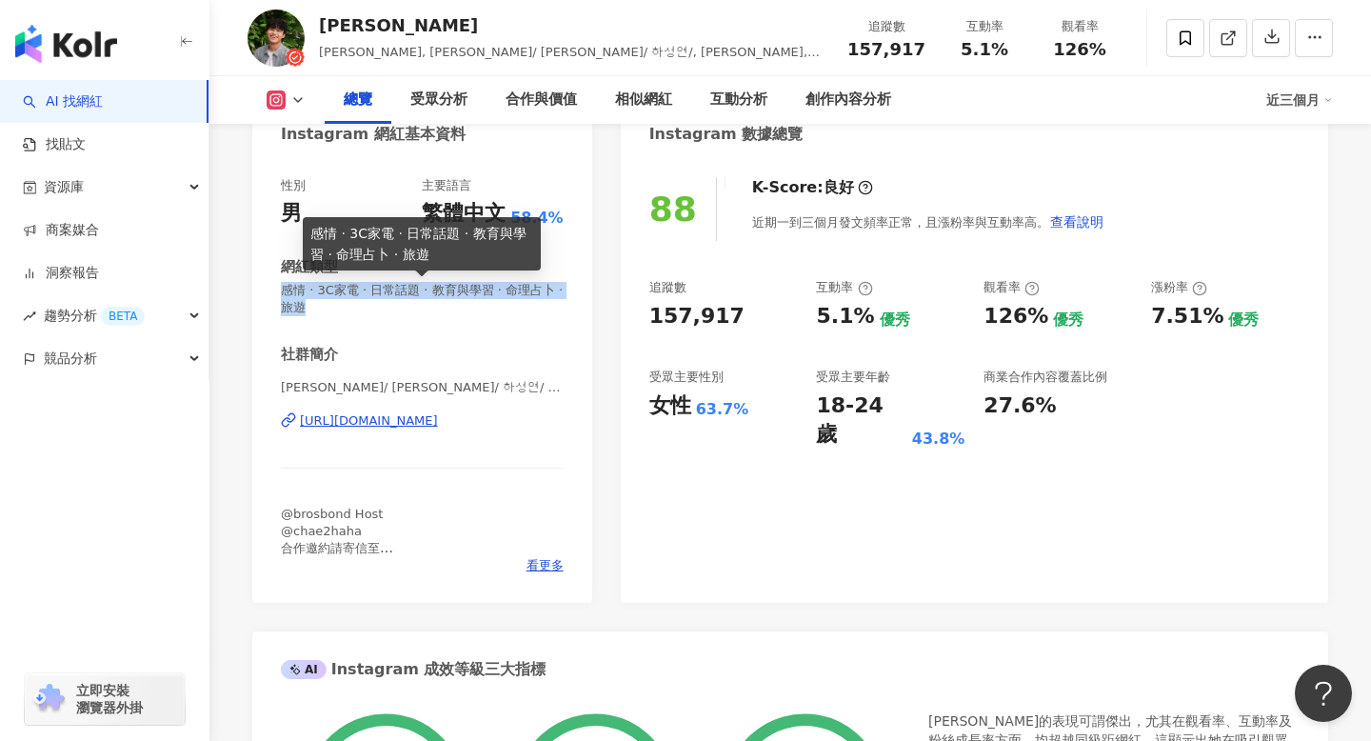
drag, startPoint x: 318, startPoint y: 312, endPoint x: 278, endPoint y: 296, distance: 43.1
click at [278, 296] on div "性別 男 主要語言 繁體中文 58.4% 網紅類型 感情 · 3C家電 · 日常話題 · 教育與學習 · 命理占卜 · 旅遊 社群簡介 Tyler/ 何星冉/…" at bounding box center [422, 380] width 340 height 445
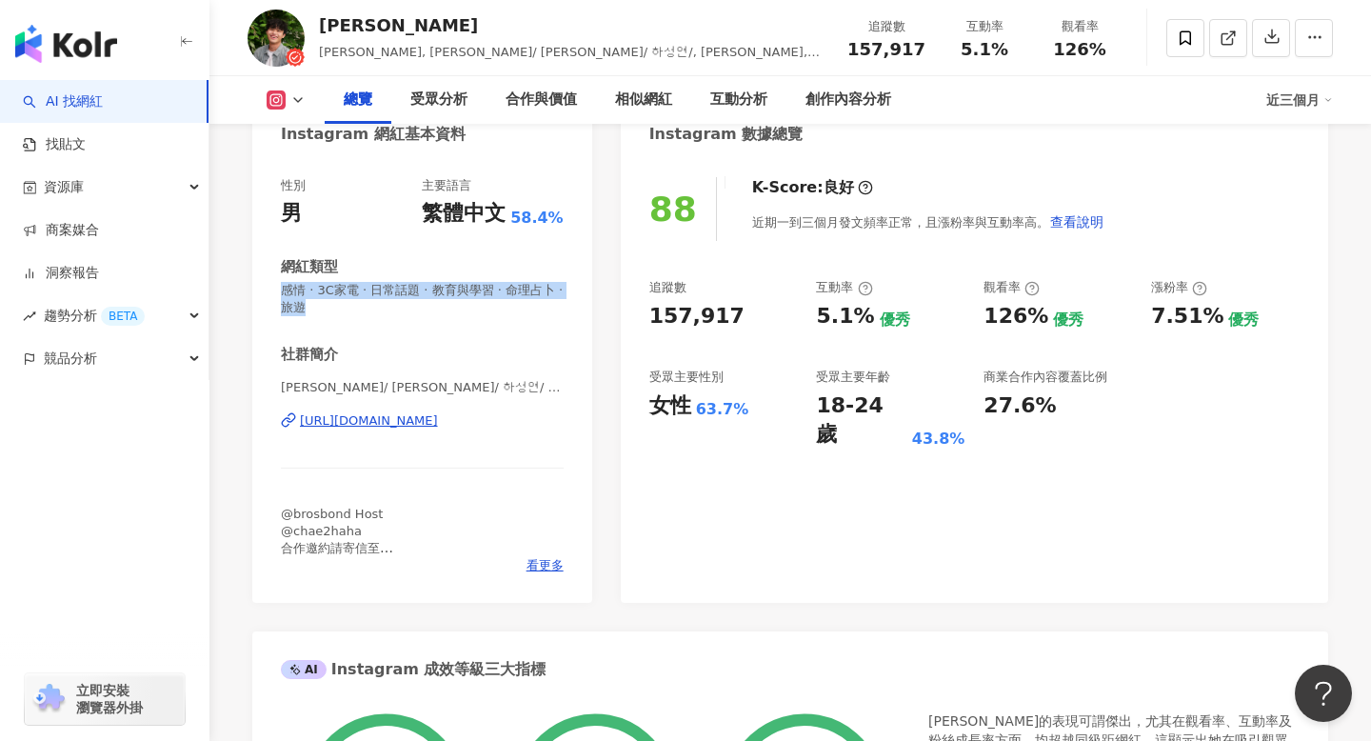
copy span "感情 · 3C家電 · 日常話題 · 教育與學習 · 命理占卜 · 旅遊"
drag, startPoint x: 968, startPoint y: 33, endPoint x: 1006, endPoint y: 44, distance: 39.5
click at [1006, 44] on div "互動率 5.1%" at bounding box center [984, 37] width 95 height 41
drag, startPoint x: 1006, startPoint y: 44, endPoint x: 945, endPoint y: 47, distance: 61.0
click at [945, 47] on div "互動率 5.1%" at bounding box center [984, 37] width 95 height 41
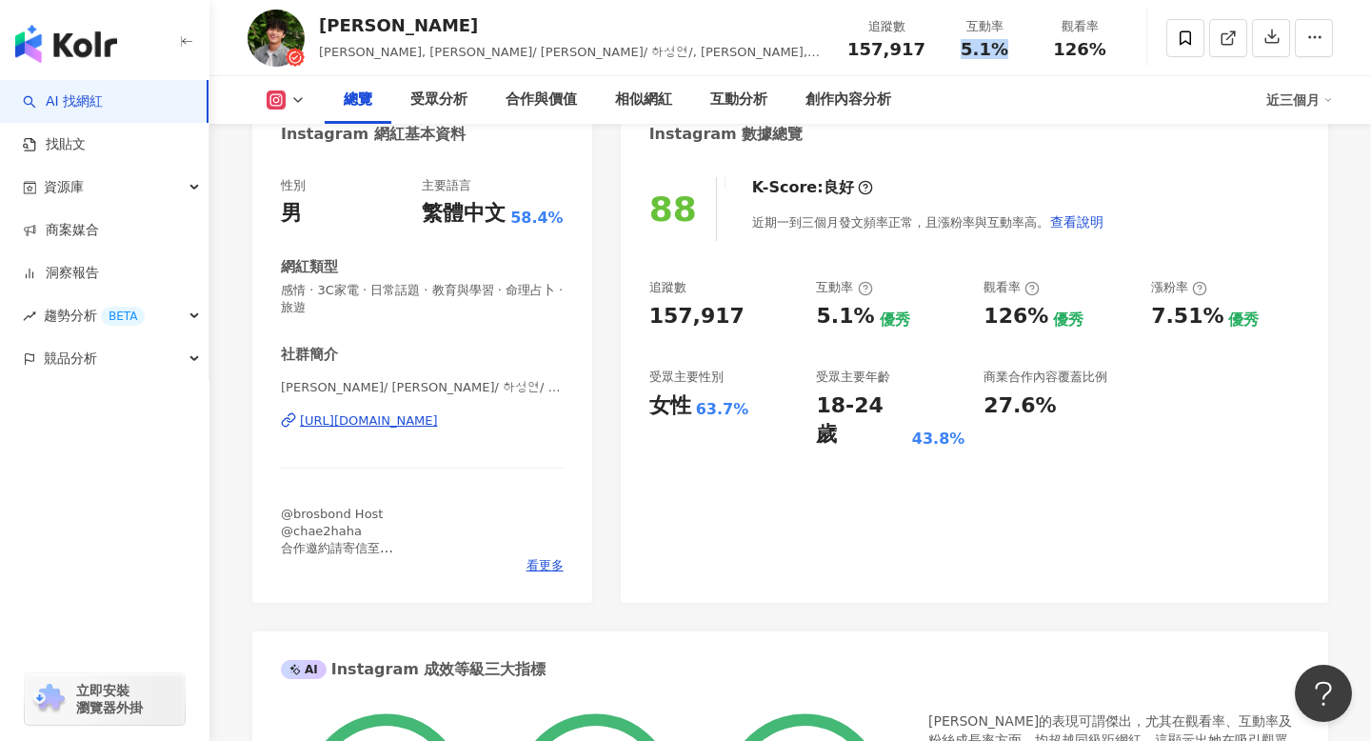
copy span "5.1%"
drag, startPoint x: 850, startPoint y: 55, endPoint x: 928, endPoint y: 54, distance: 78.1
click at [928, 54] on div "追蹤數 157,917" at bounding box center [886, 37] width 101 height 41
copy span "157,917"
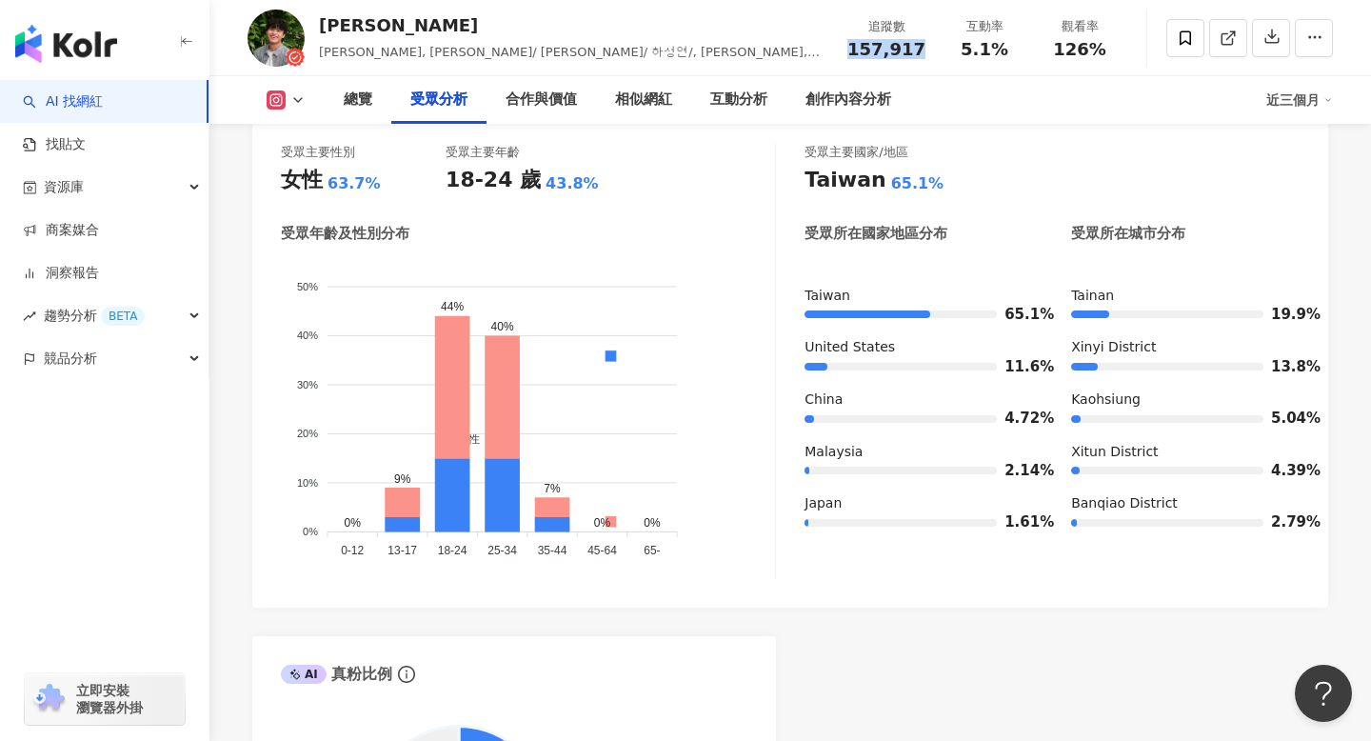
scroll to position [1767, 0]
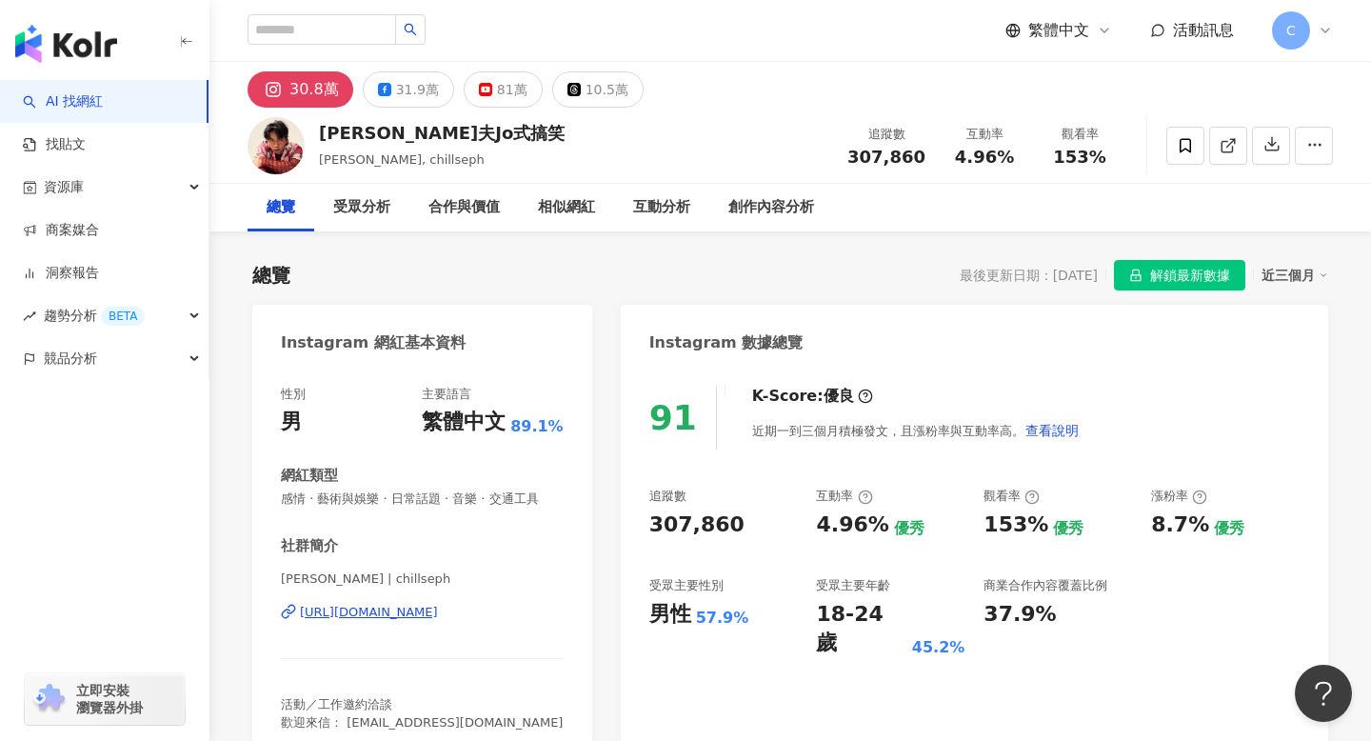
drag, startPoint x: 959, startPoint y: 171, endPoint x: 1011, endPoint y: 156, distance: 54.5
click at [1011, 156] on div "追蹤數 307,860 互動率 4.96% 觀看率 153%" at bounding box center [981, 145] width 291 height 56
drag, startPoint x: 1011, startPoint y: 156, endPoint x: 957, endPoint y: 151, distance: 54.5
click at [957, 151] on div "4.96%" at bounding box center [984, 157] width 72 height 19
copy span "4.96%"
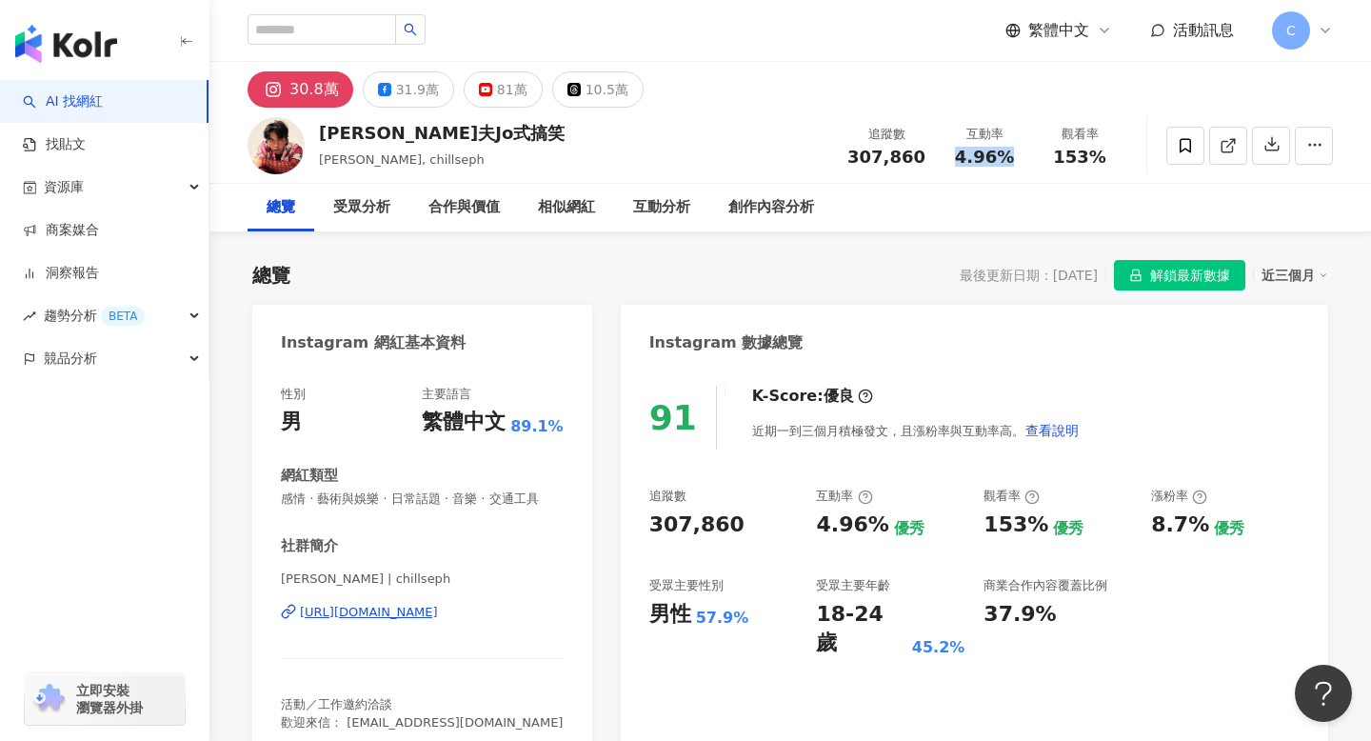
click at [865, 146] on div "追蹤數 307,860" at bounding box center [886, 145] width 101 height 41
click at [923, 154] on div "307,860" at bounding box center [886, 157] width 78 height 19
copy span "307,860"
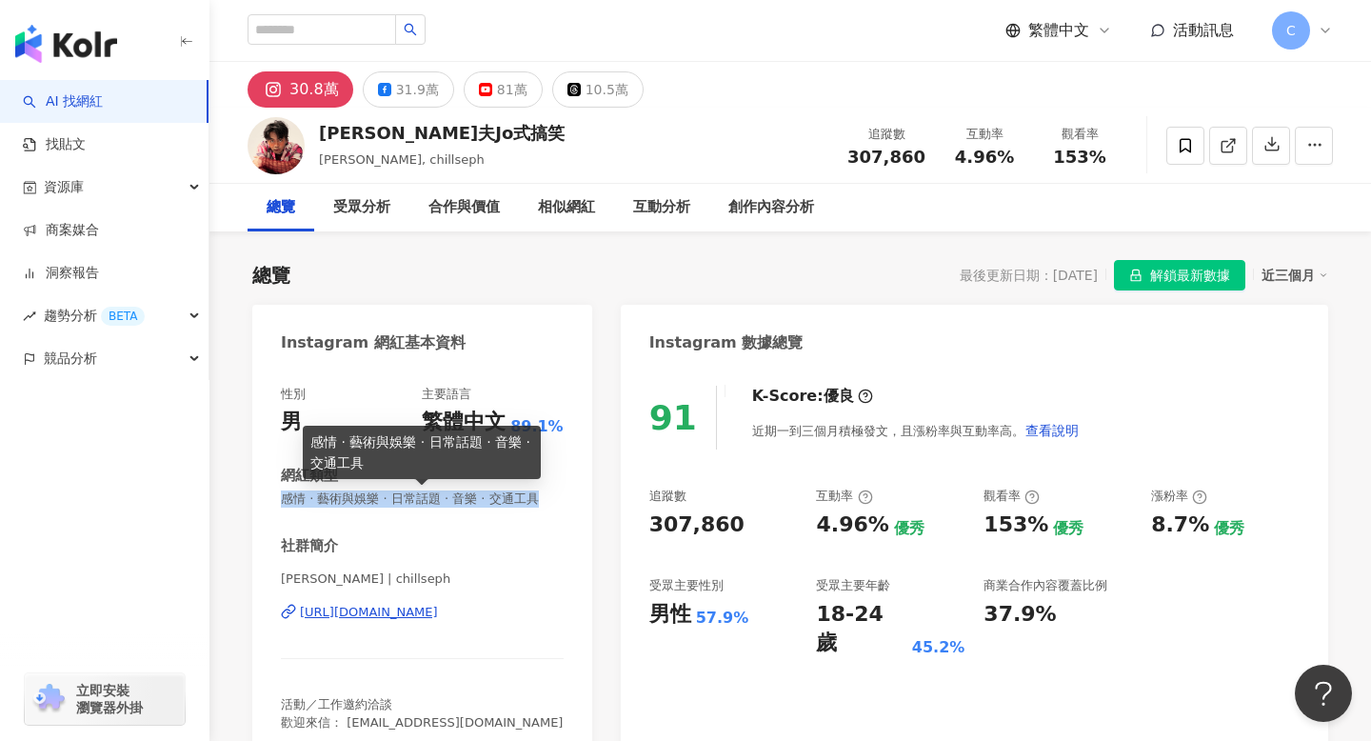
drag, startPoint x: 276, startPoint y: 501, endPoint x: 528, endPoint y: 501, distance: 252.3
click at [528, 501] on div "性別 男 主要語言 繁體中文 89.1% 網紅類型 感情 · 藝術與娛樂 · 日常話題 · 音樂 · 交通工具 社群簡介 [PERSON_NAME] | ch…" at bounding box center [422, 563] width 340 height 393
copy span "感情 · 藝術與娛樂 · 日常話題 · 音樂 · 交通工具"
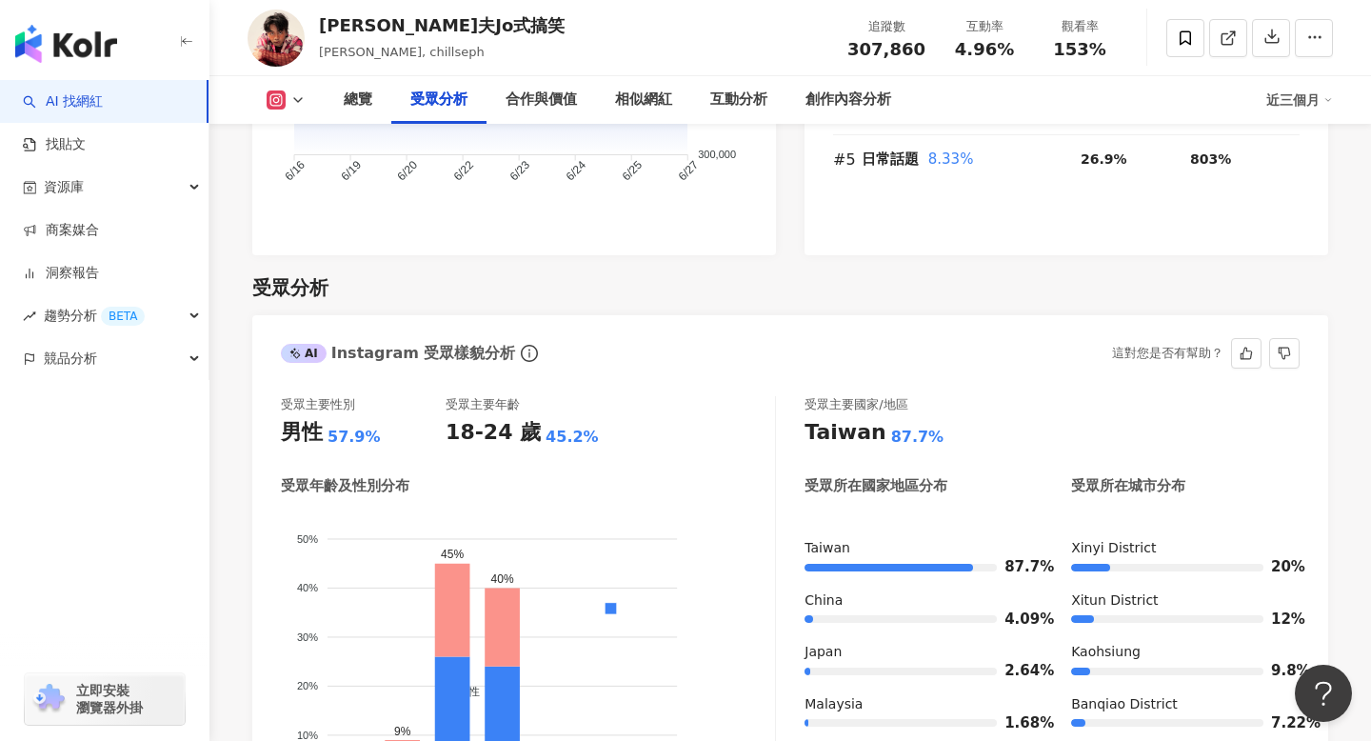
scroll to position [1697, 0]
